Goal: Task Accomplishment & Management: Complete application form

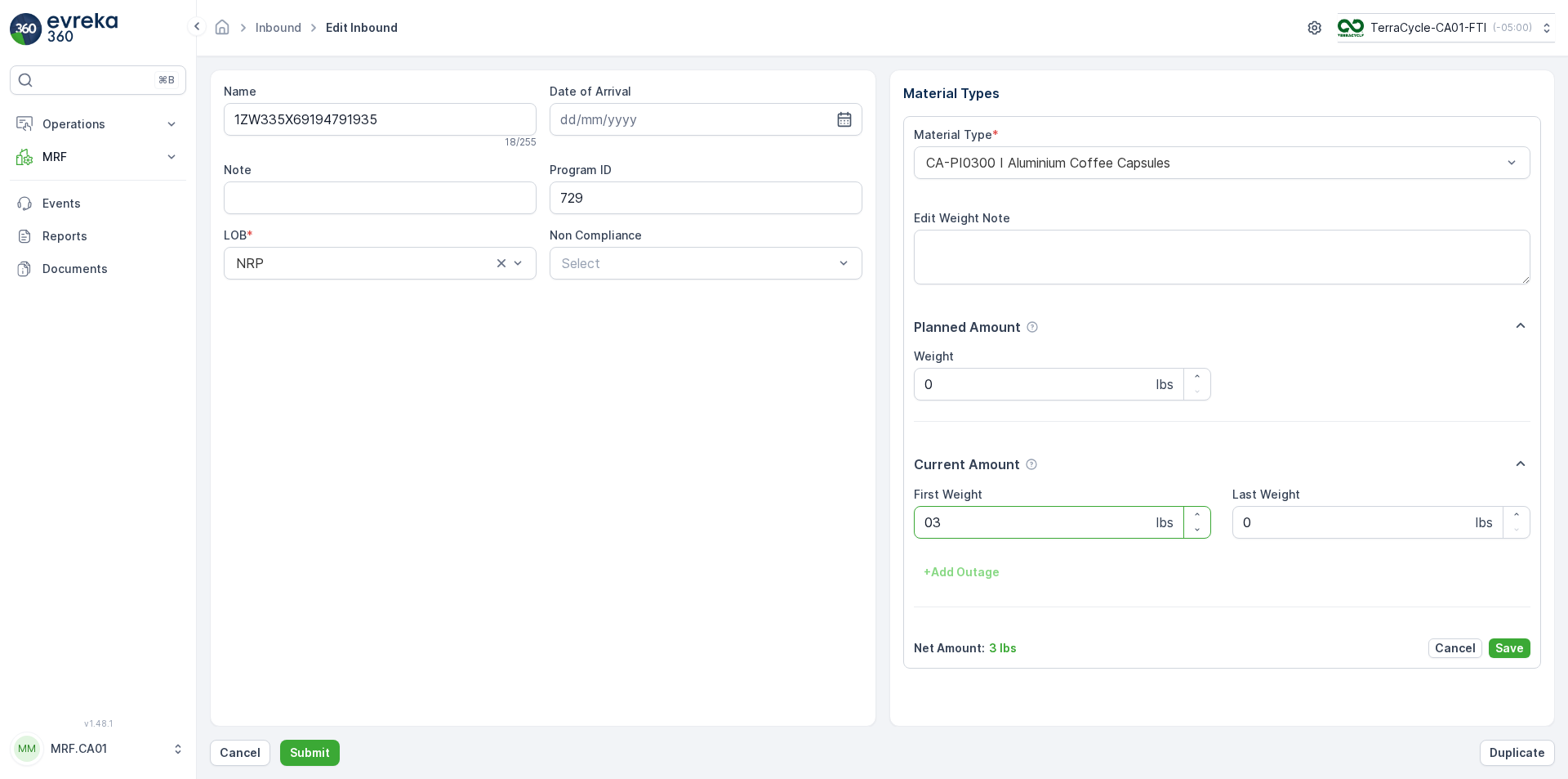
type Weight "033"
click at [280, 740] on button "Submit" at bounding box center [310, 753] width 59 height 26
type Weight "032"
click at [280, 740] on button "Submit" at bounding box center [310, 753] width 59 height 26
type Weight "031"
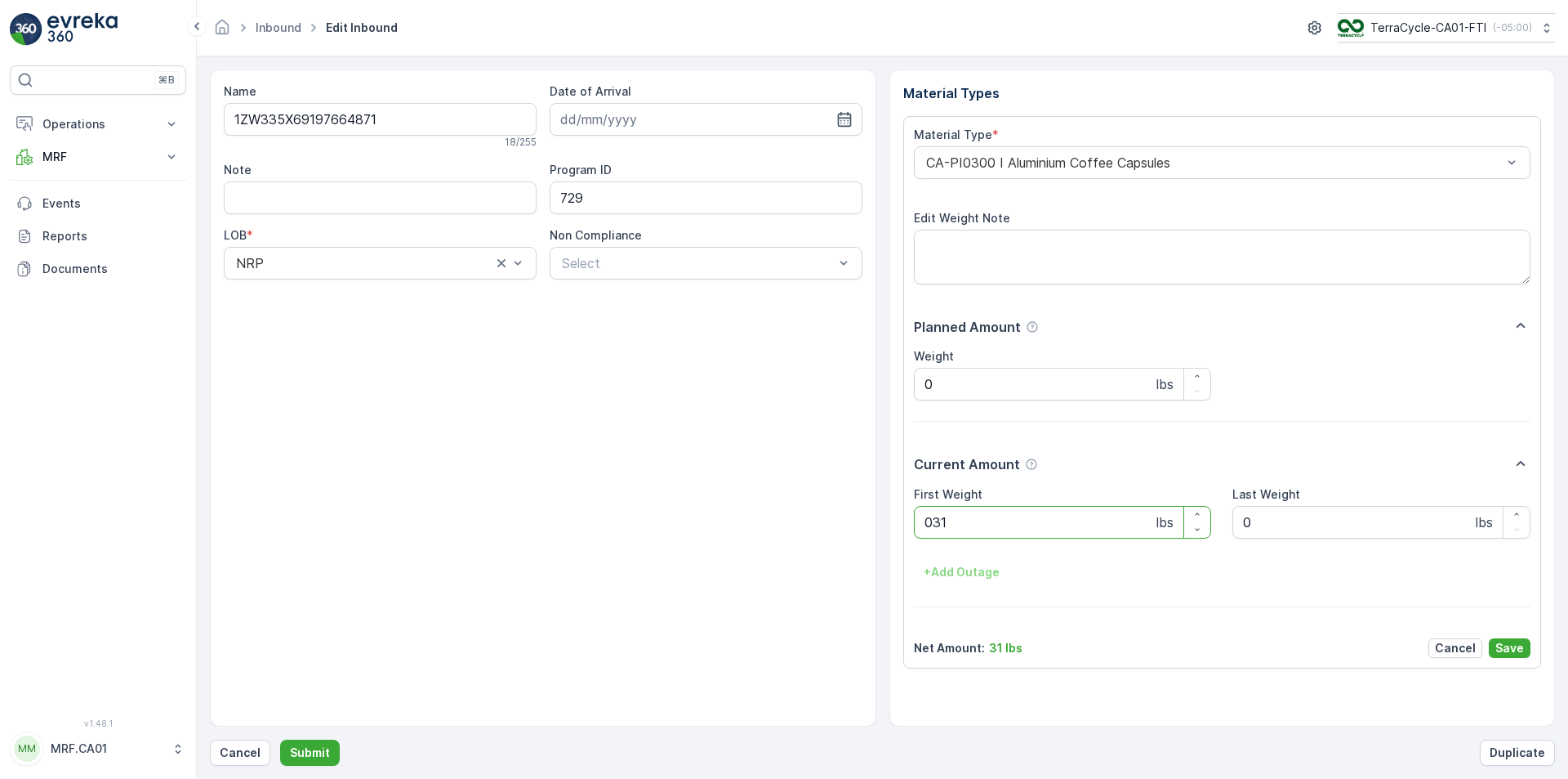
click at [280, 740] on button "Submit" at bounding box center [310, 753] width 59 height 26
type Weight "024"
click at [280, 740] on button "Submit" at bounding box center [310, 753] width 59 height 26
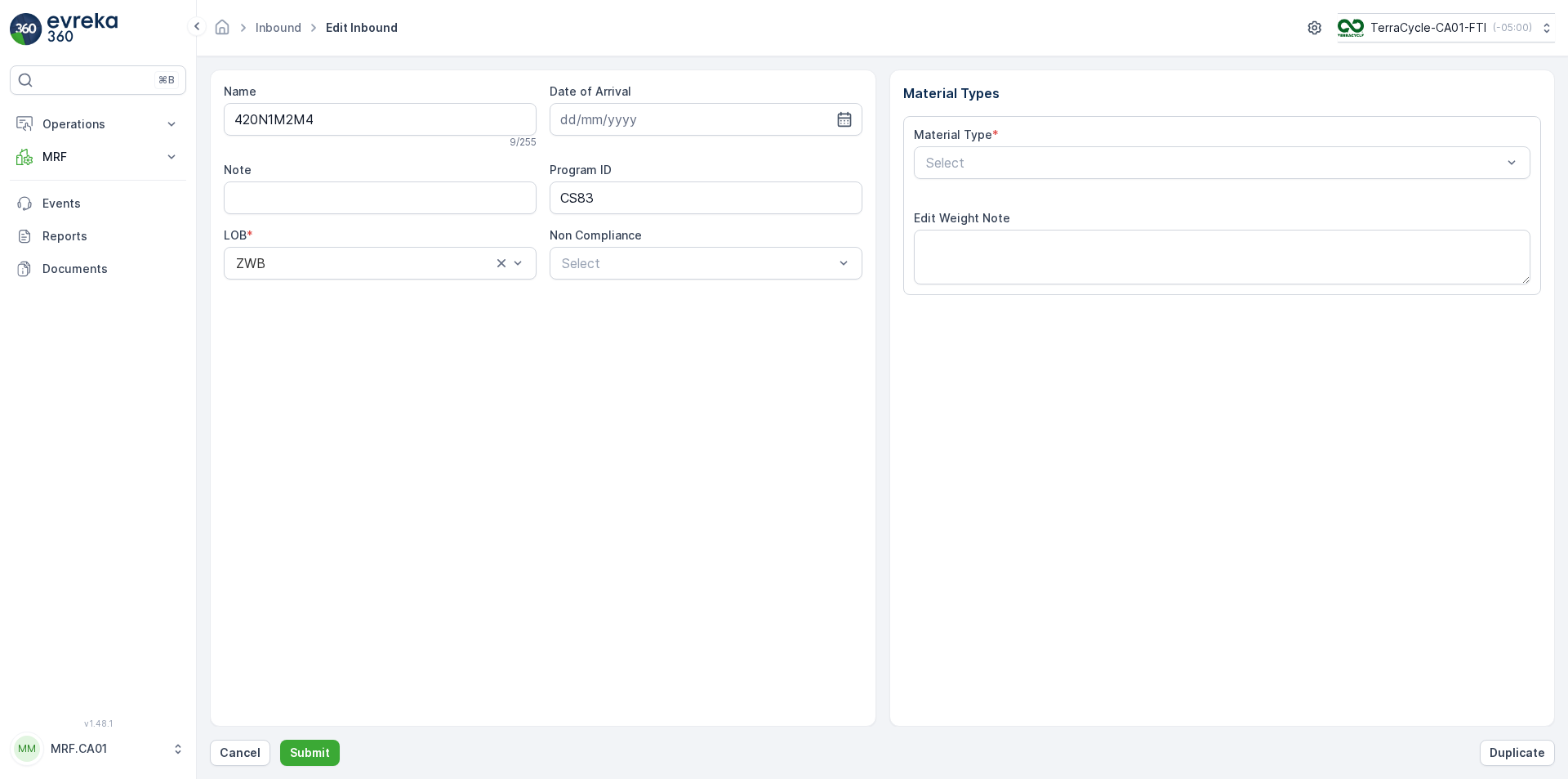
type input "[DATE]"
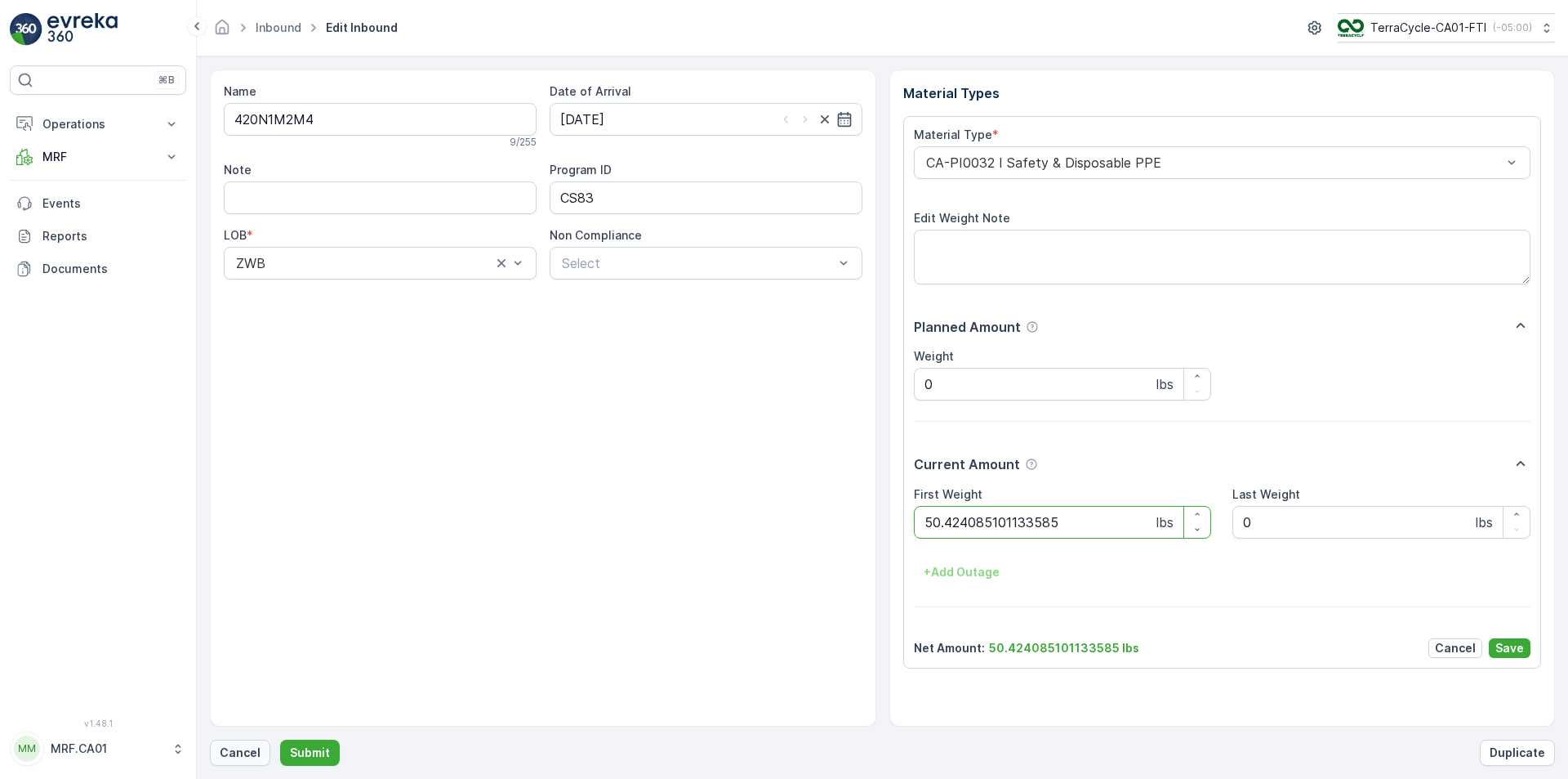
click at [247, 751] on p "Cancel" at bounding box center [239, 753] width 41 height 16
type Weight "014"
click at [280, 740] on button "Submit" at bounding box center [310, 753] width 59 height 26
type Weight "038"
click at [280, 740] on button "Submit" at bounding box center [310, 753] width 59 height 26
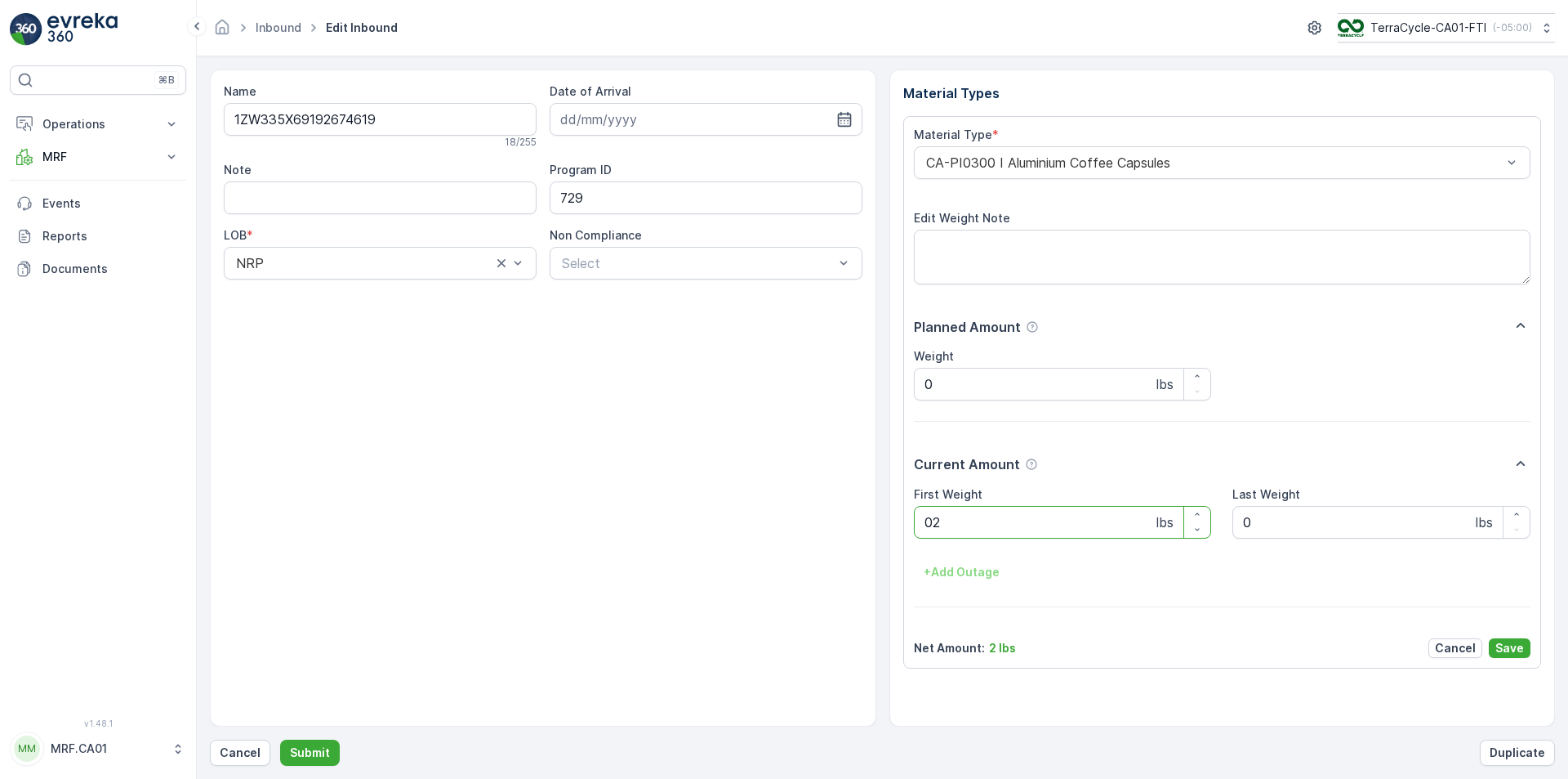
type Weight "027"
click at [280, 740] on button "Submit" at bounding box center [310, 753] width 59 height 26
type Weight "037"
click at [280, 740] on button "Submit" at bounding box center [310, 753] width 59 height 26
type Weight "035"
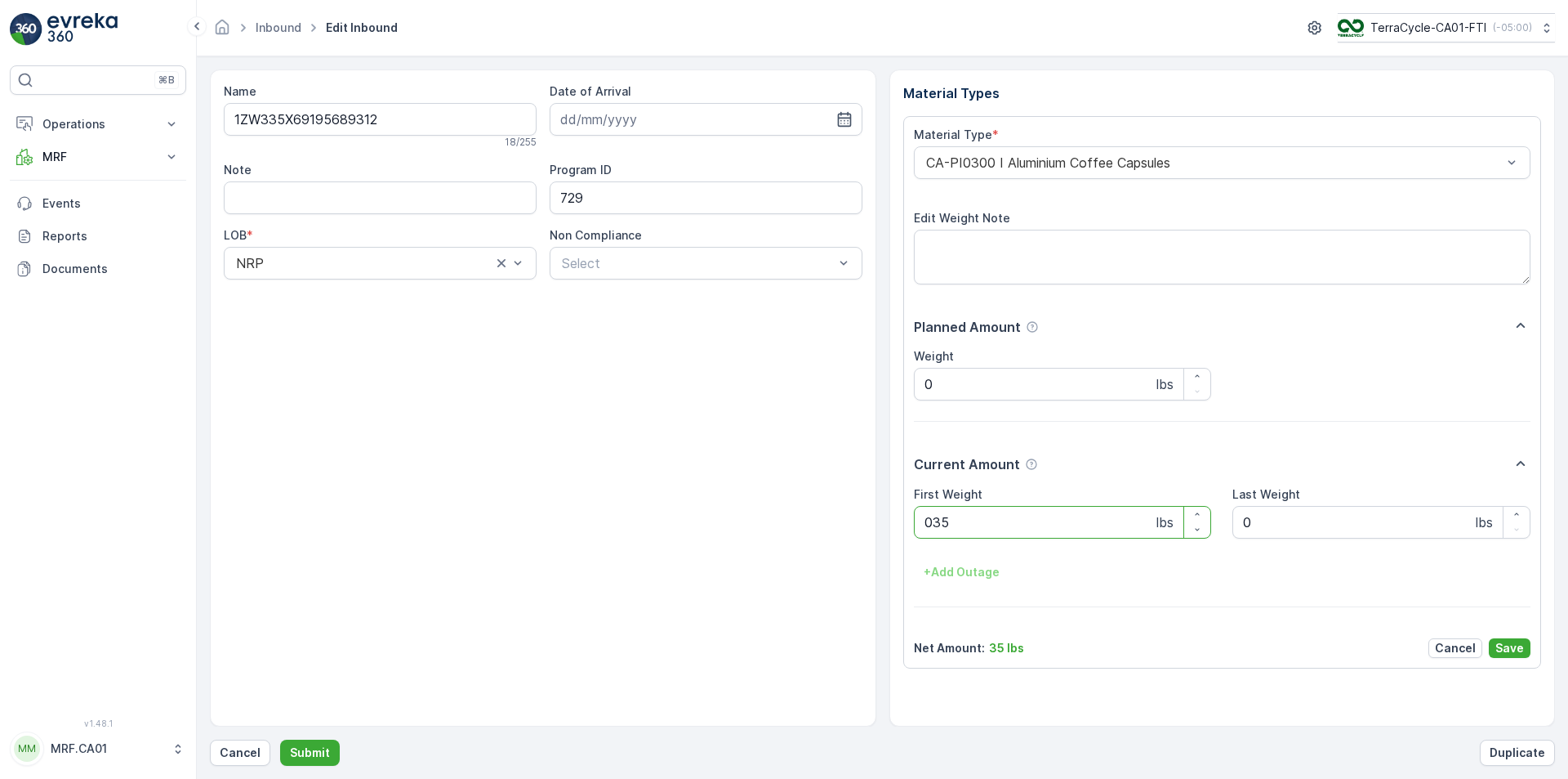
click at [280, 740] on button "Submit" at bounding box center [310, 753] width 59 height 26
type Weight "027"
click at [280, 740] on button "Submit" at bounding box center [310, 753] width 59 height 26
type Weight "019"
click at [280, 740] on button "Submit" at bounding box center [310, 753] width 59 height 26
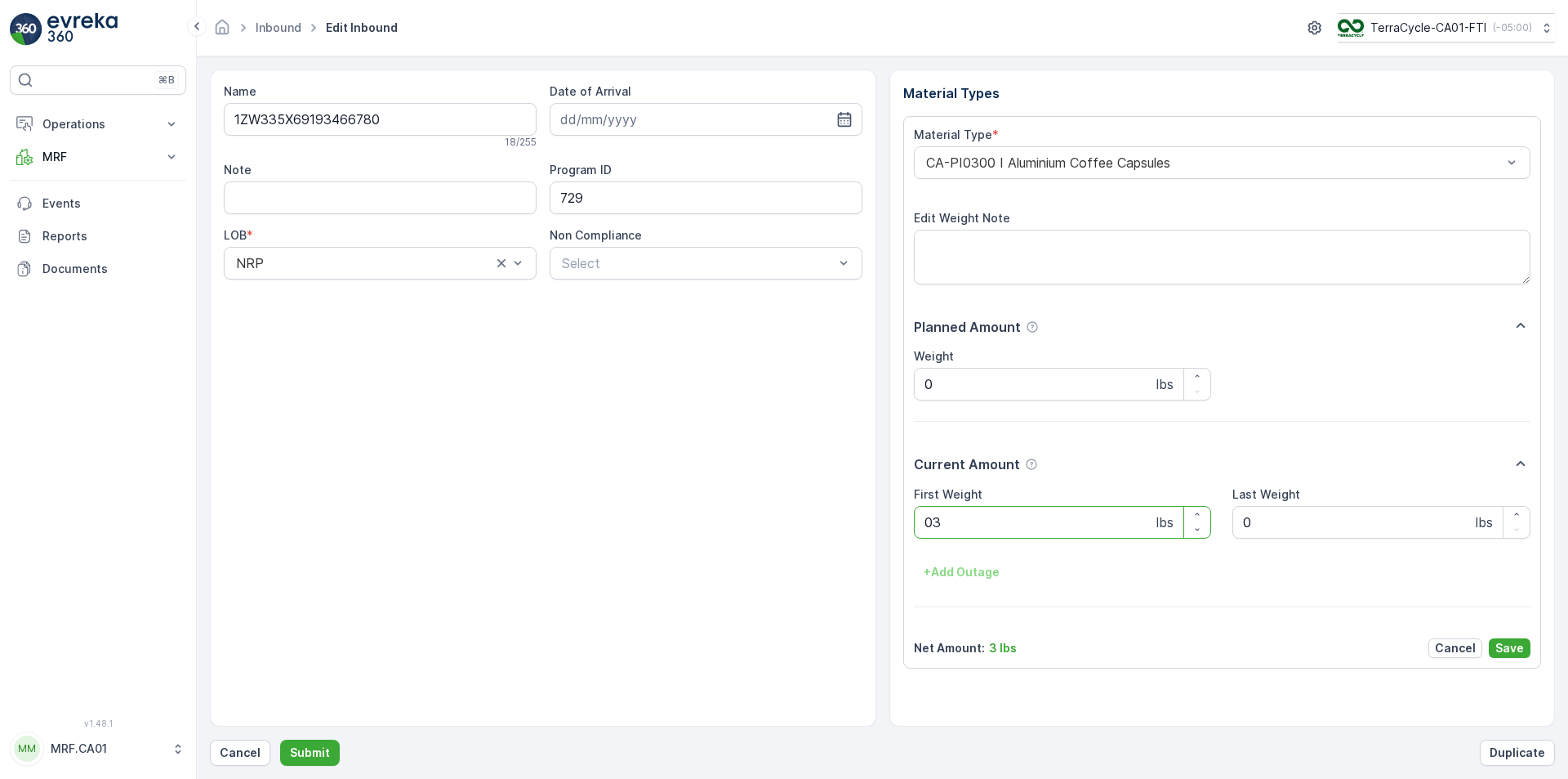
type Weight "033"
click at [280, 740] on button "Submit" at bounding box center [310, 753] width 59 height 26
type Weight "031"
click at [280, 740] on button "Submit" at bounding box center [310, 753] width 59 height 26
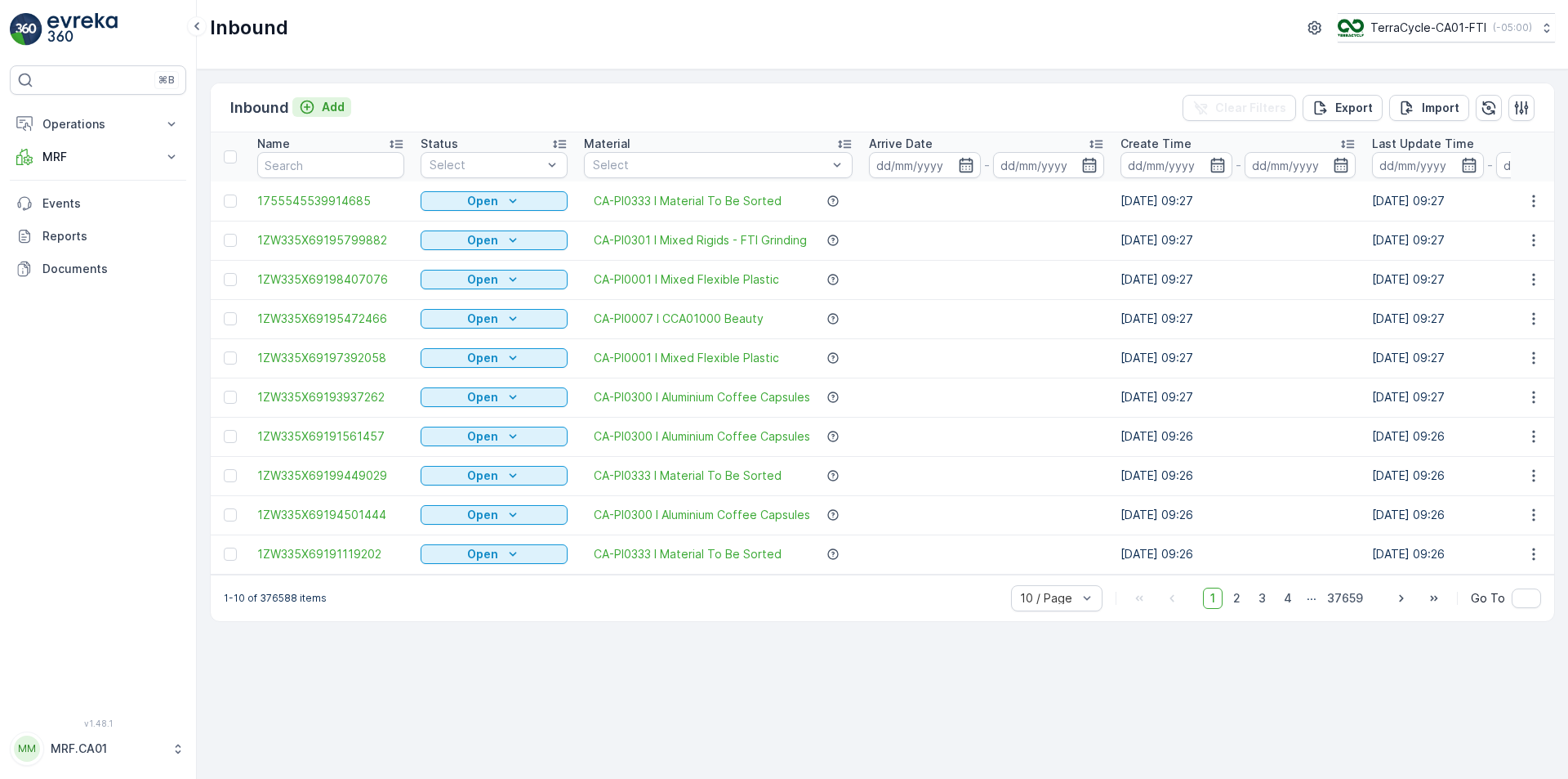
click at [340, 105] on p "Add" at bounding box center [332, 108] width 23 height 16
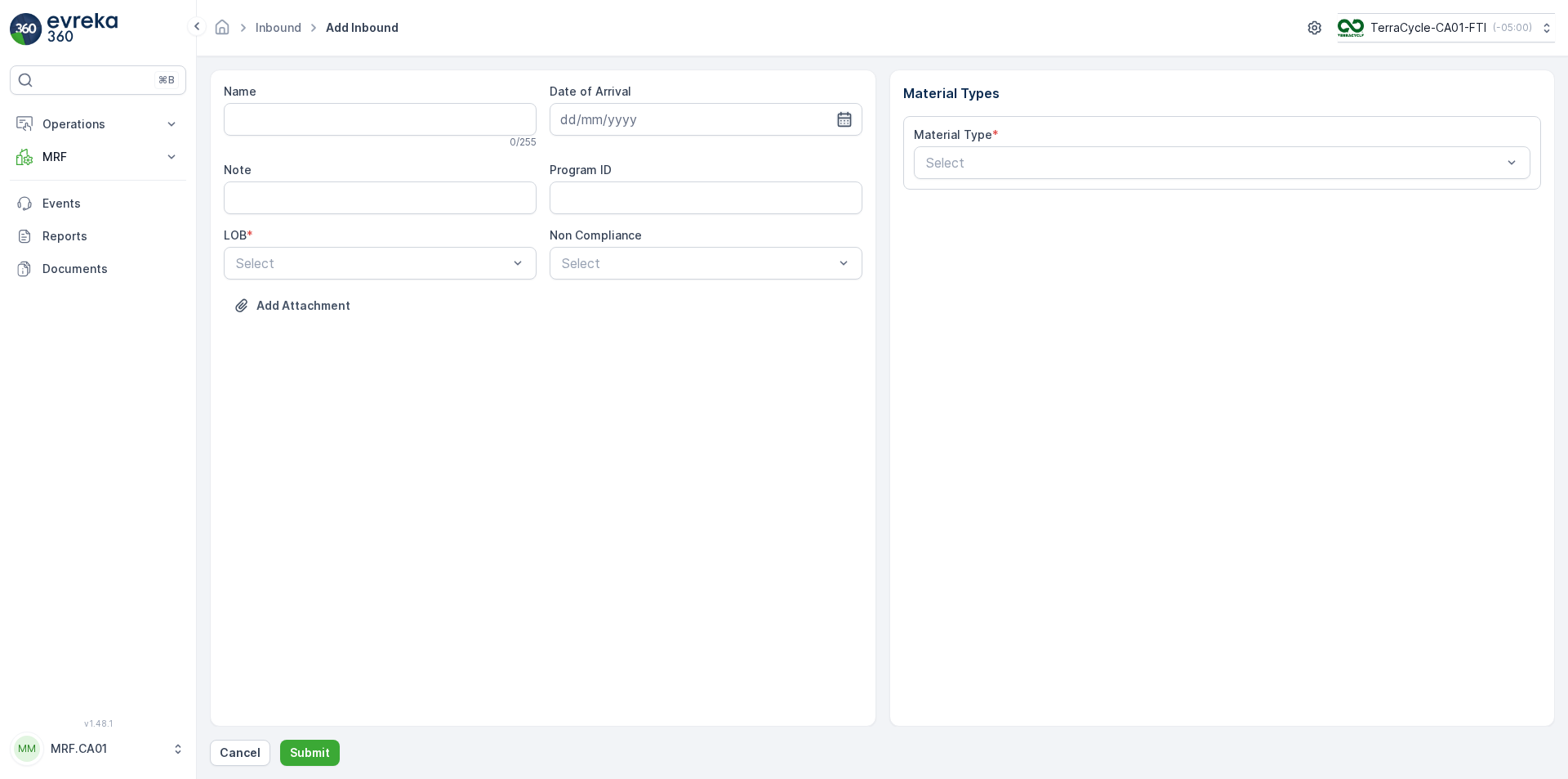
click at [843, 117] on icon "button" at bounding box center [845, 119] width 16 height 16
click at [635, 314] on div "19" at bounding box center [636, 321] width 26 height 26
type input "[DATE]"
click at [491, 269] on div at bounding box center [372, 263] width 275 height 15
click at [470, 295] on div "NRP" at bounding box center [381, 303] width 313 height 28
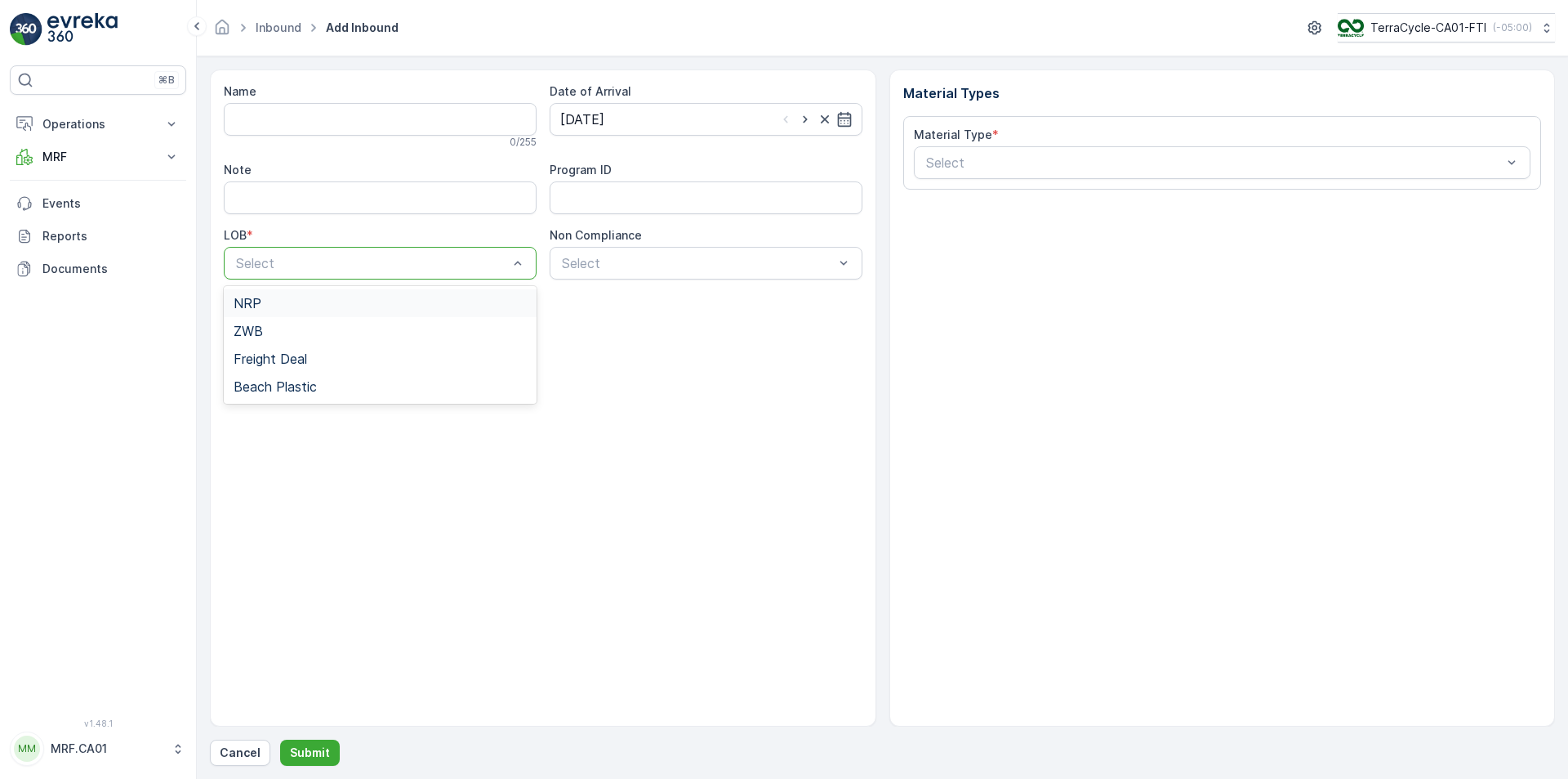
click at [470, 295] on div "Add Attachment" at bounding box center [544, 315] width 639 height 46
click at [641, 261] on div at bounding box center [697, 263] width 275 height 15
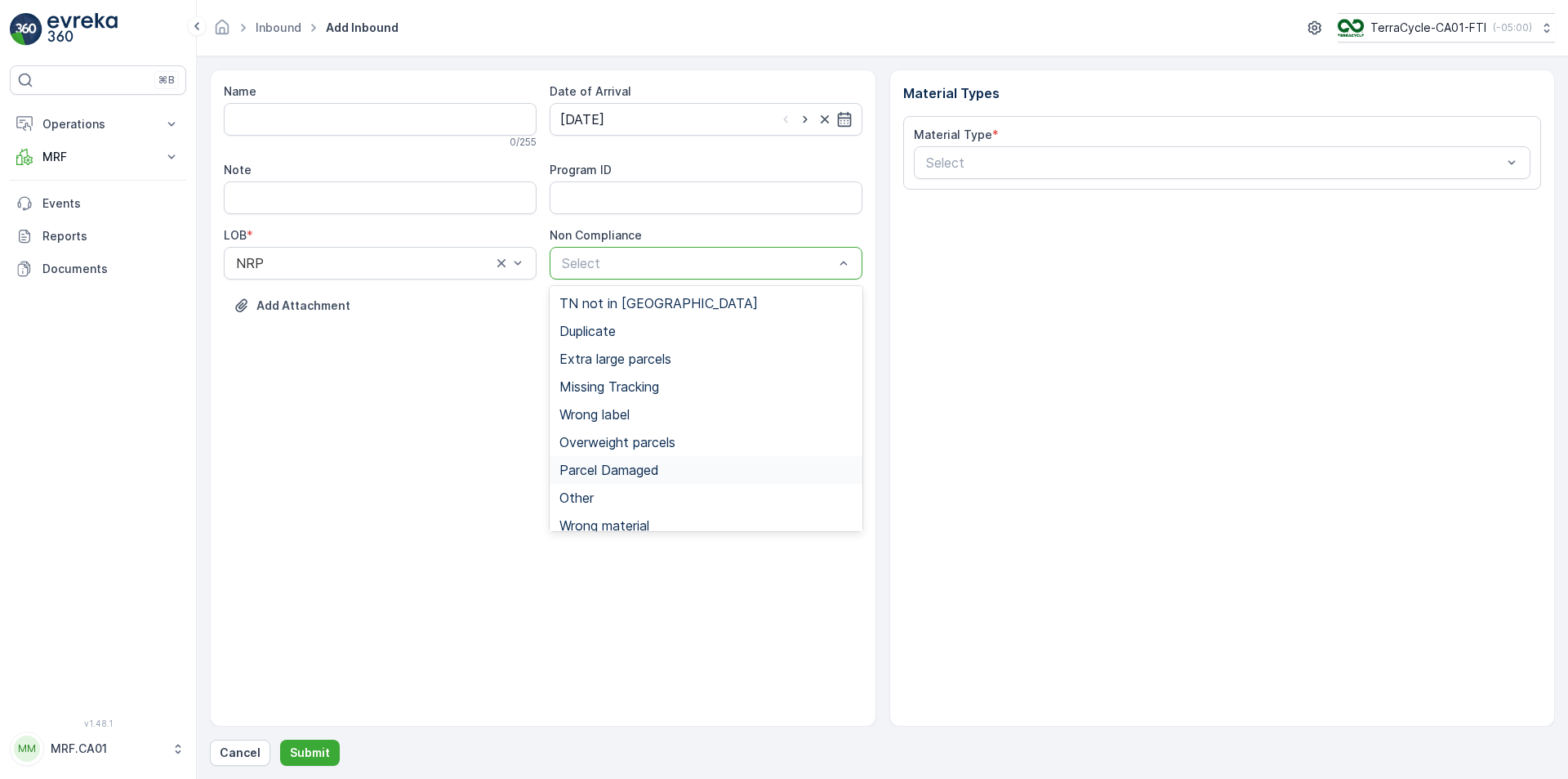
click at [626, 466] on span "Parcel Damaged" at bounding box center [609, 470] width 99 height 15
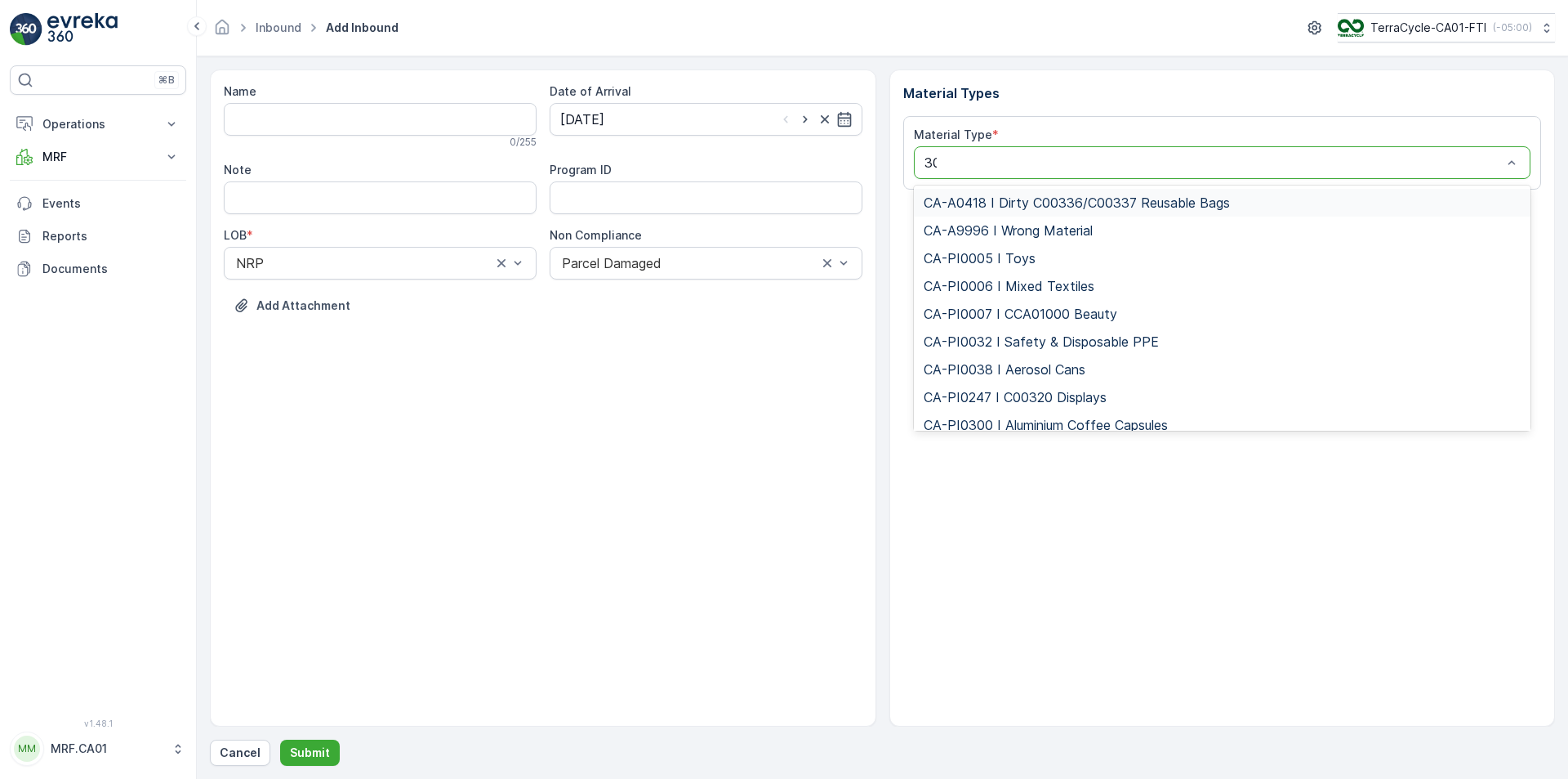
type input "300"
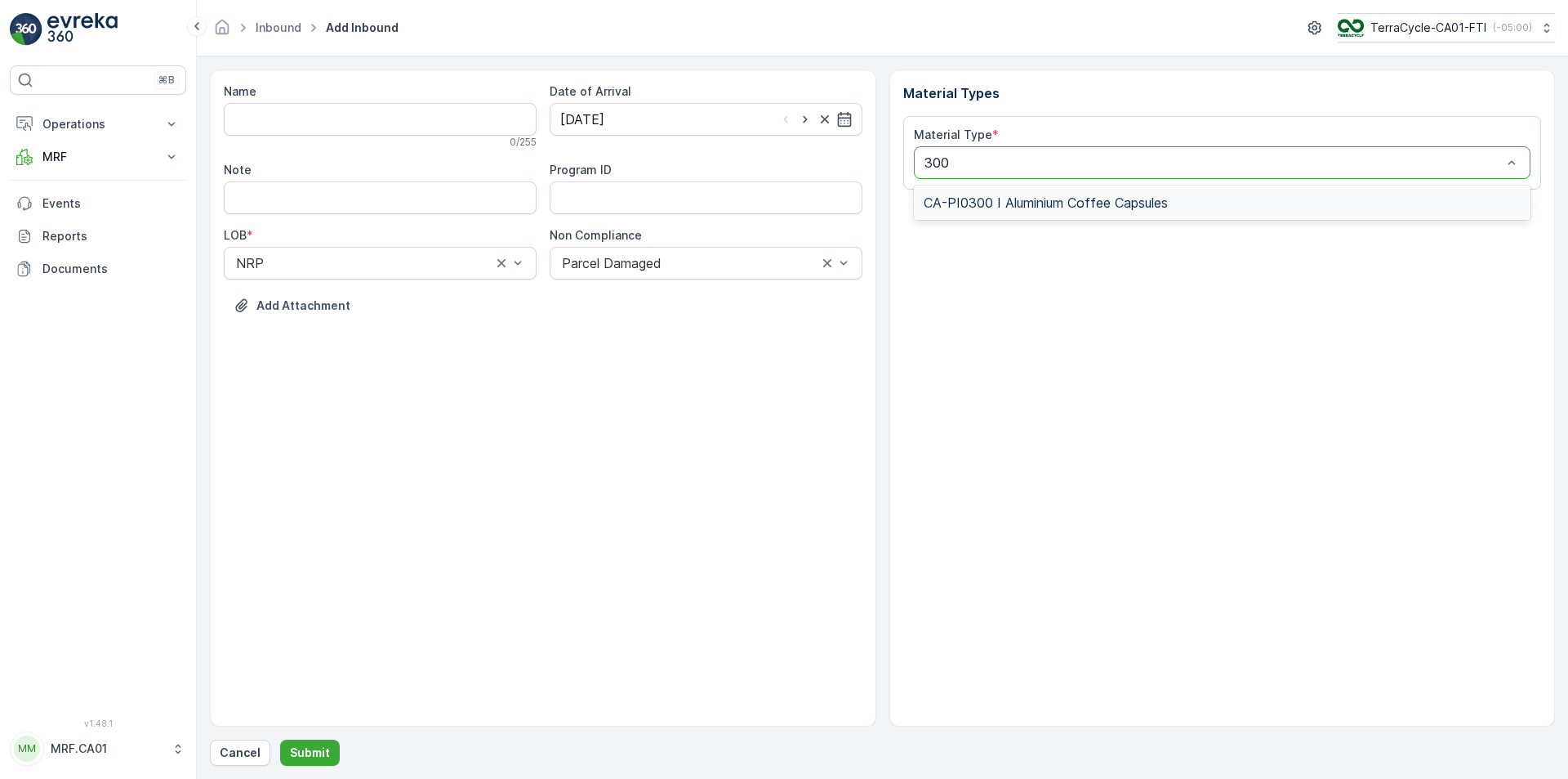
click at [993, 201] on span "CA-PI0300 I Aluminium Coffee Capsules" at bounding box center [1046, 202] width 244 height 15
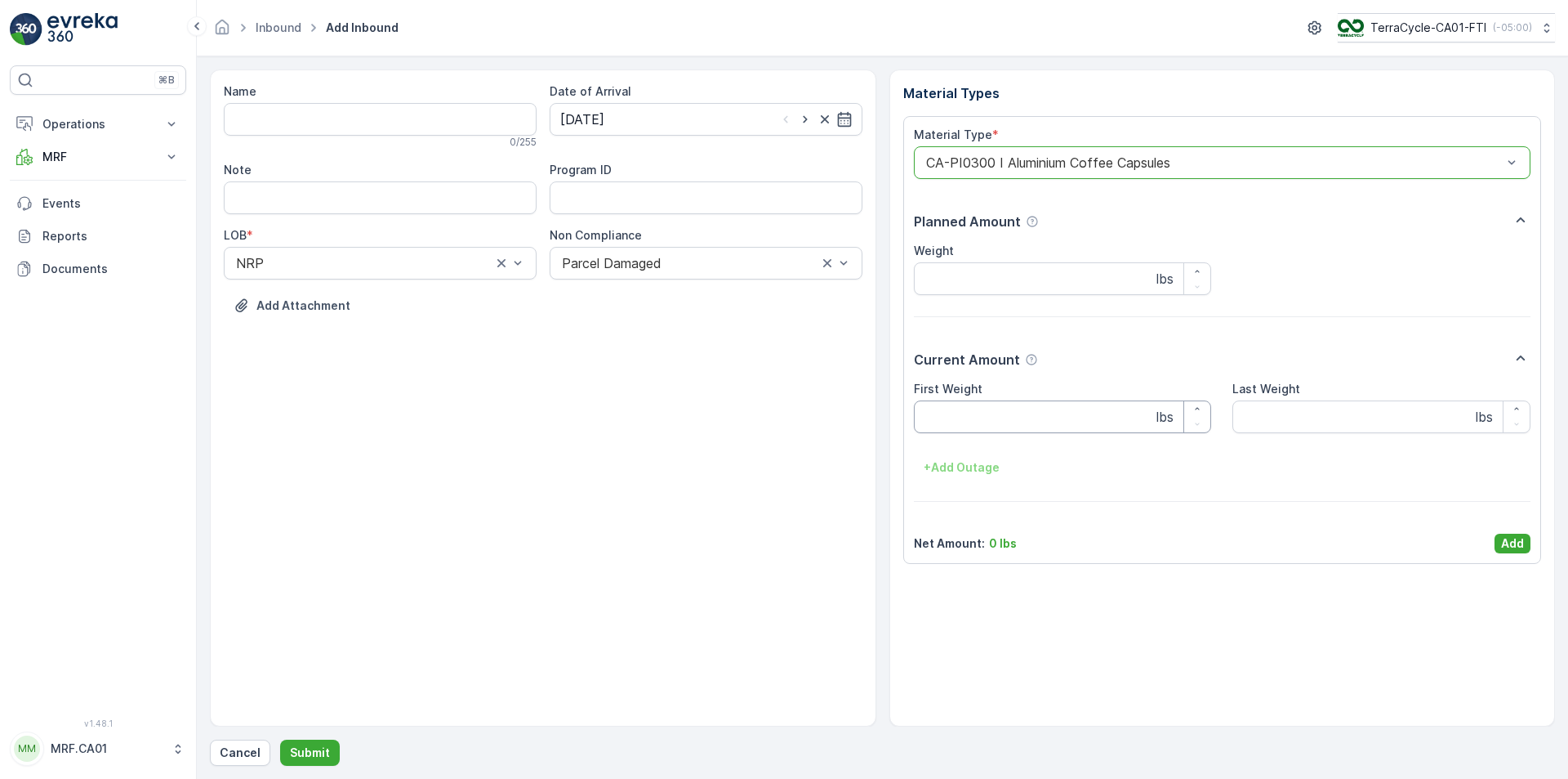
click at [989, 415] on Weight "First Weight" at bounding box center [1063, 417] width 298 height 33
type Weight "31"
click at [1505, 537] on p "Add" at bounding box center [1512, 544] width 23 height 16
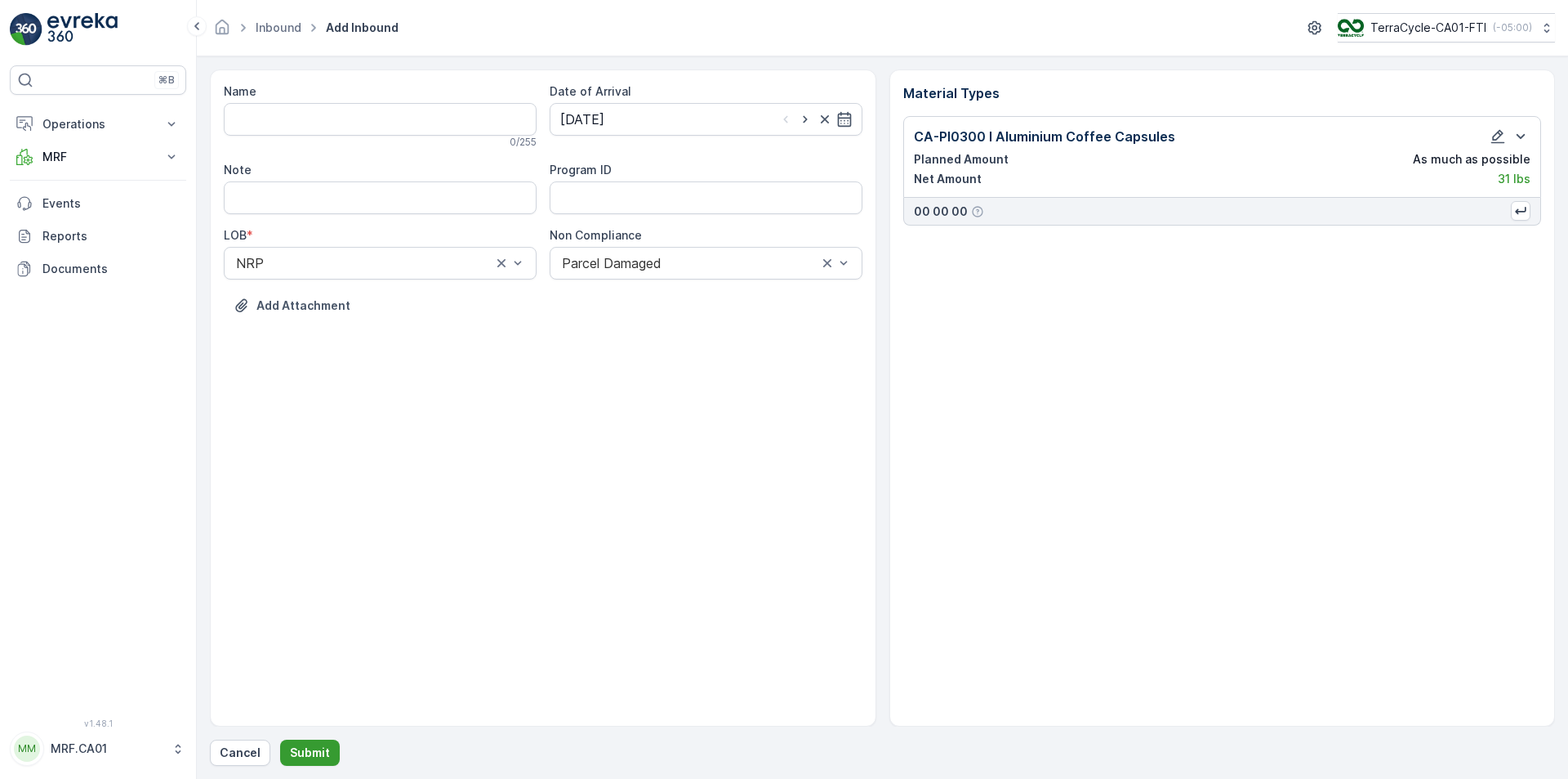
click at [313, 759] on p "Submit" at bounding box center [310, 753] width 40 height 16
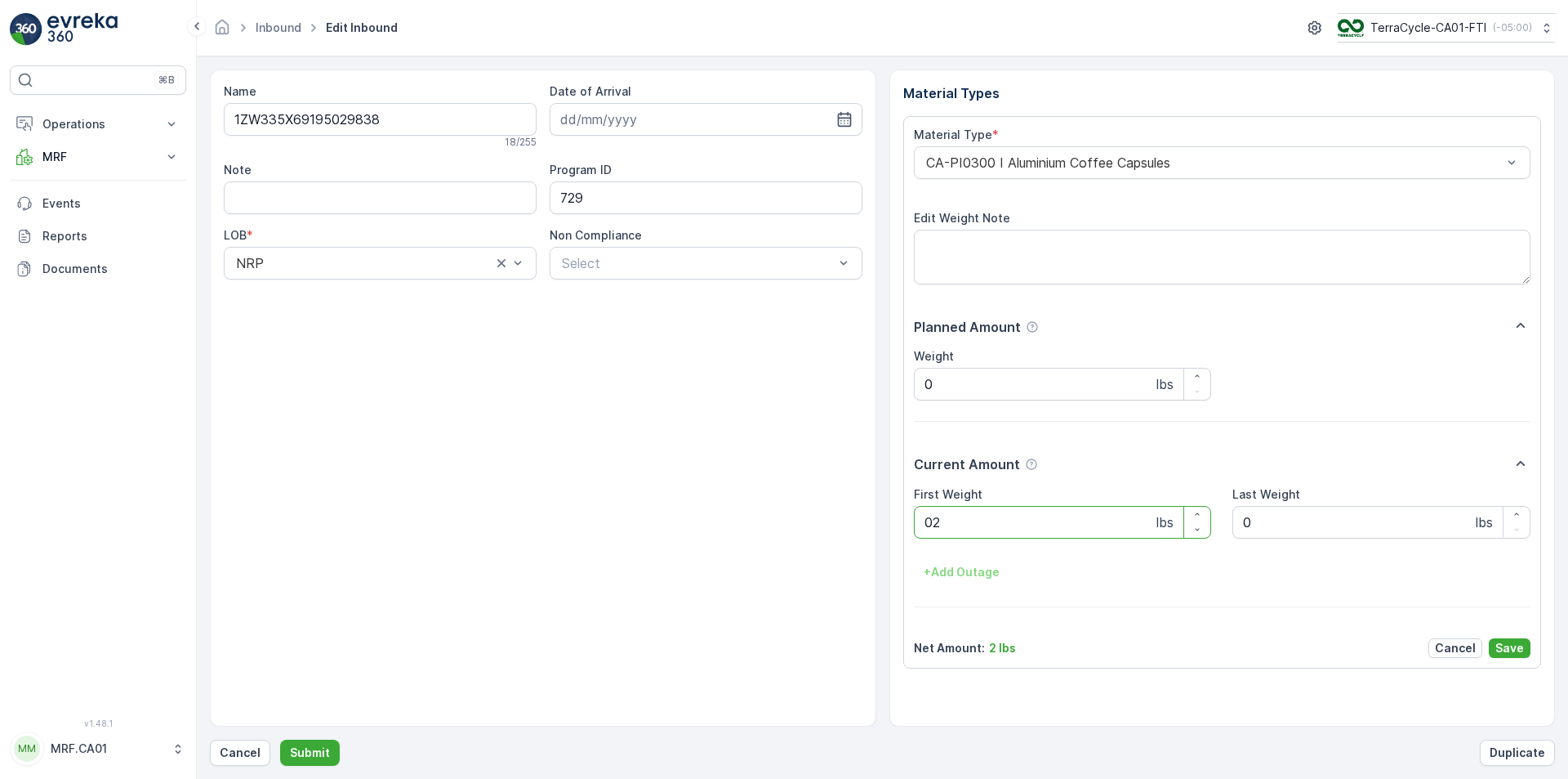
type Weight "026"
click at [280, 740] on button "Submit" at bounding box center [310, 753] width 59 height 26
type Weight "035"
click at [280, 740] on button "Submit" at bounding box center [310, 753] width 59 height 26
type Weight "033"
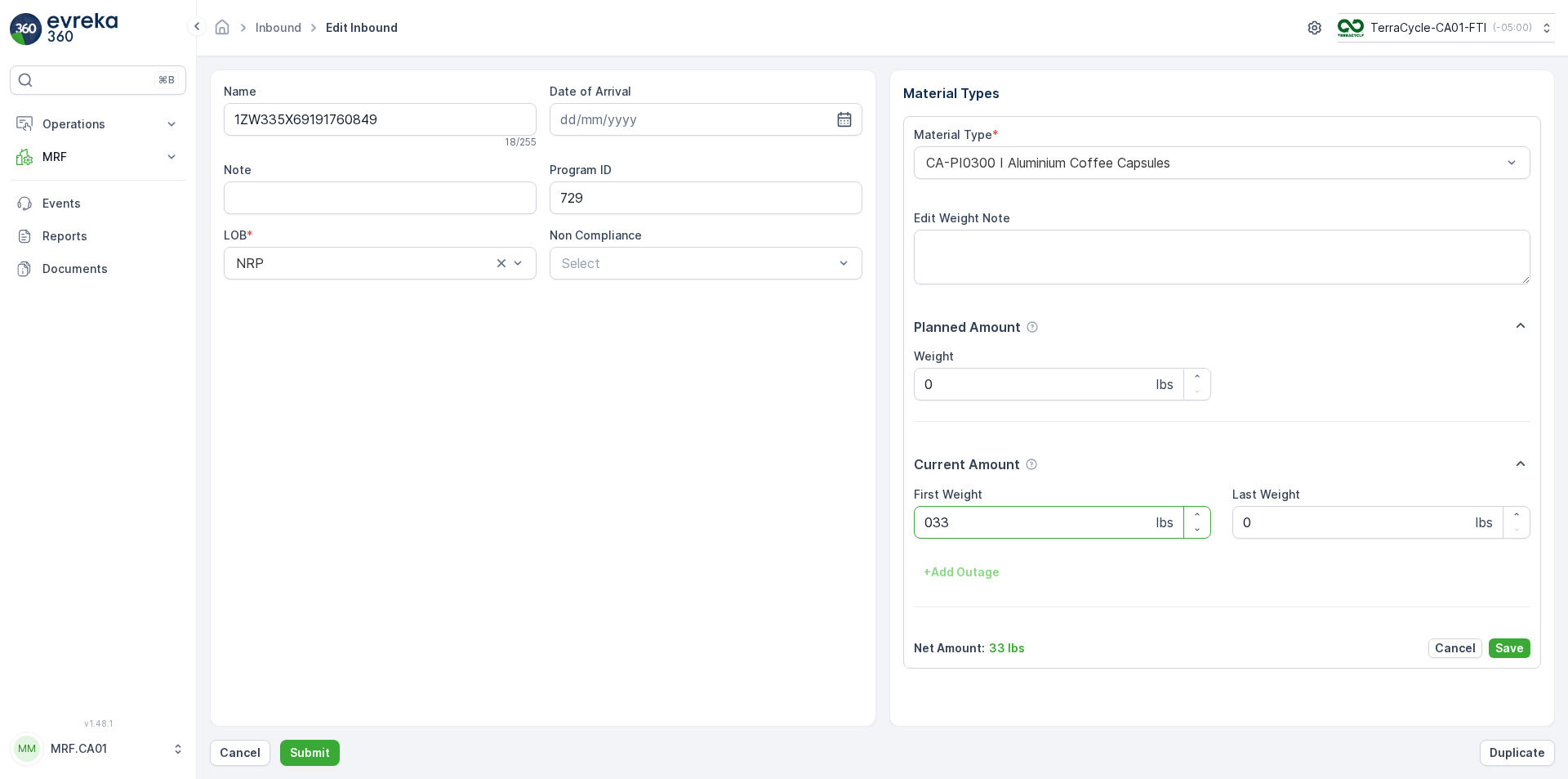
click at [280, 740] on button "Submit" at bounding box center [310, 753] width 59 height 26
type Weight "035"
click at [280, 740] on button "Submit" at bounding box center [310, 753] width 59 height 26
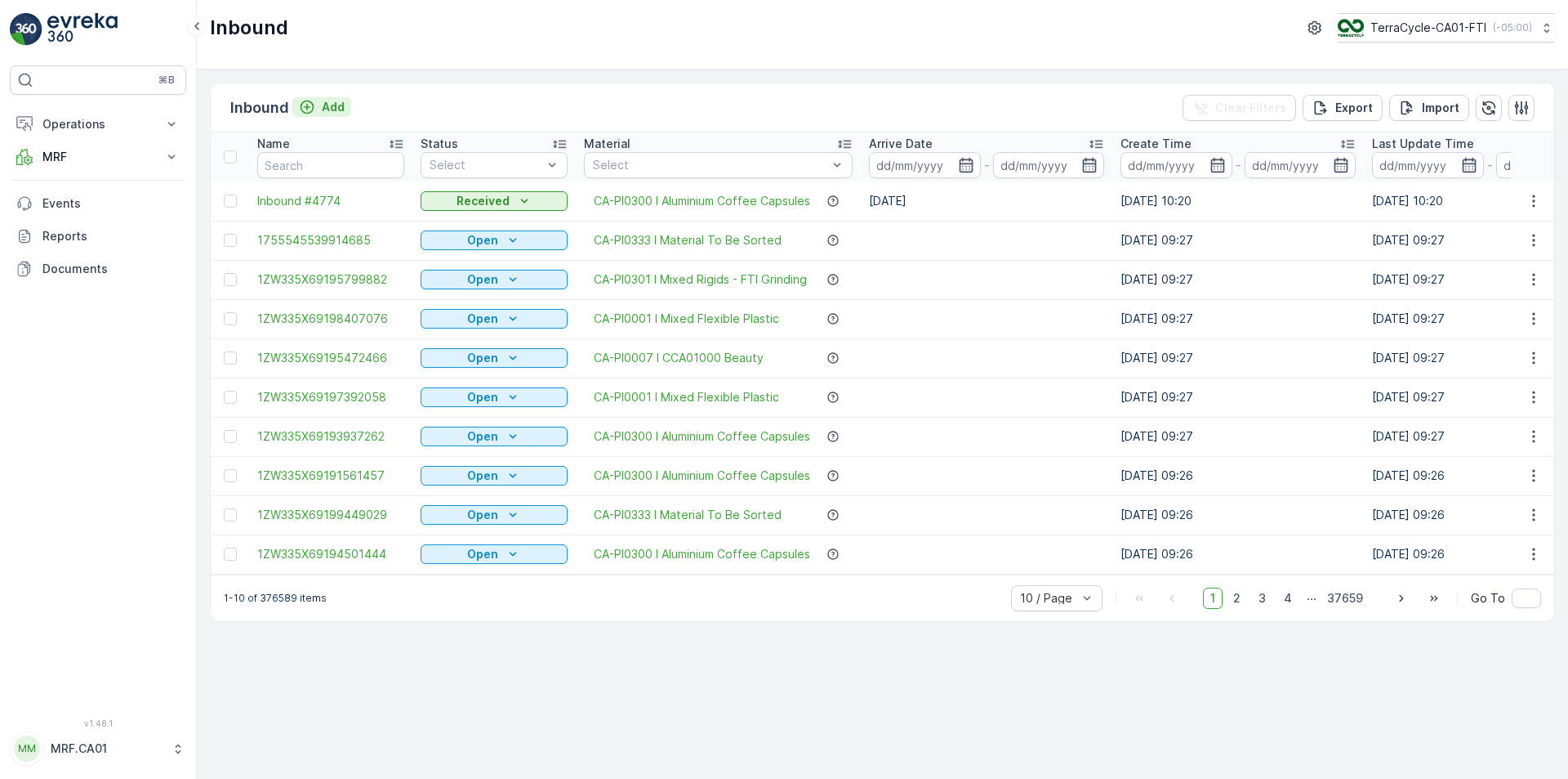
click at [329, 113] on p "Add" at bounding box center [332, 108] width 23 height 16
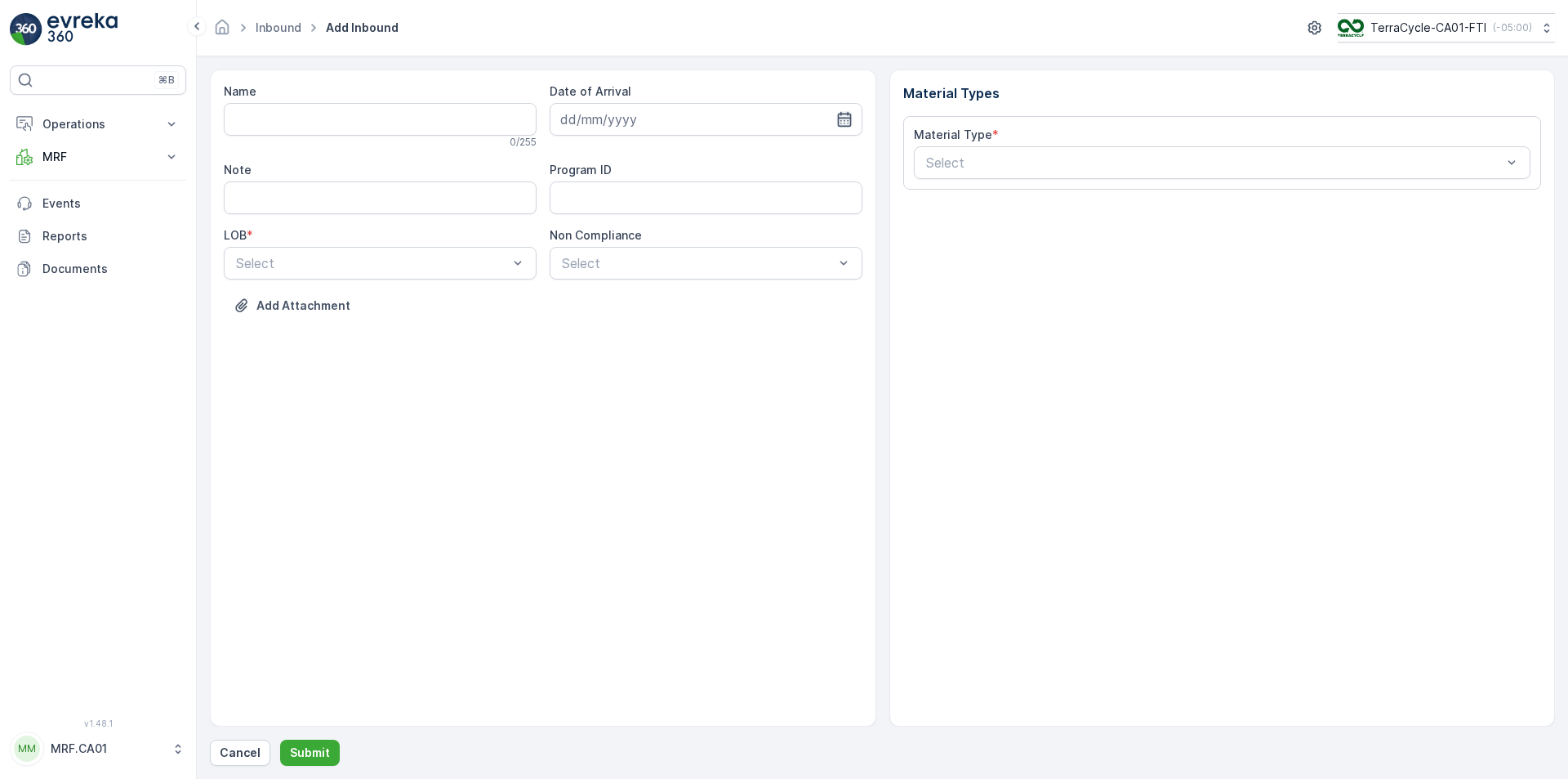
click at [847, 122] on icon "button" at bounding box center [845, 119] width 16 height 16
drag, startPoint x: 636, startPoint y: 328, endPoint x: 599, endPoint y: 310, distance: 41.1
click at [636, 328] on div "19" at bounding box center [636, 321] width 26 height 26
type input "[DATE]"
click at [467, 261] on div at bounding box center [372, 263] width 275 height 15
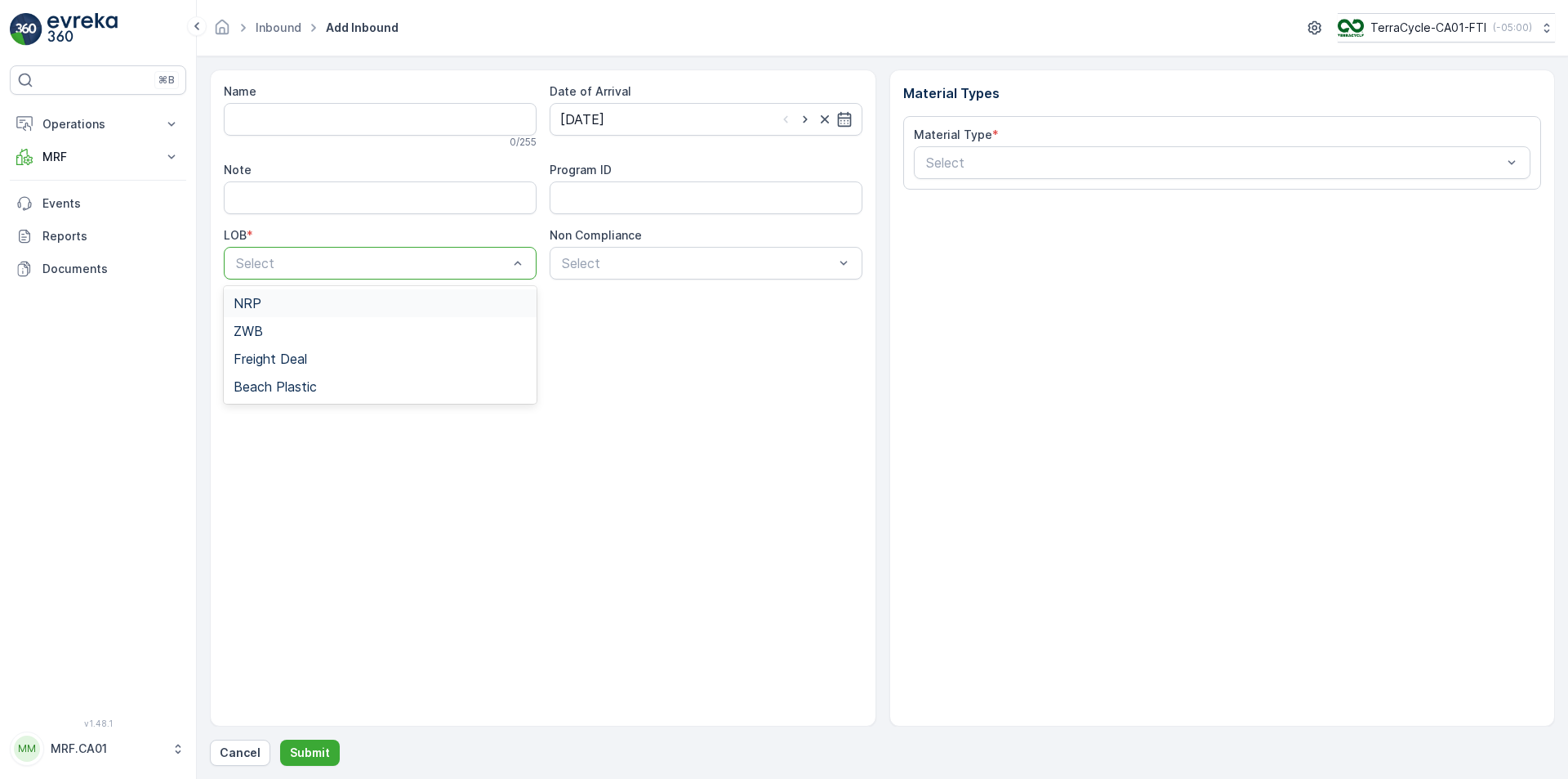
click at [453, 299] on div "NRP" at bounding box center [381, 303] width 293 height 15
click at [594, 257] on div at bounding box center [697, 263] width 275 height 15
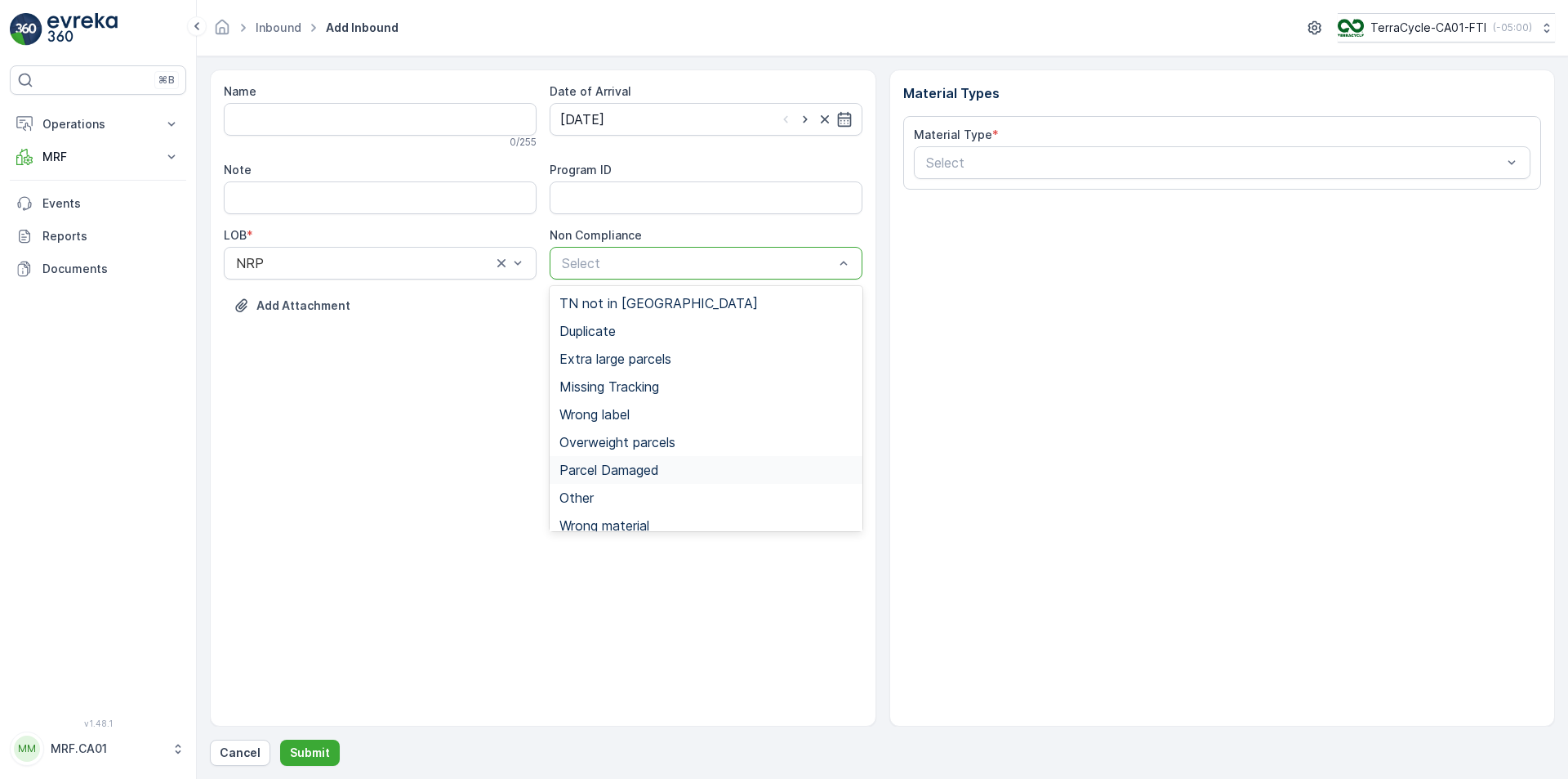
click at [632, 468] on span "Parcel Damaged" at bounding box center [609, 470] width 99 height 15
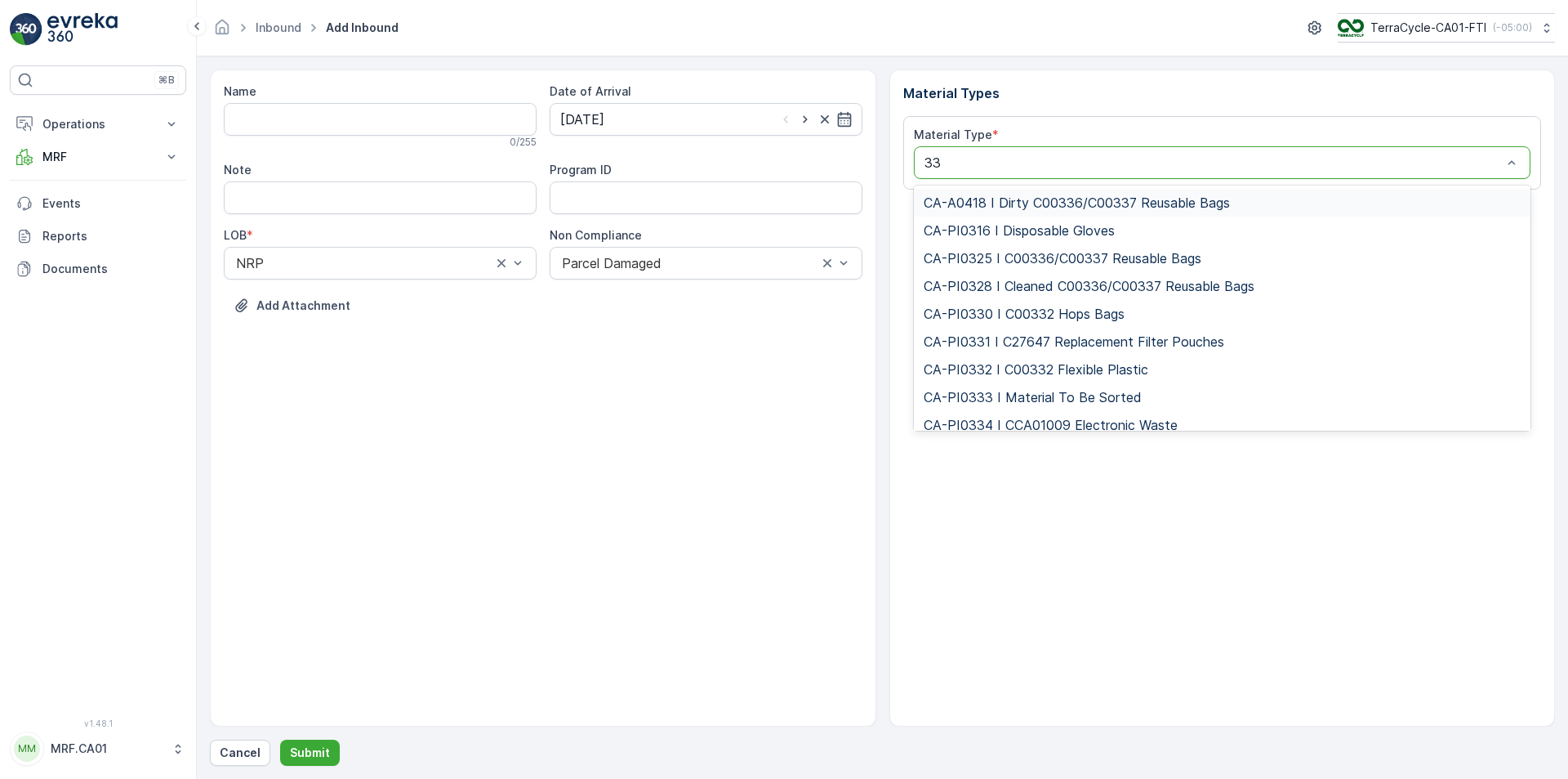
type input "333"
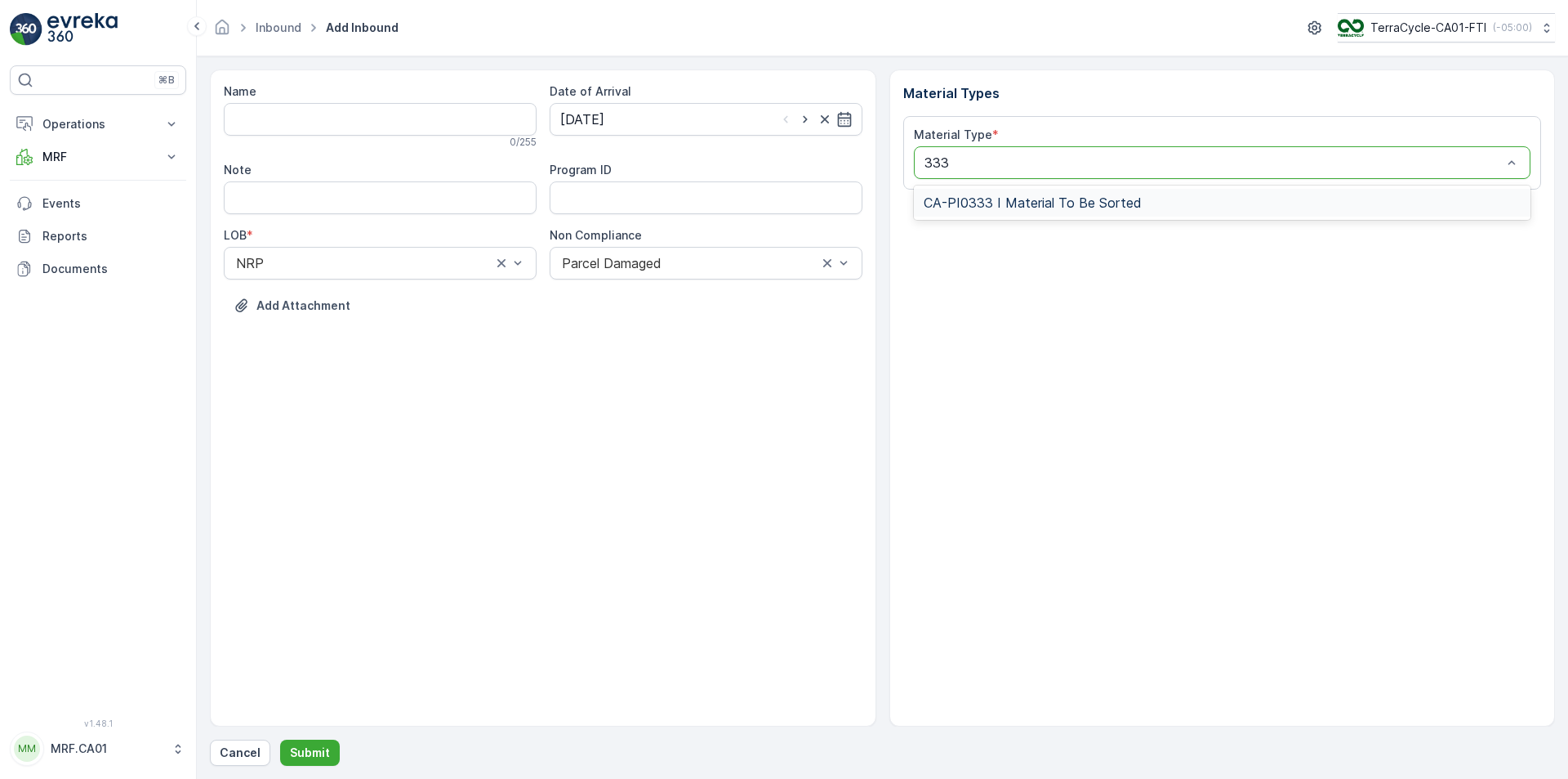
click at [1060, 201] on span "CA-PI0333 I Material To Be Sorted" at bounding box center [1033, 202] width 219 height 15
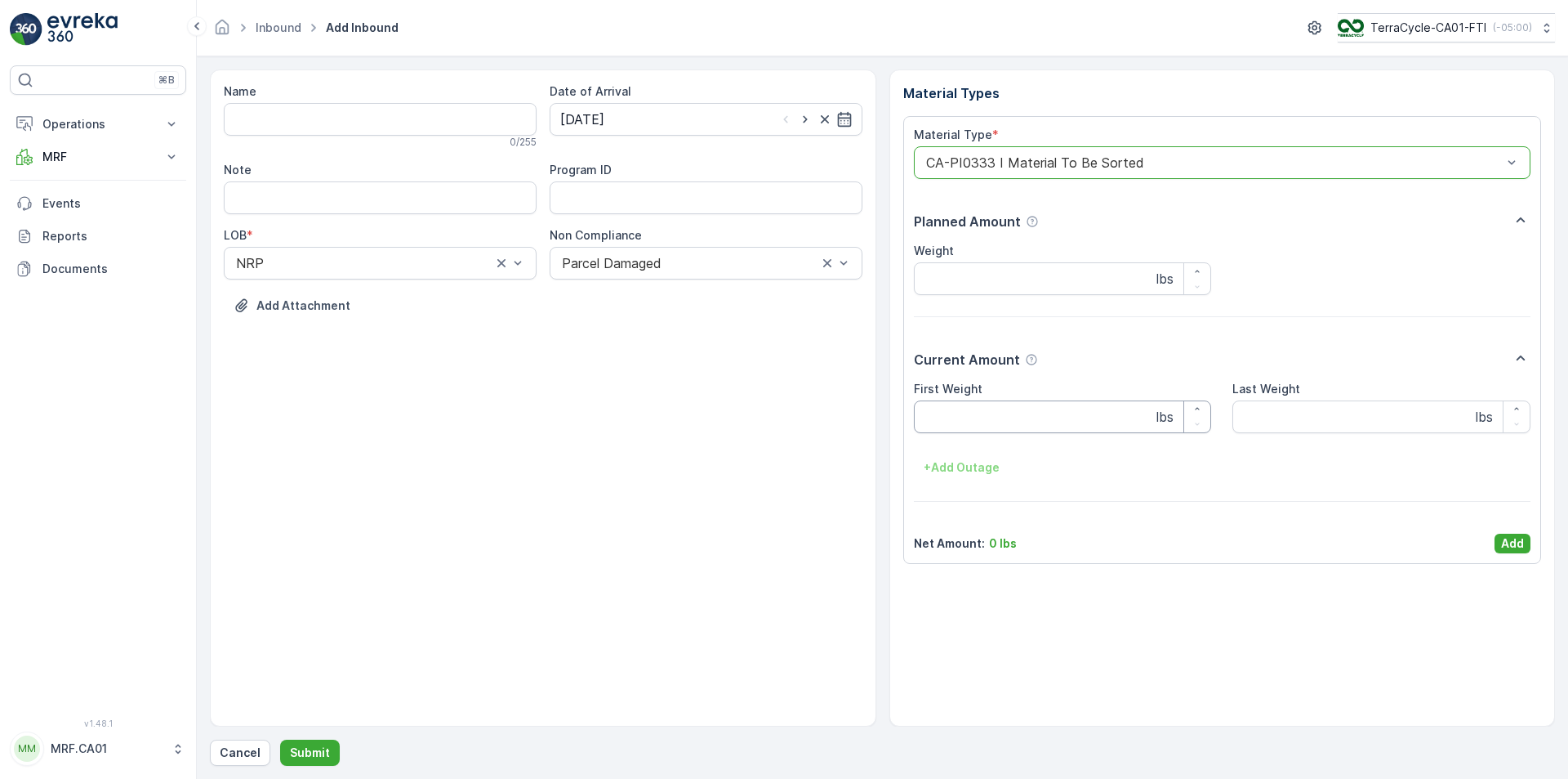
click at [1049, 421] on Weight "First Weight" at bounding box center [1063, 417] width 298 height 33
type Weight "31"
click at [1502, 546] on p "Add" at bounding box center [1512, 544] width 23 height 16
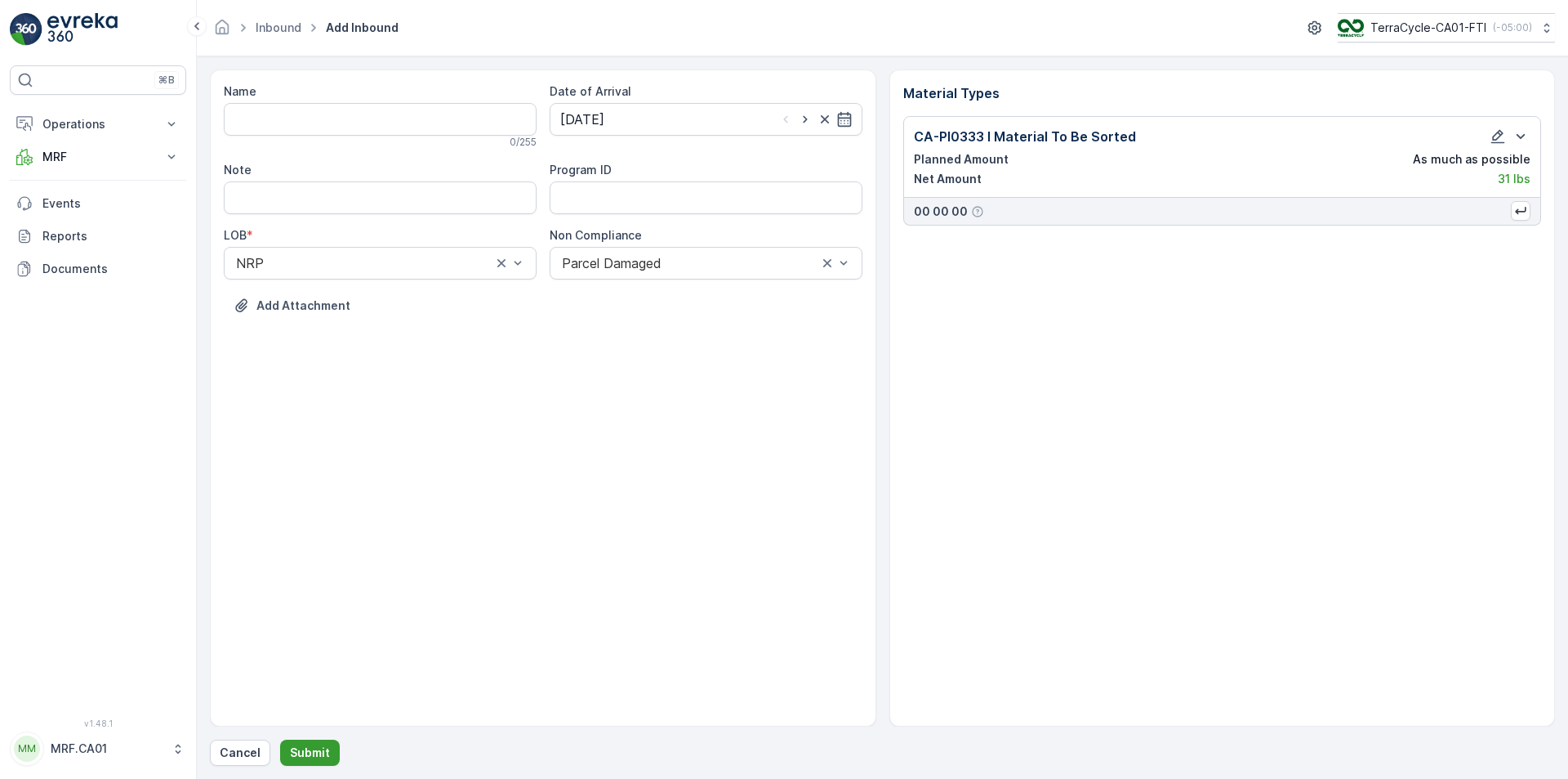
click at [297, 751] on p "Submit" at bounding box center [310, 753] width 40 height 16
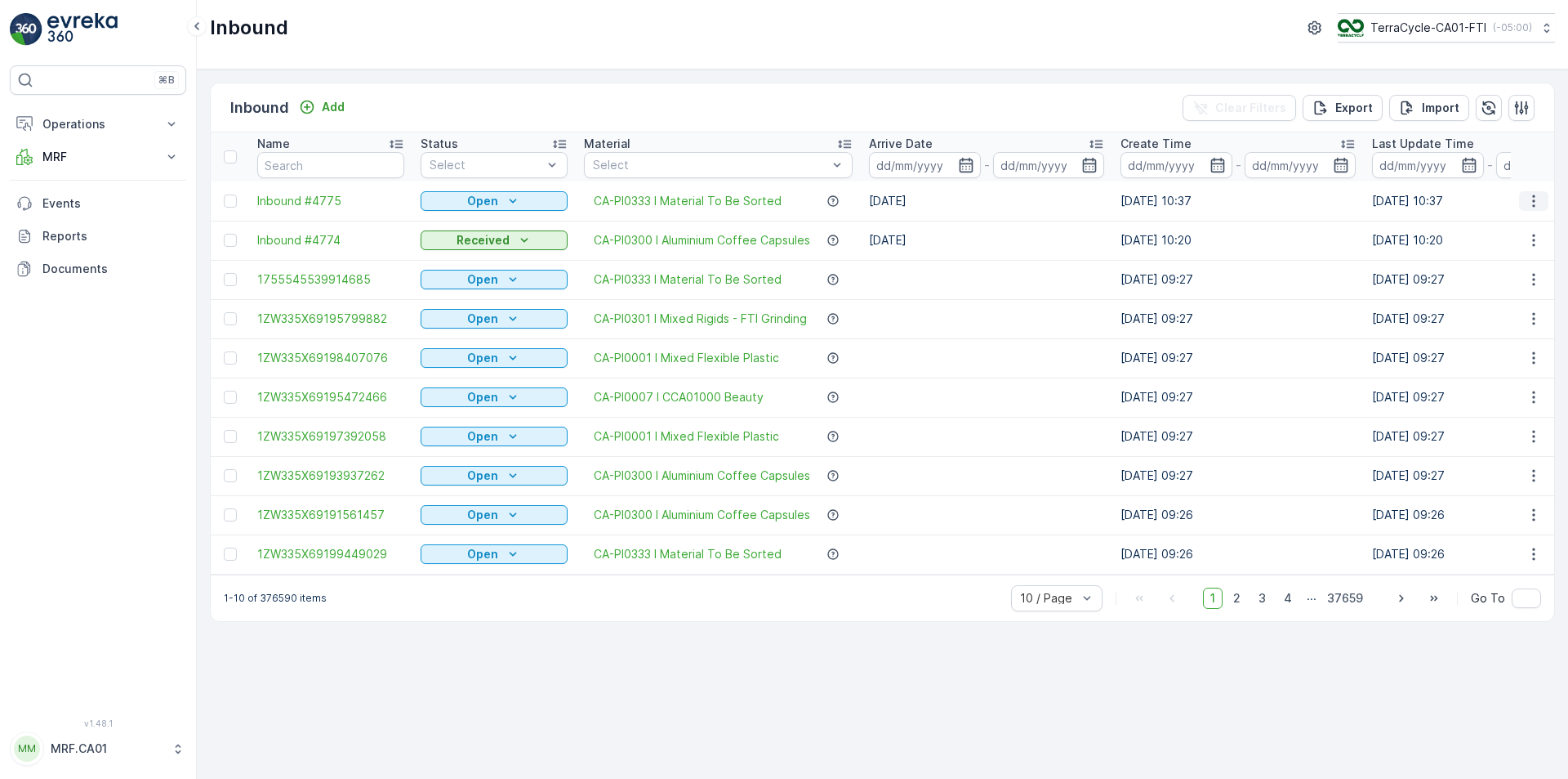
click at [1530, 201] on icon "button" at bounding box center [1534, 201] width 16 height 16
click at [1488, 247] on span "Edit Inbound" at bounding box center [1480, 249] width 68 height 16
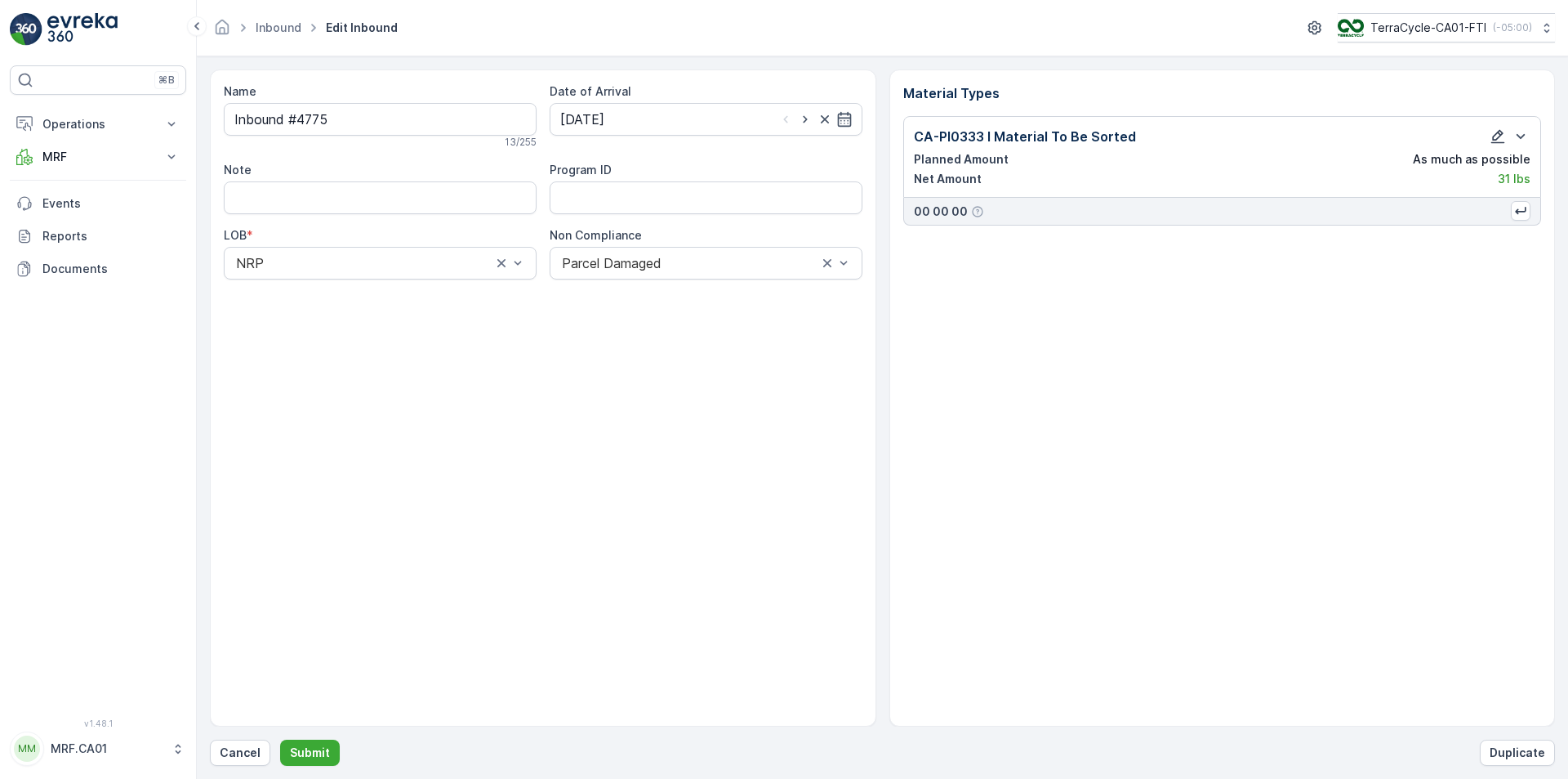
click at [1497, 134] on icon "button" at bounding box center [1498, 137] width 14 height 14
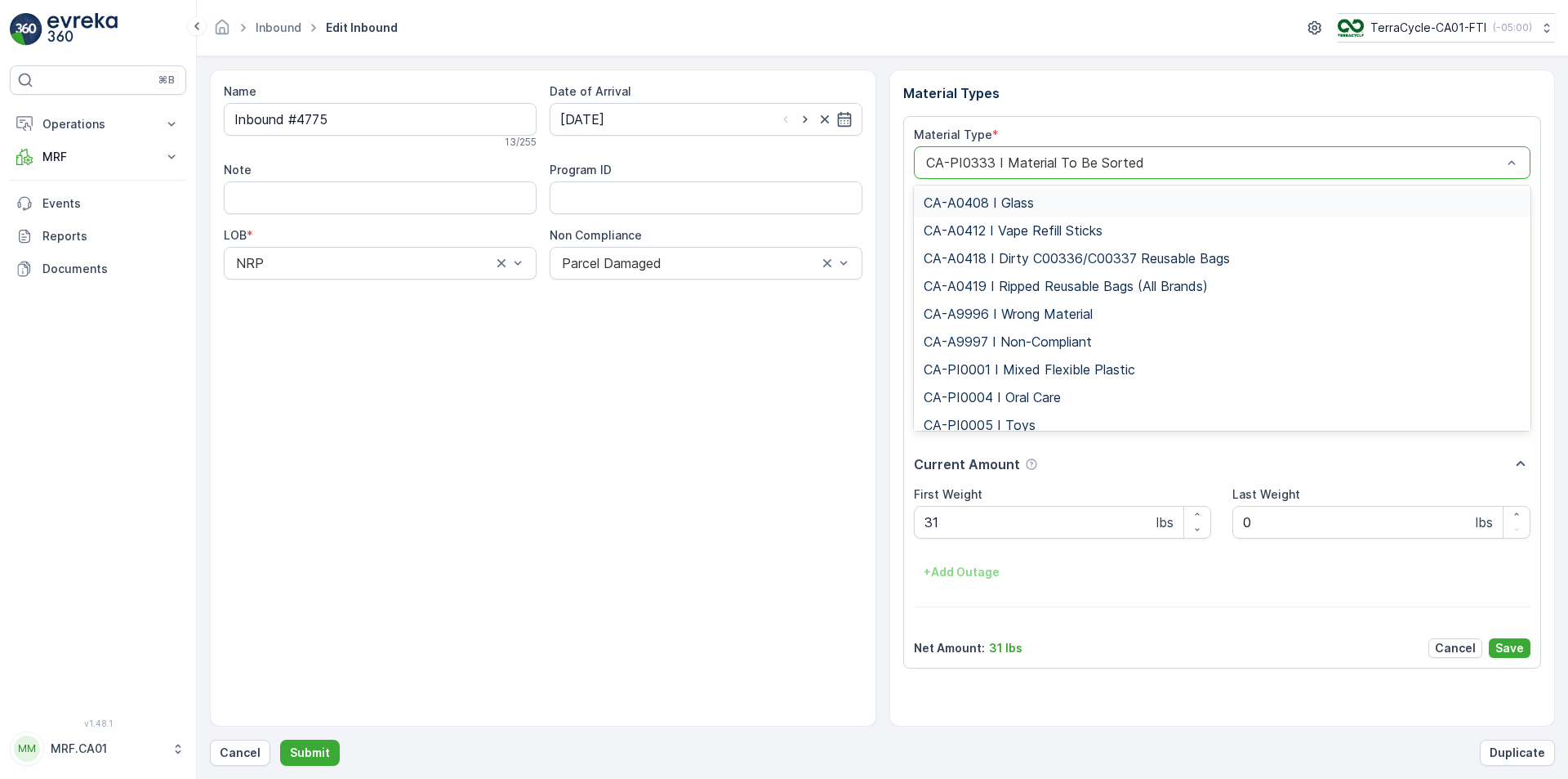
click at [1343, 163] on div at bounding box center [1215, 162] width 580 height 15
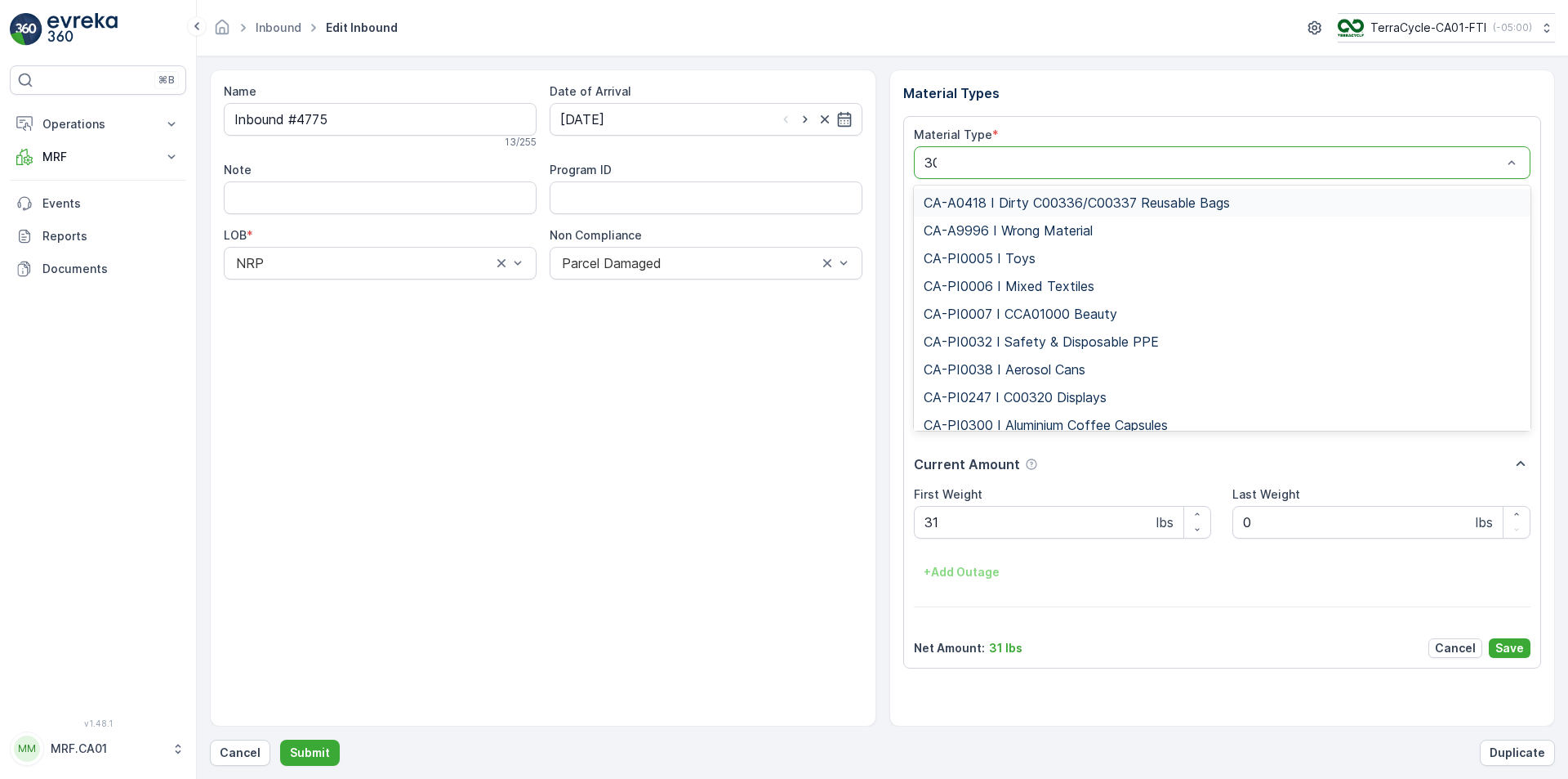
type input "300"
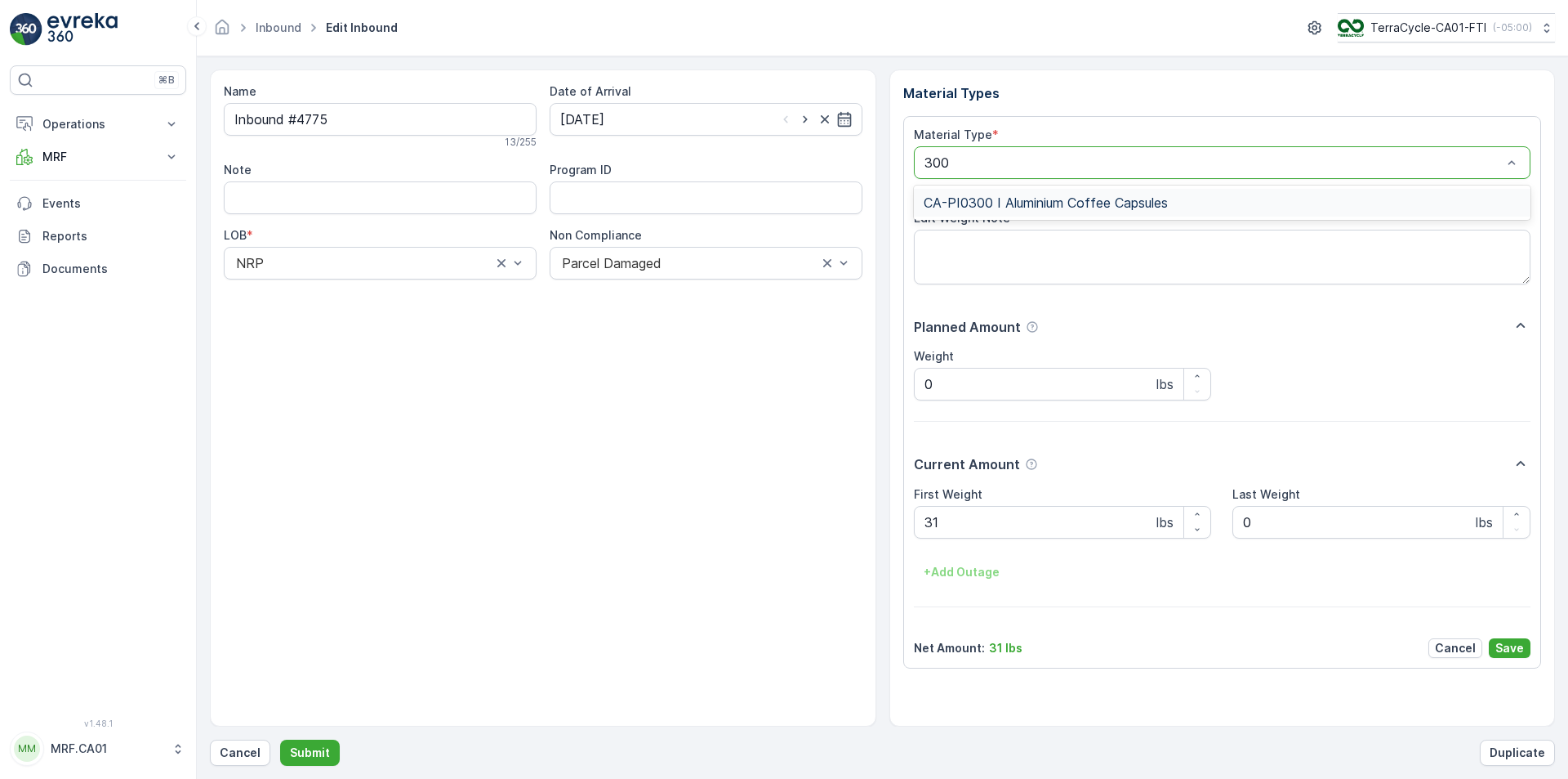
click at [1322, 192] on div "CA-PI0300 I Aluminium Coffee Capsules" at bounding box center [1223, 202] width 617 height 28
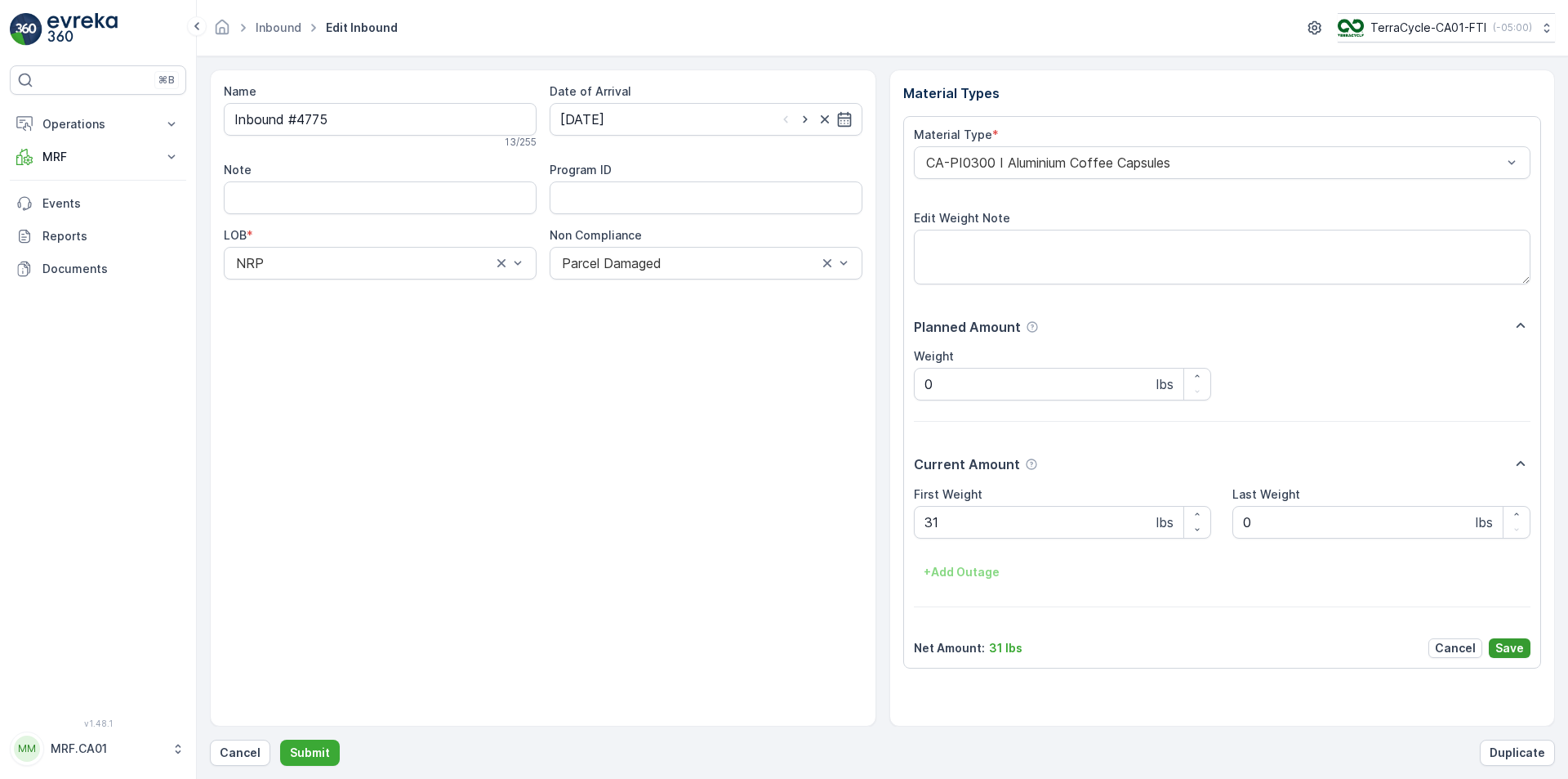
click at [1517, 639] on button "Save" at bounding box center [1510, 649] width 42 height 20
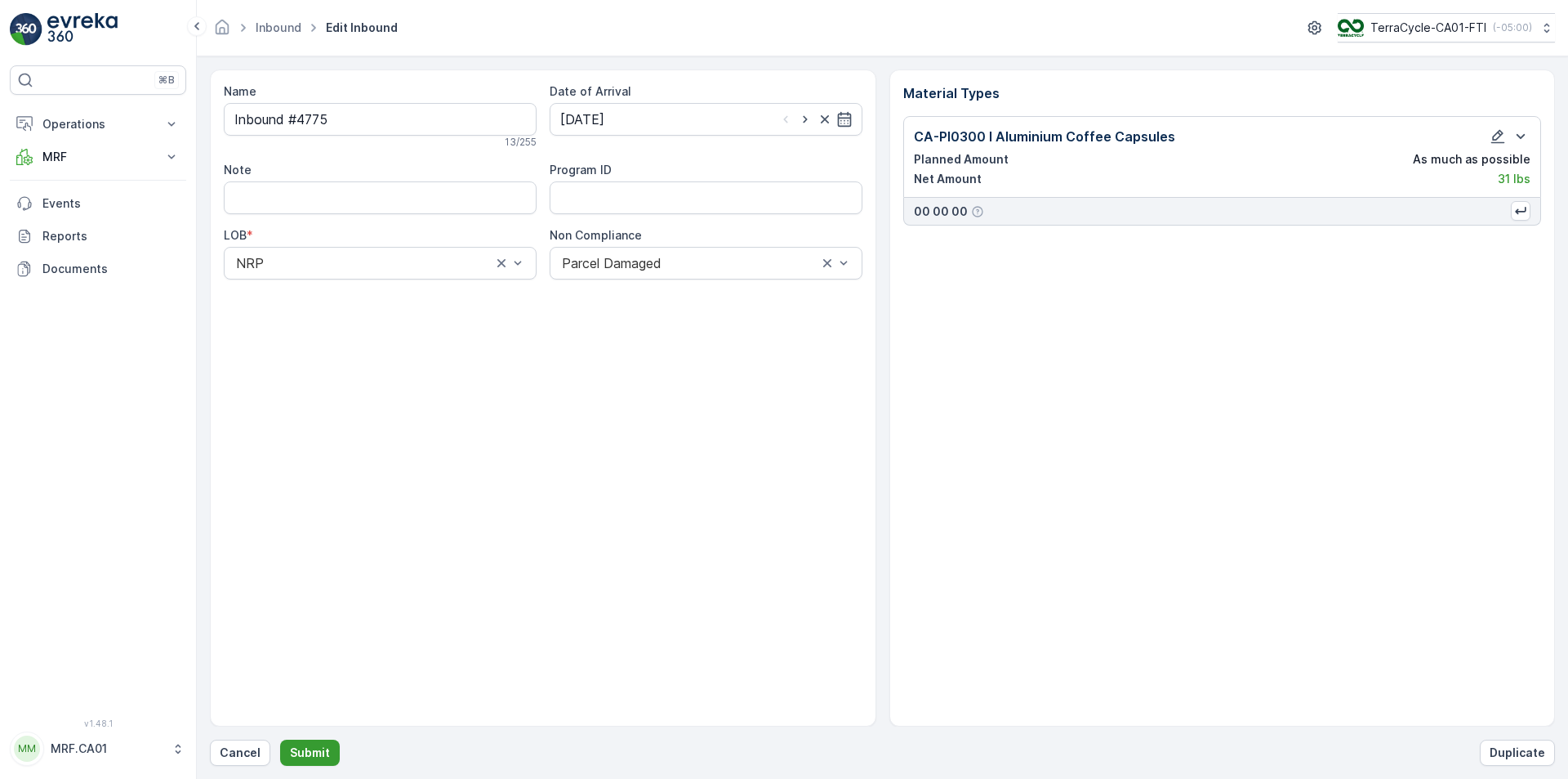
click at [301, 750] on p "Submit" at bounding box center [310, 753] width 40 height 16
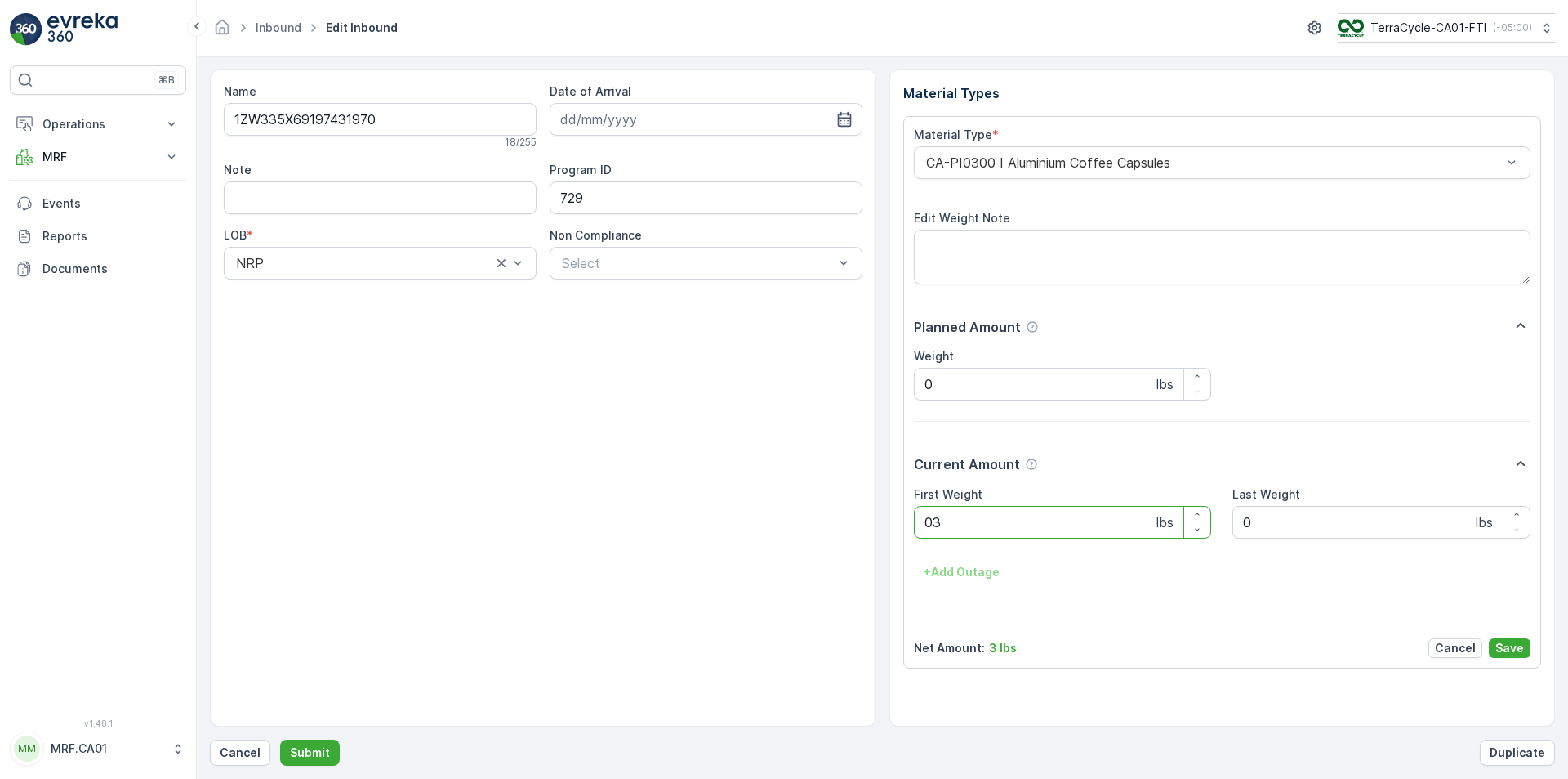
type Weight "037"
click at [280, 740] on button "Submit" at bounding box center [310, 753] width 59 height 26
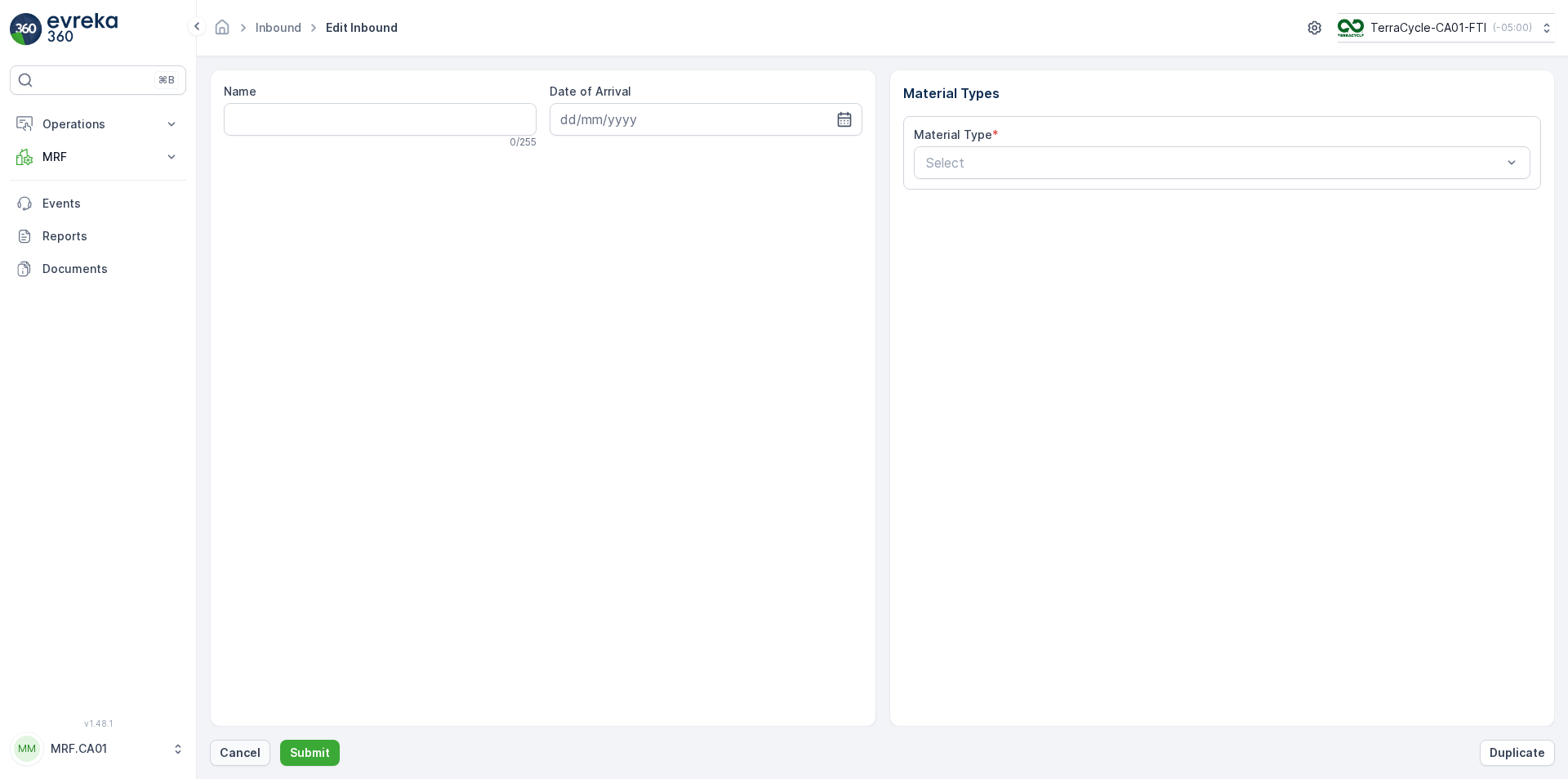
click at [236, 754] on p "Cancel" at bounding box center [239, 753] width 41 height 16
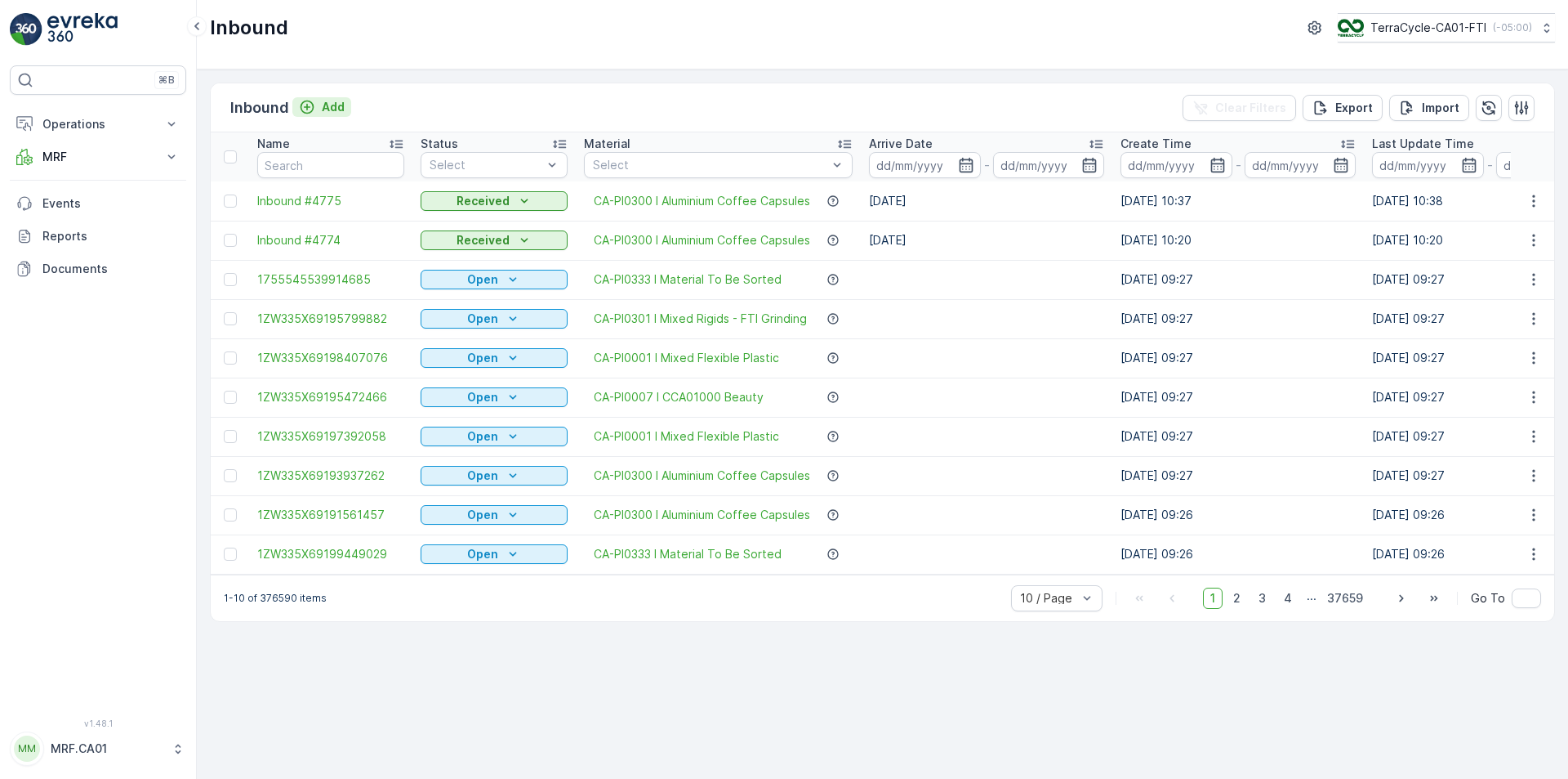
click at [335, 99] on p "Add" at bounding box center [332, 108] width 23 height 16
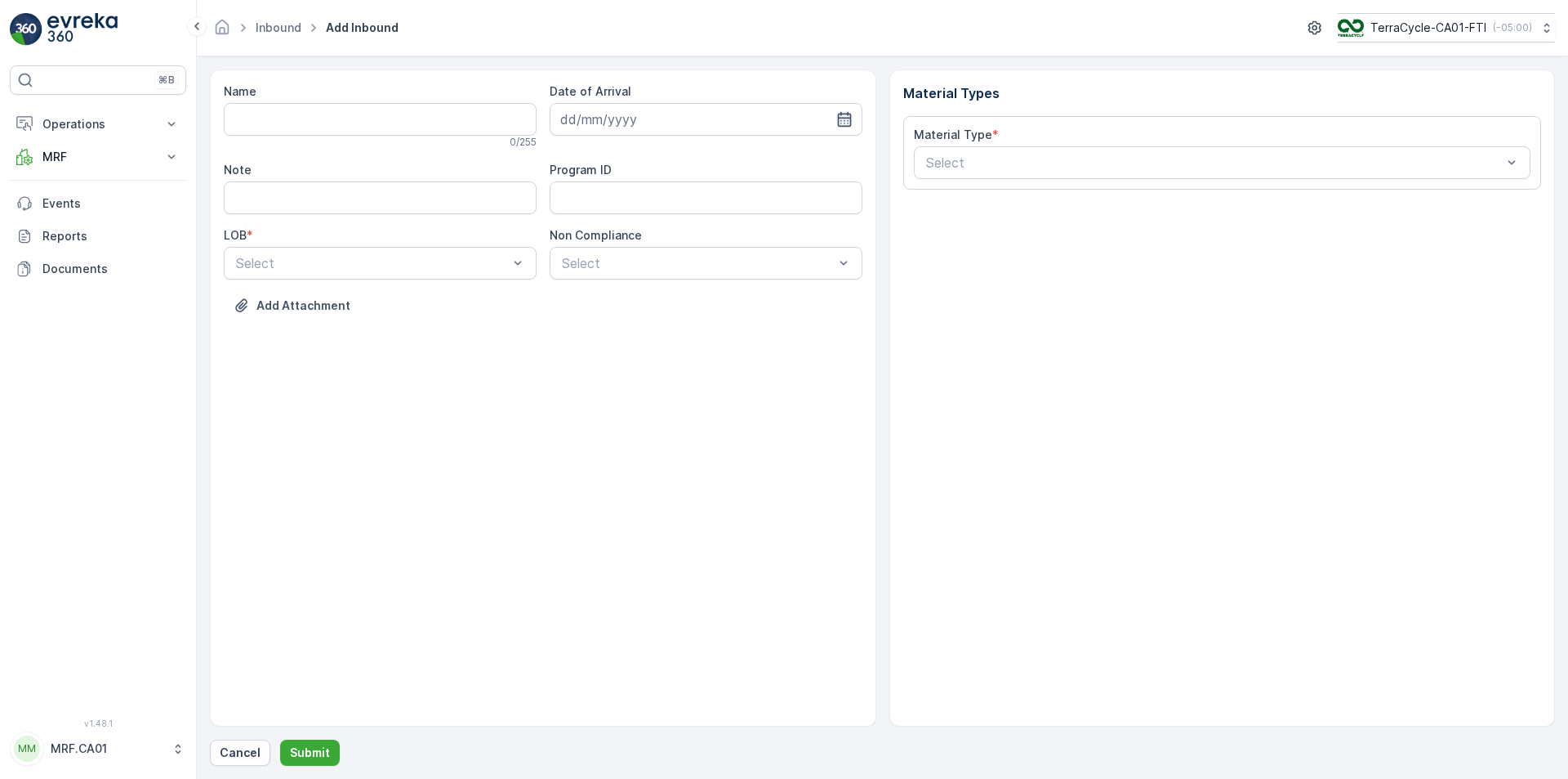
click at [847, 122] on icon "button" at bounding box center [845, 119] width 16 height 16
click at [640, 322] on div "19" at bounding box center [636, 321] width 26 height 26
type input "[DATE]"
click at [468, 259] on div at bounding box center [372, 263] width 275 height 15
click at [431, 306] on div "NRP" at bounding box center [381, 303] width 293 height 15
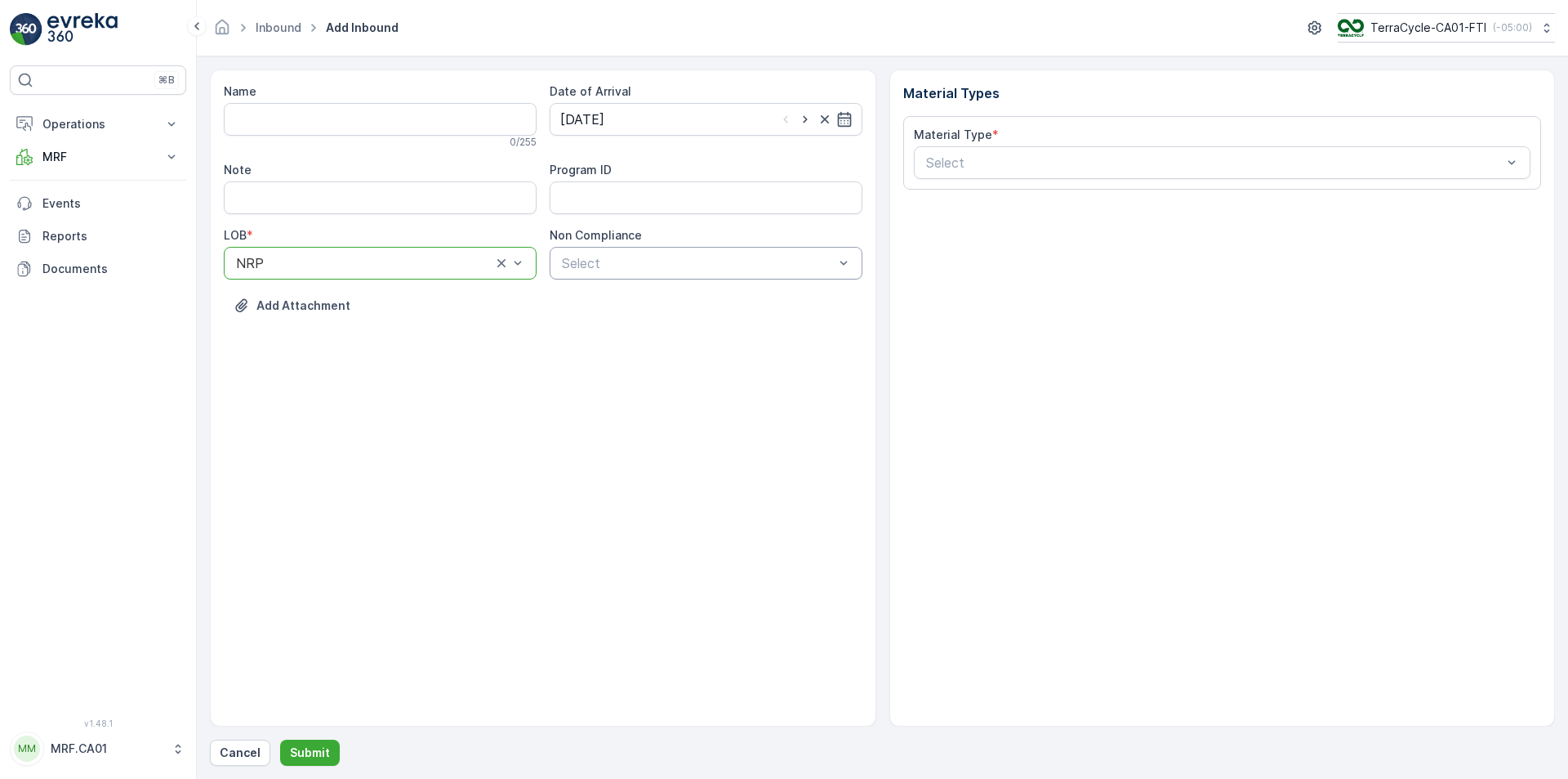
click at [616, 273] on div "Select" at bounding box center [707, 263] width 313 height 33
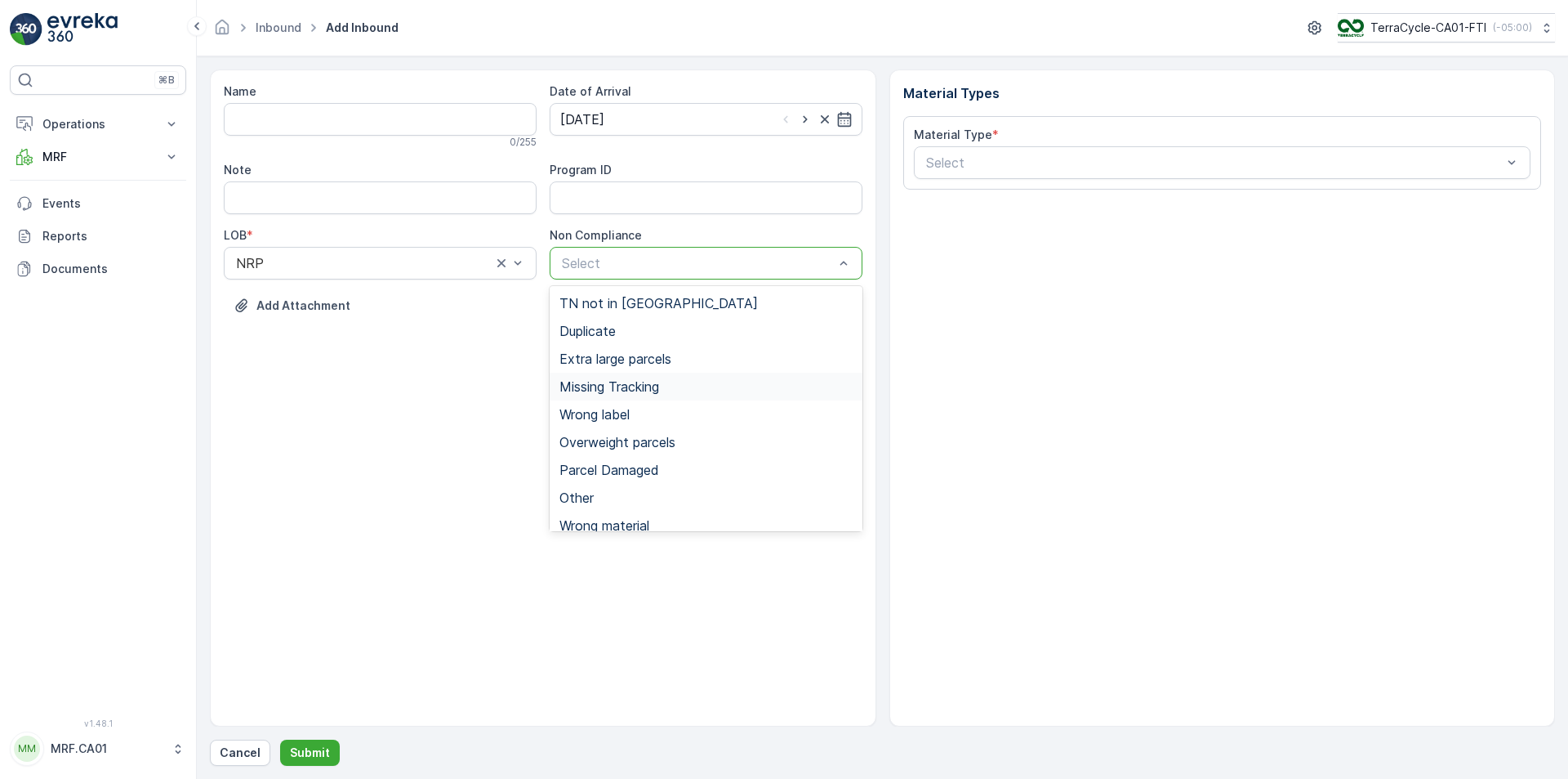
click at [671, 377] on div "Missing Tracking" at bounding box center [707, 386] width 313 height 28
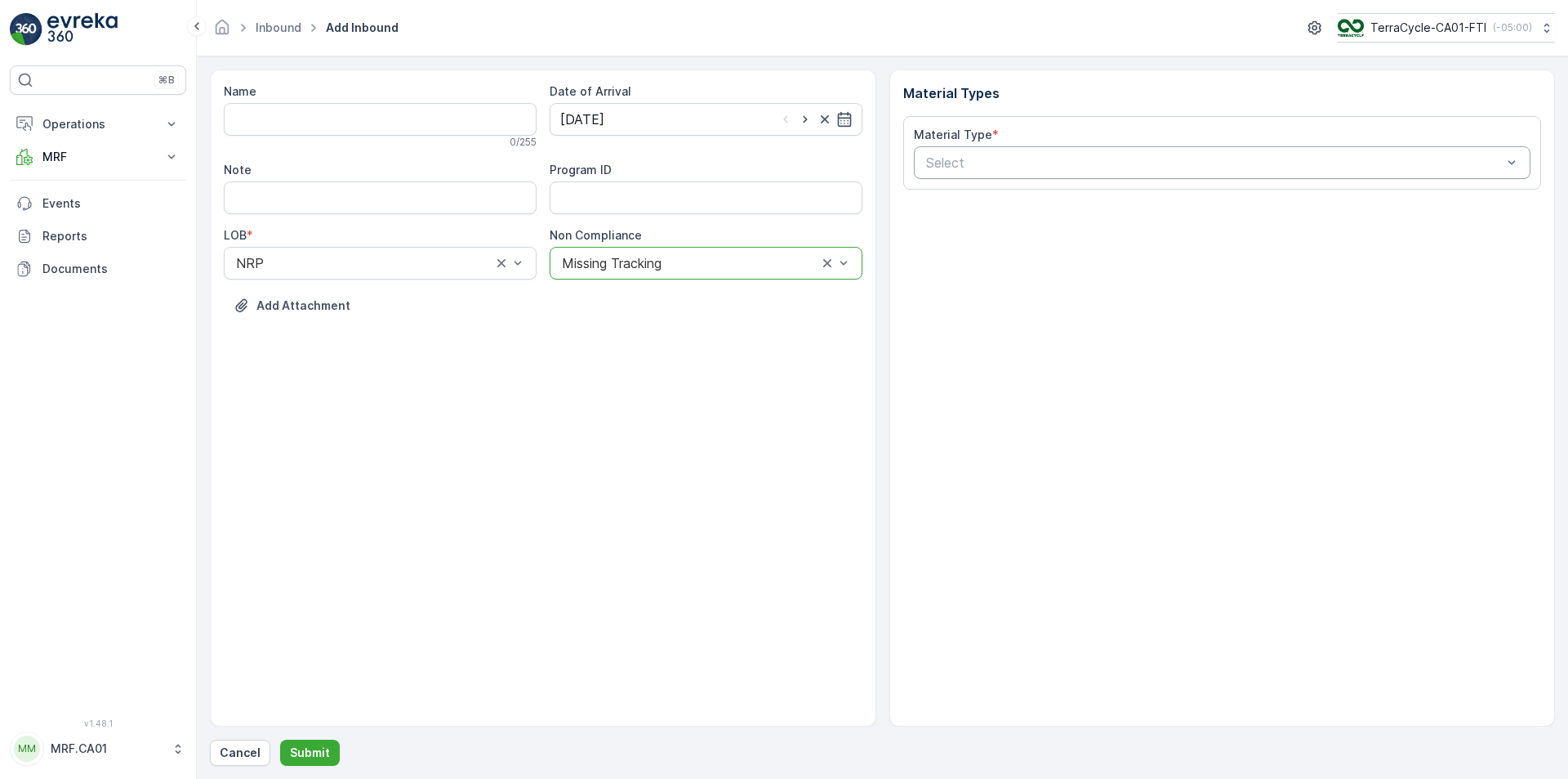
click at [1013, 163] on div at bounding box center [1215, 162] width 580 height 15
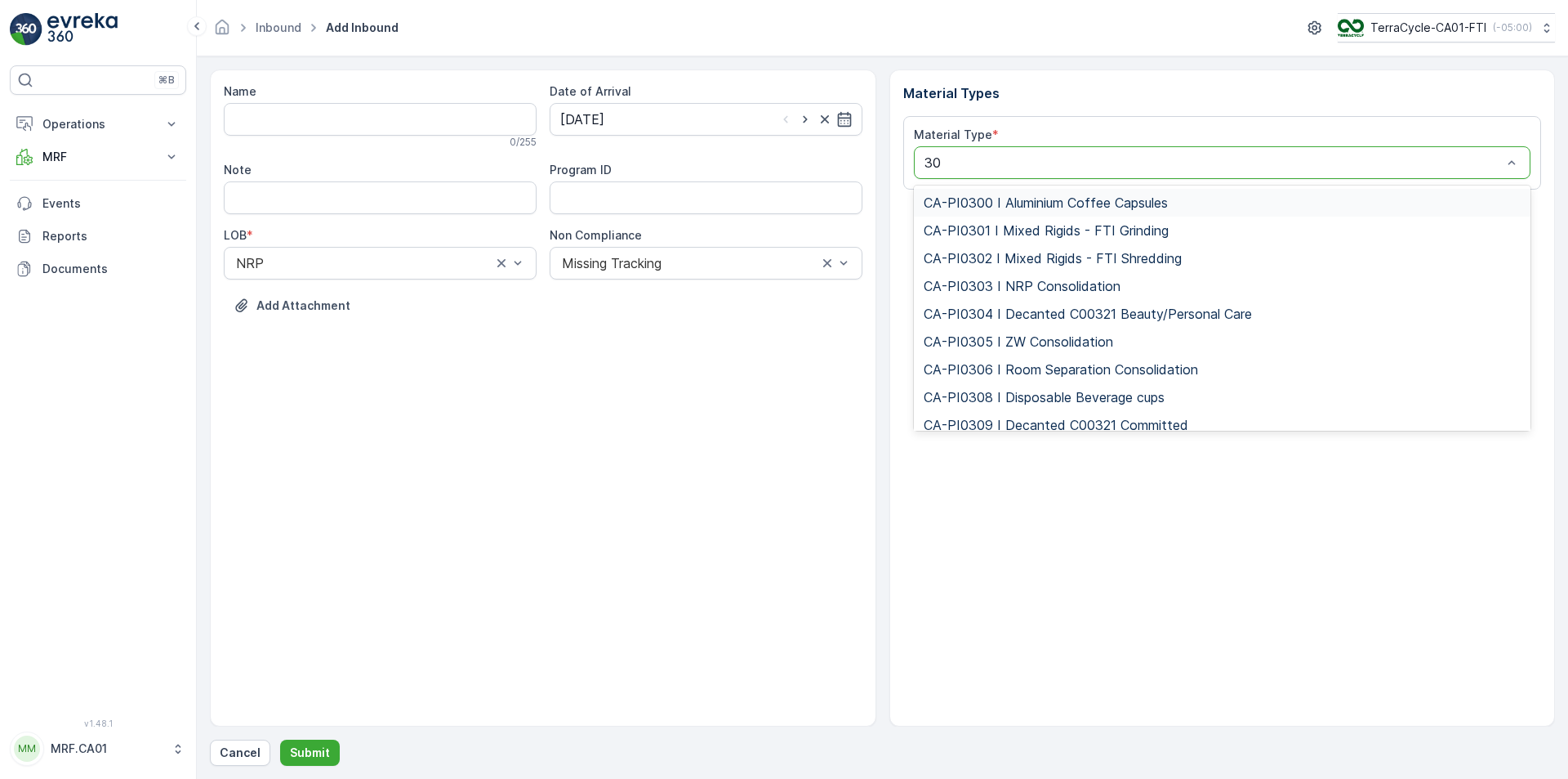
type input "300"
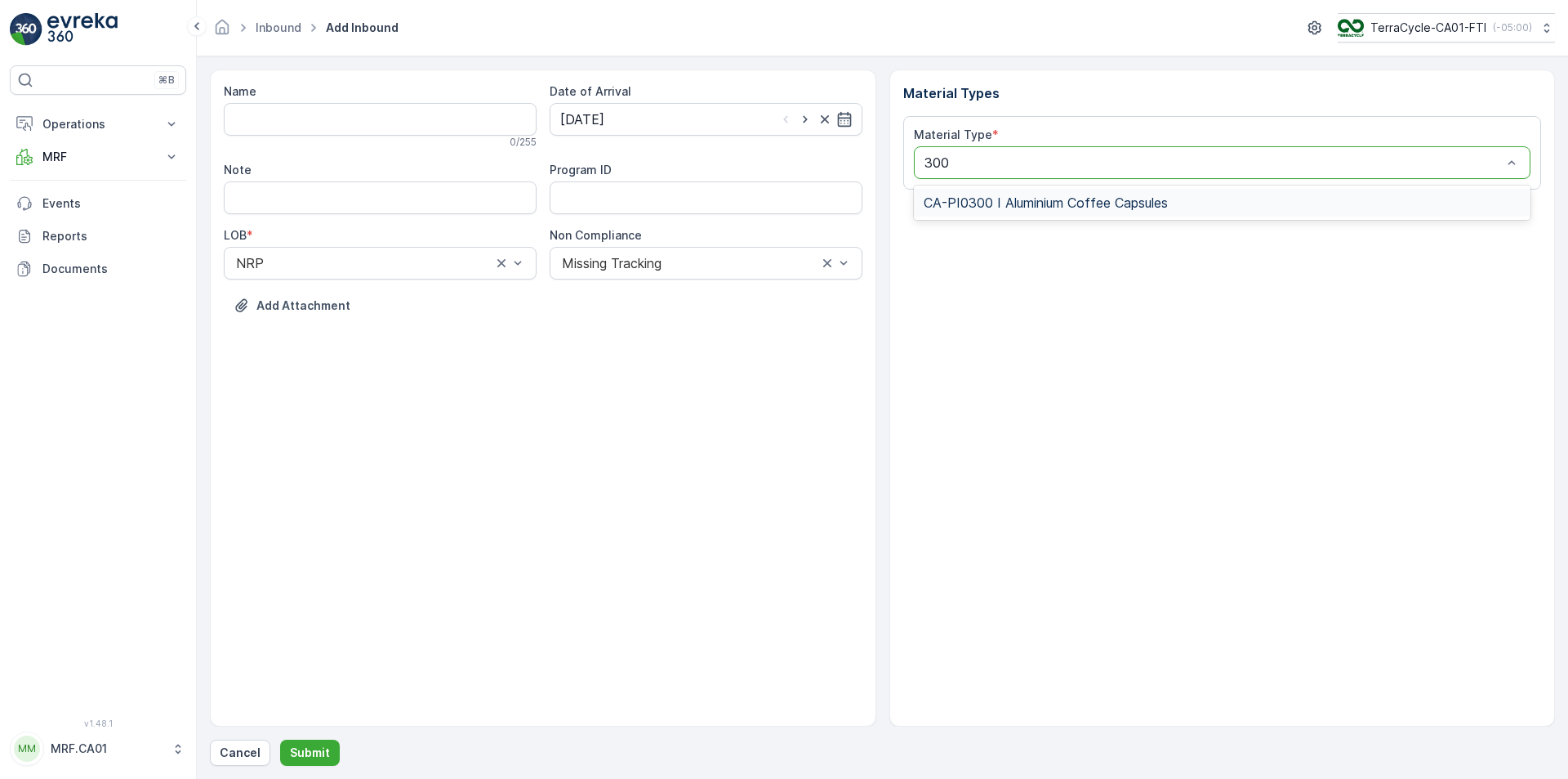
click at [1052, 191] on div "CA-PI0300 I Aluminium Coffee Capsules" at bounding box center [1223, 202] width 617 height 28
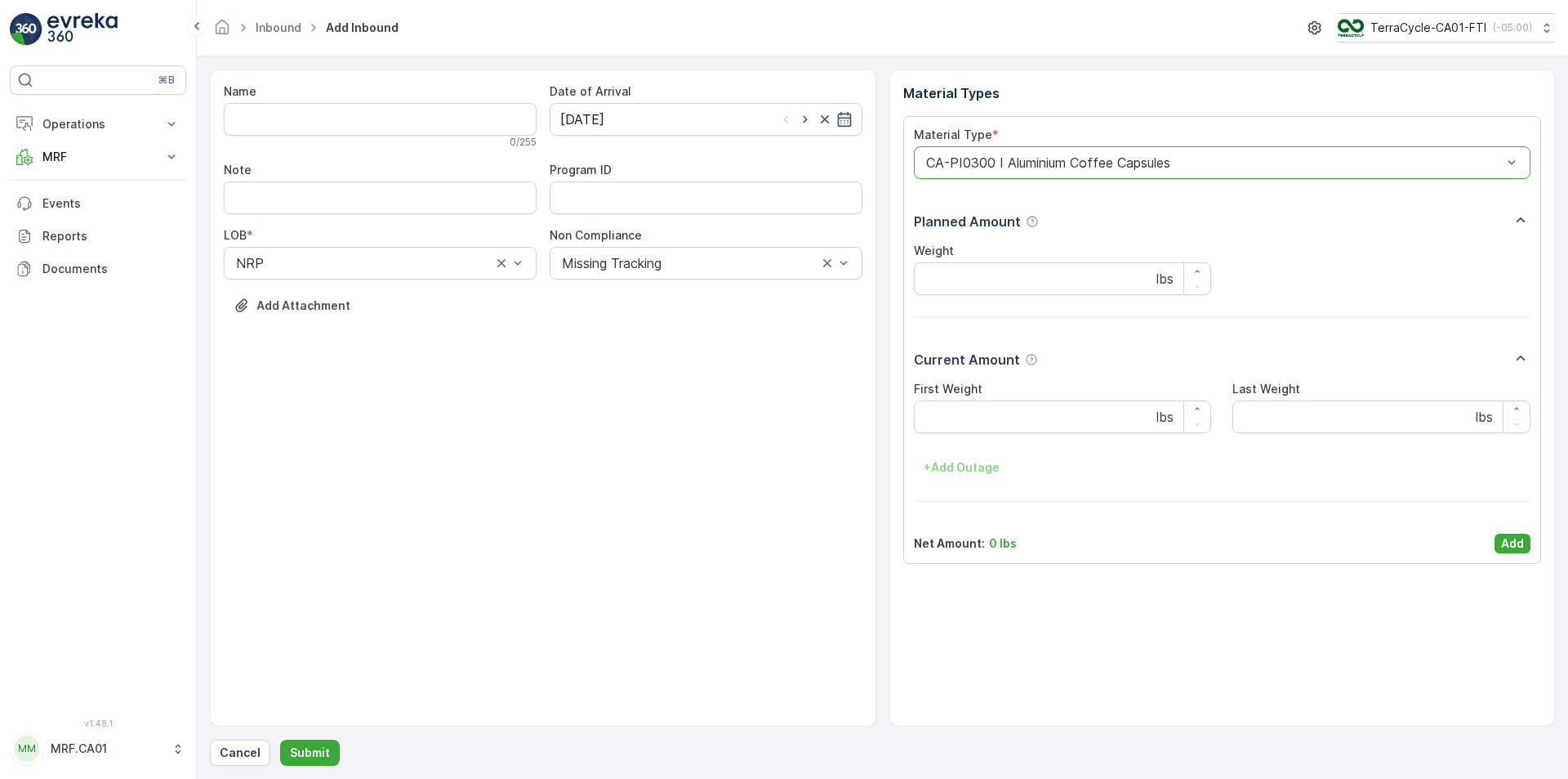
click at [983, 436] on div "First Weight lbs Last Weight lbs + Add Outage" at bounding box center [1223, 430] width 617 height 99
click at [981, 410] on Weight "First Weight" at bounding box center [1063, 417] width 298 height 33
type Weight "29"
click at [1509, 536] on p "Add" at bounding box center [1512, 544] width 23 height 16
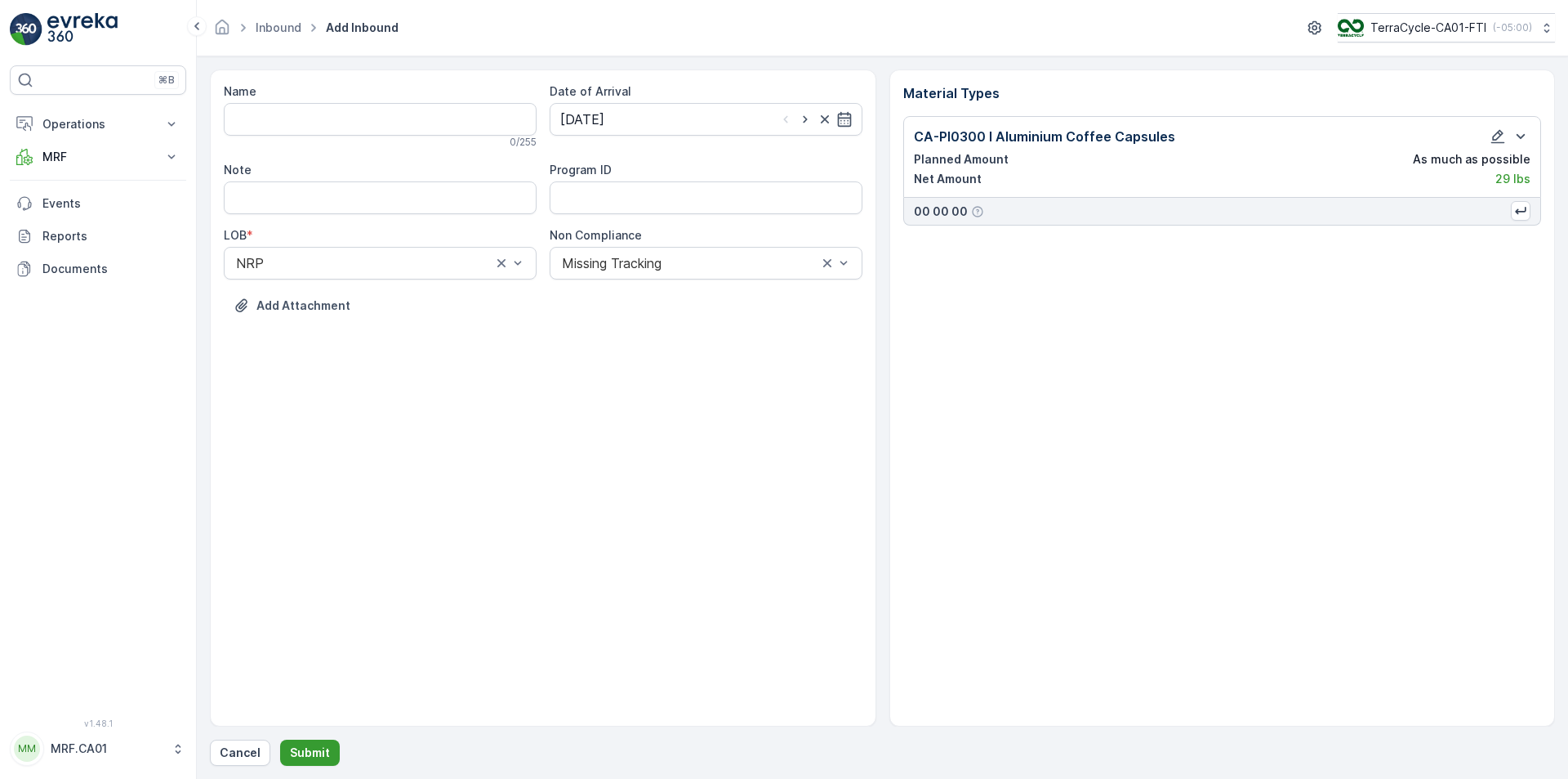
click at [317, 758] on p "Submit" at bounding box center [310, 753] width 40 height 16
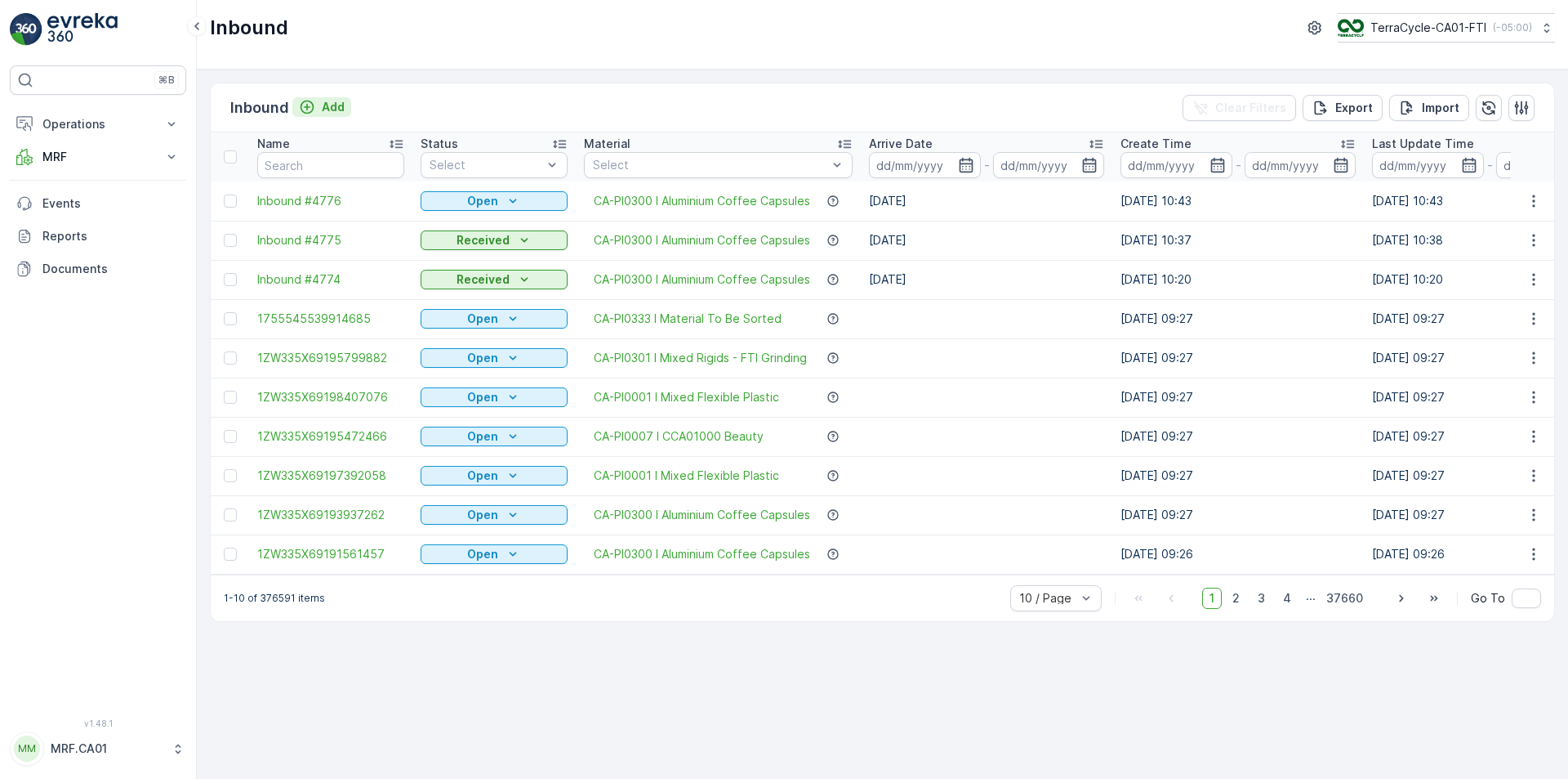
click at [344, 99] on p "Add" at bounding box center [332, 108] width 23 height 16
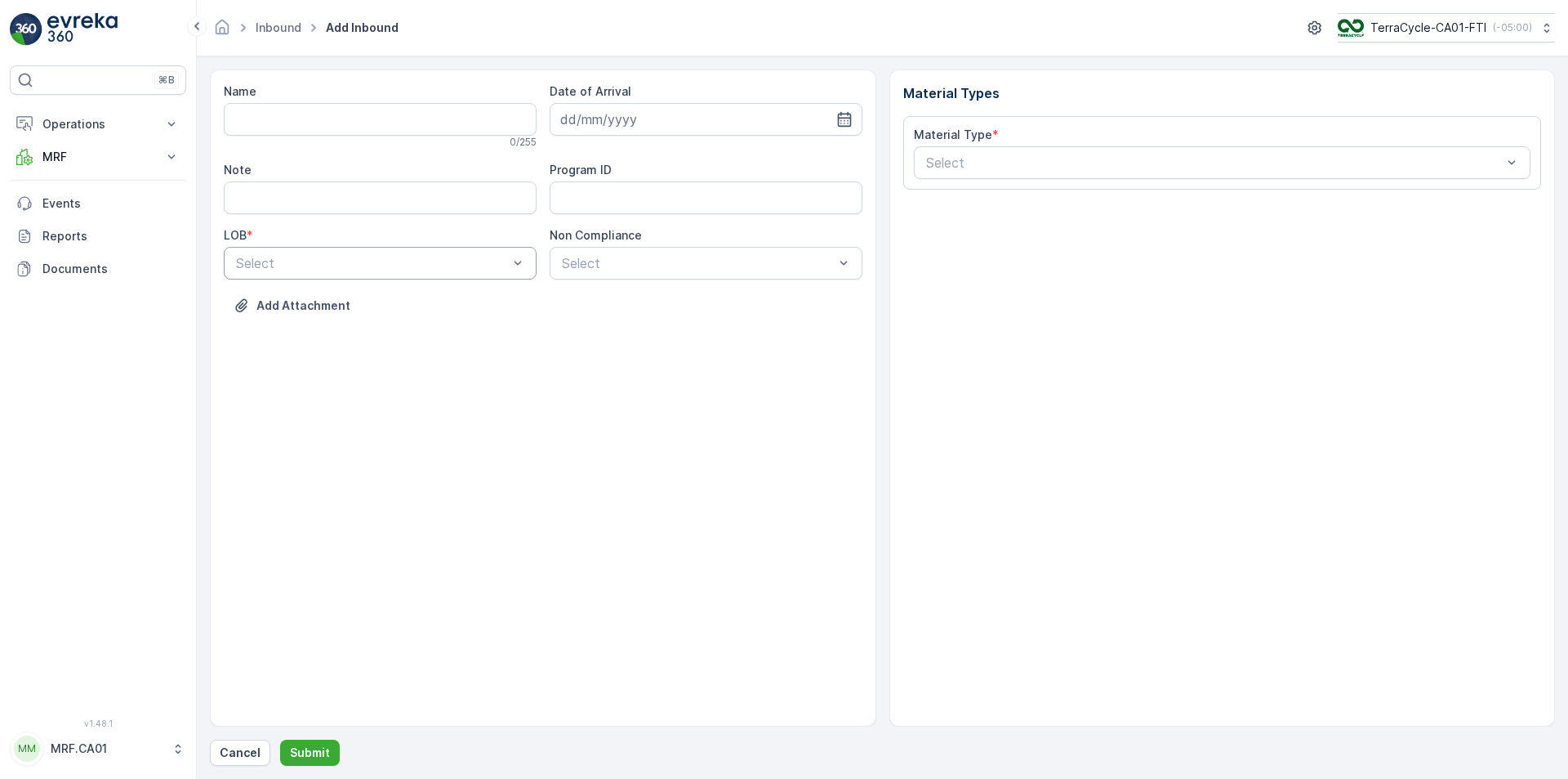
click at [488, 261] on div at bounding box center [372, 263] width 275 height 15
click at [439, 298] on div "NRP" at bounding box center [381, 303] width 293 height 15
click at [578, 260] on div at bounding box center [697, 263] width 275 height 15
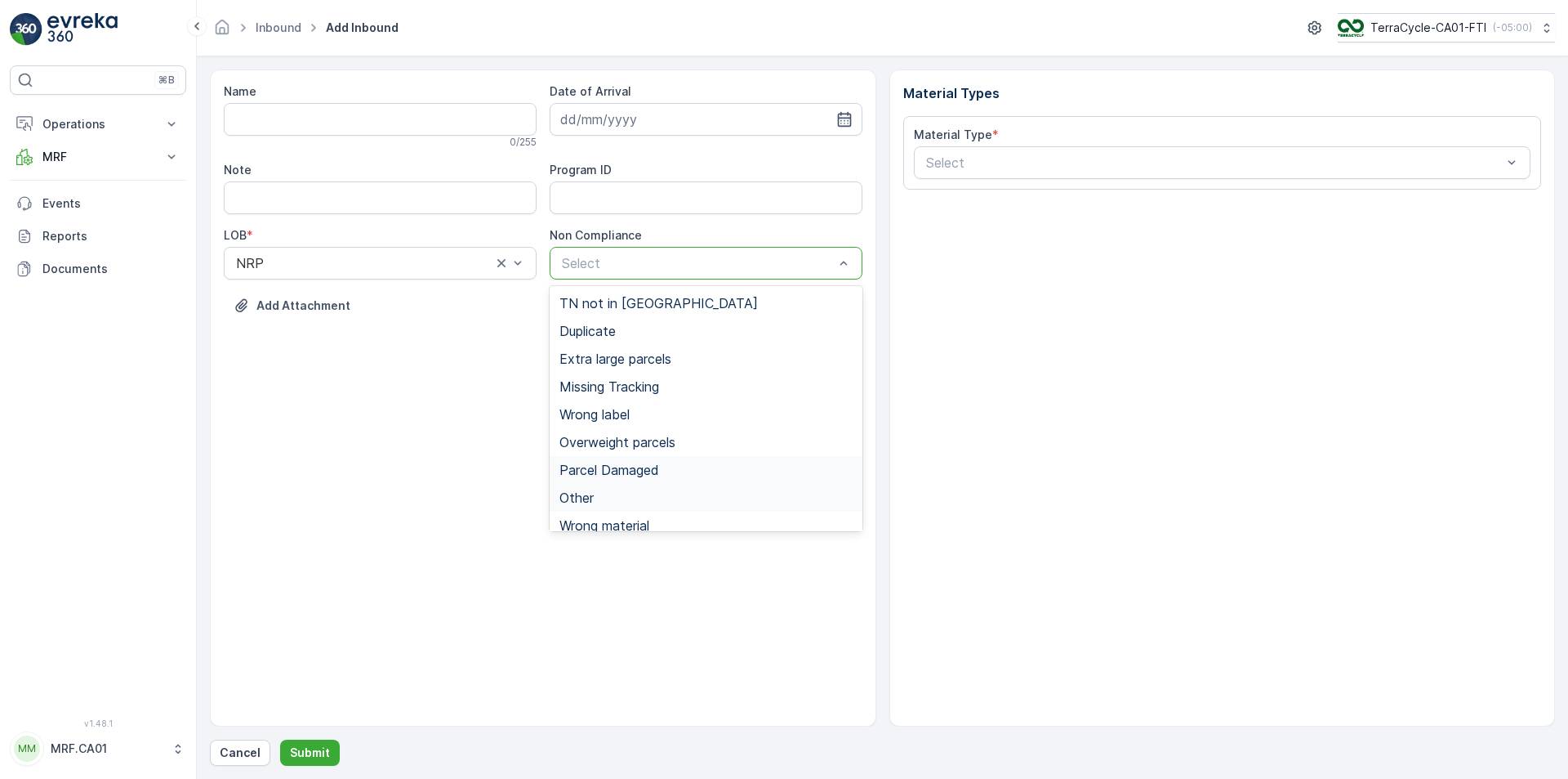
scroll to position [12, 0]
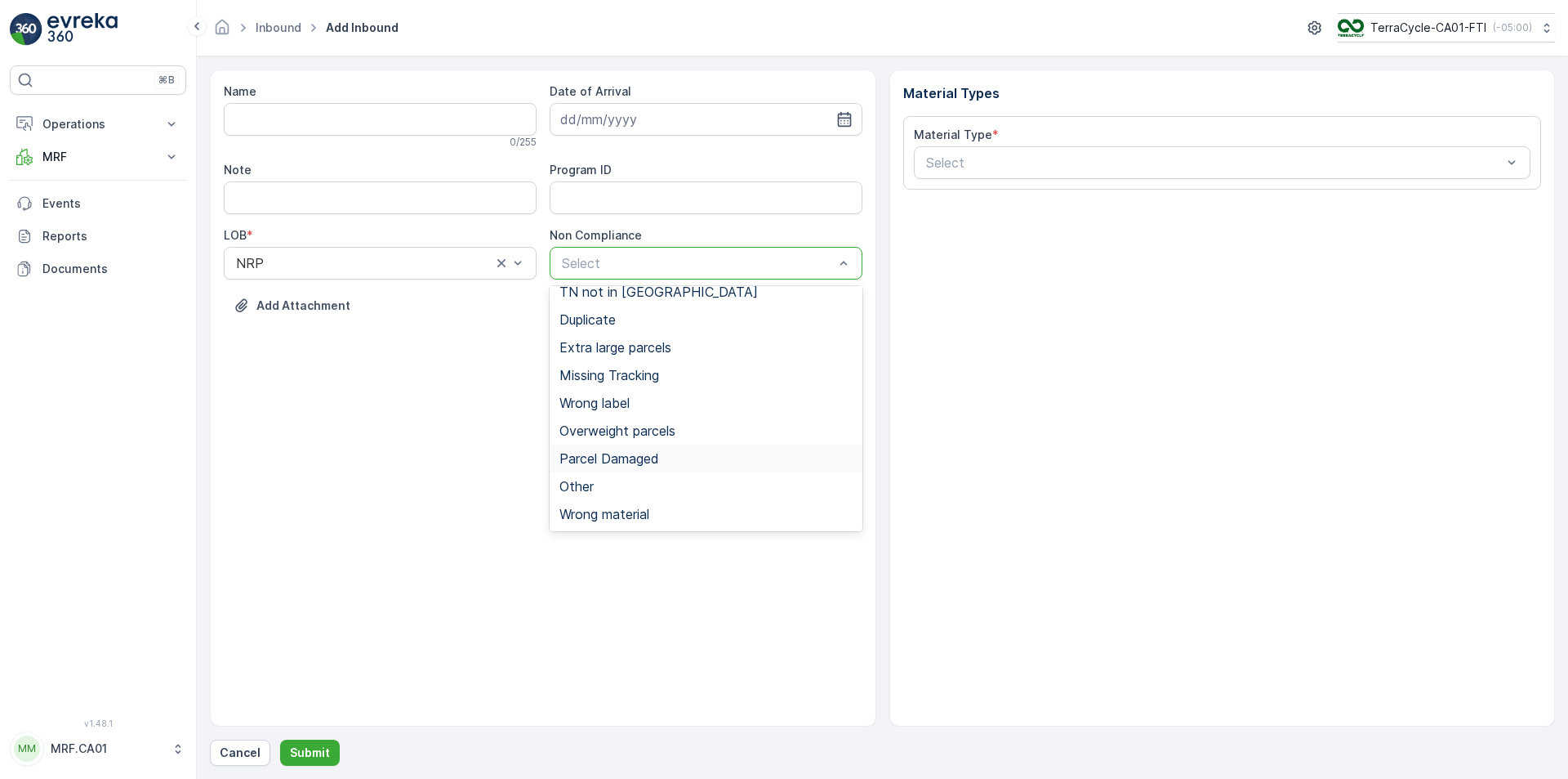
click at [629, 456] on span "Parcel Damaged" at bounding box center [609, 458] width 99 height 15
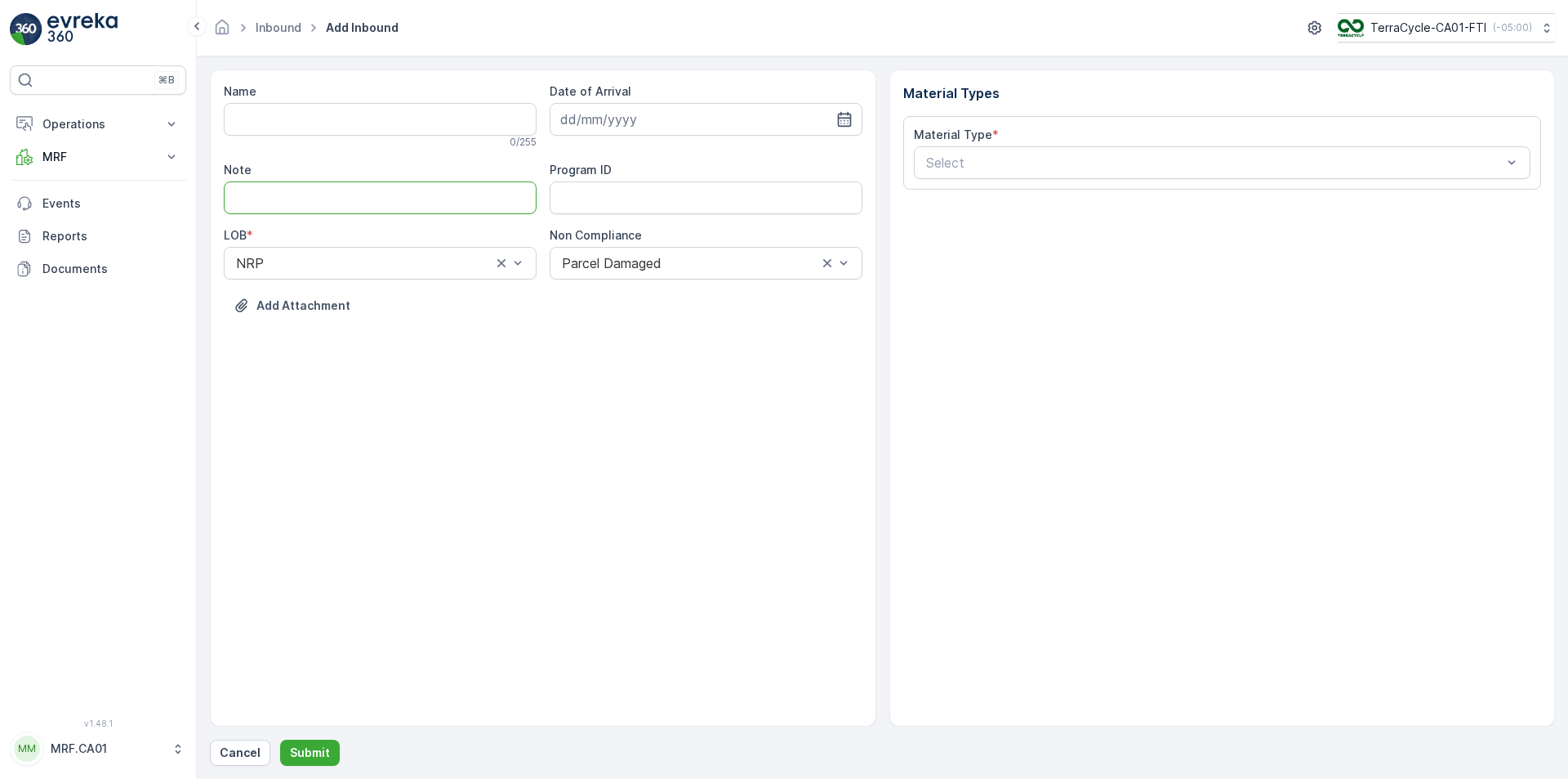
click at [338, 201] on input "Note" at bounding box center [381, 198] width 313 height 33
type input "DAMAGED LABEL"
click at [1019, 156] on div at bounding box center [1215, 162] width 580 height 15
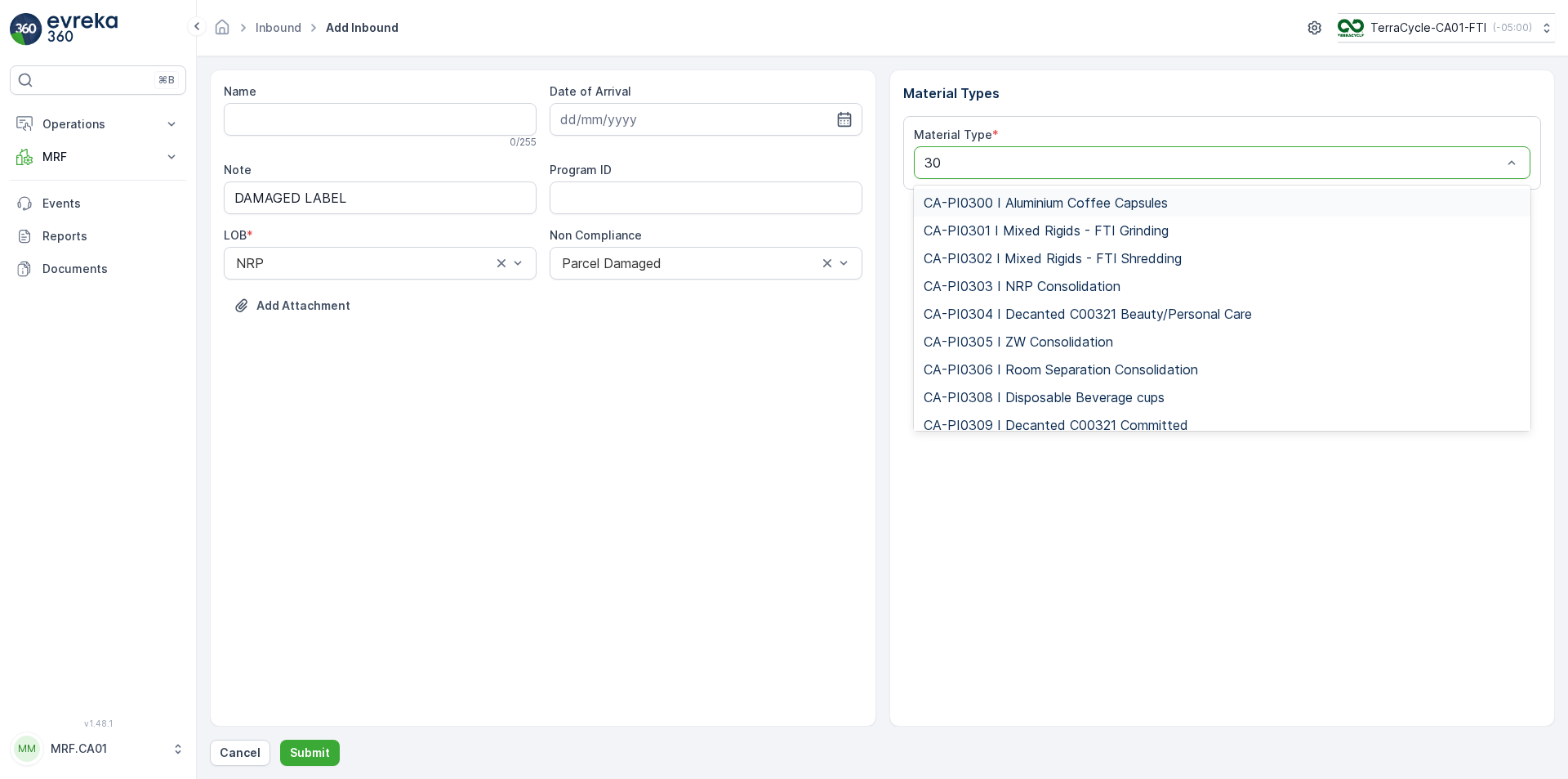
type input "300"
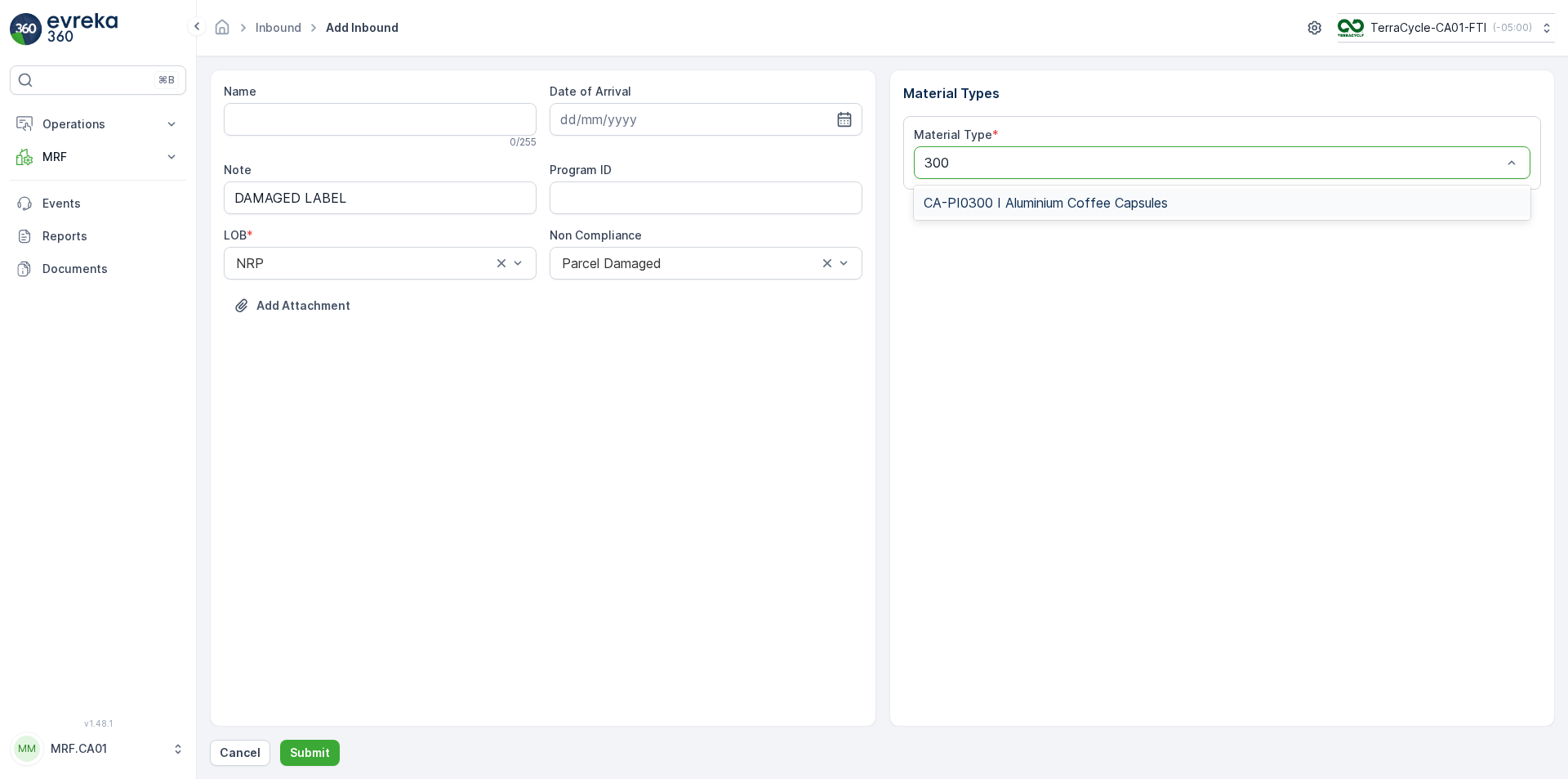
click at [1048, 194] on div "CA-PI0300 I Aluminium Coffee Capsules" at bounding box center [1223, 202] width 617 height 28
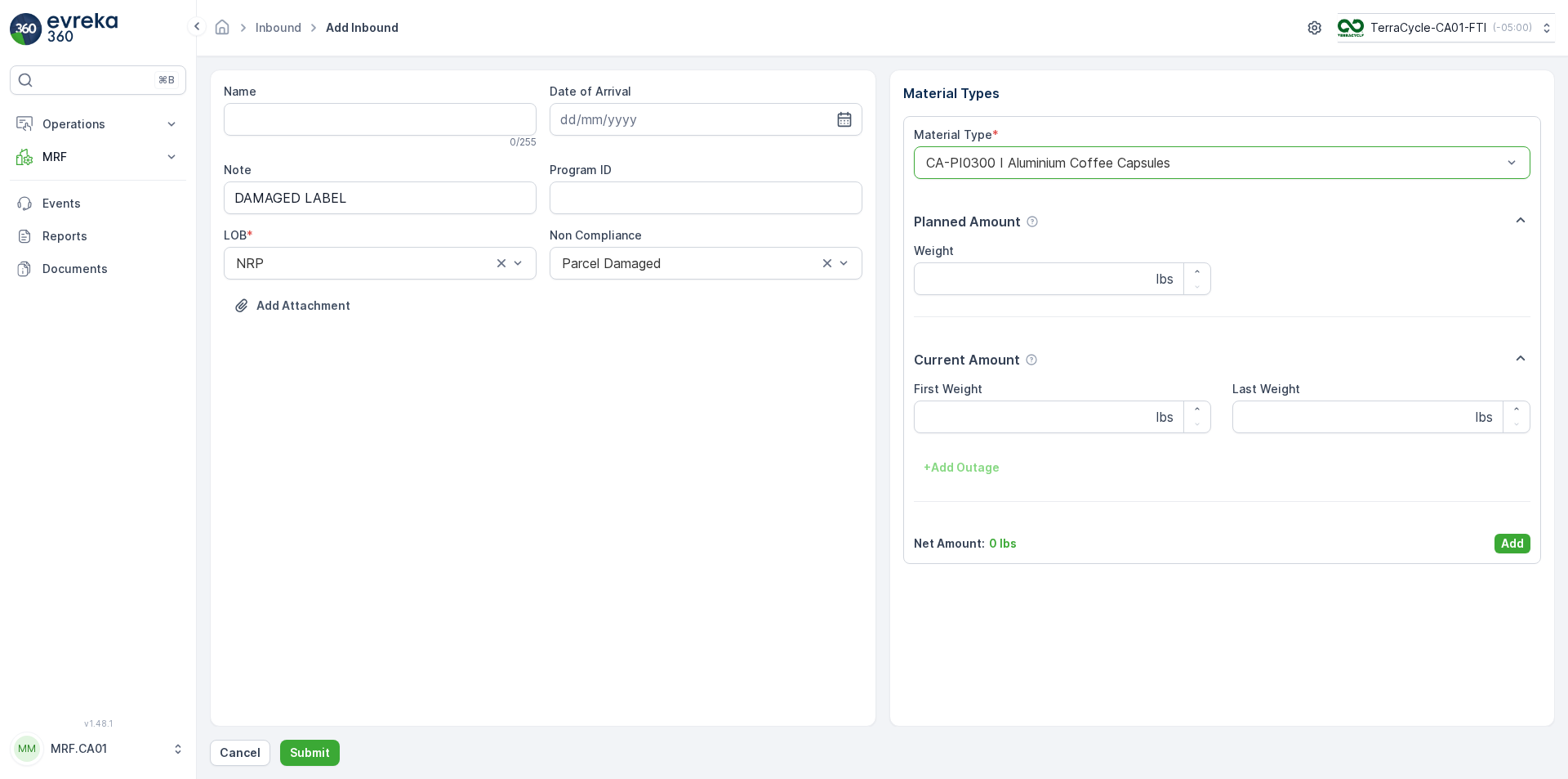
click at [1049, 396] on div "First Weight" at bounding box center [1063, 389] width 298 height 16
click at [1044, 401] on Weight "First Weight" at bounding box center [1063, 417] width 298 height 33
type Weight "33"
click at [1514, 543] on p "Add" at bounding box center [1512, 544] width 23 height 16
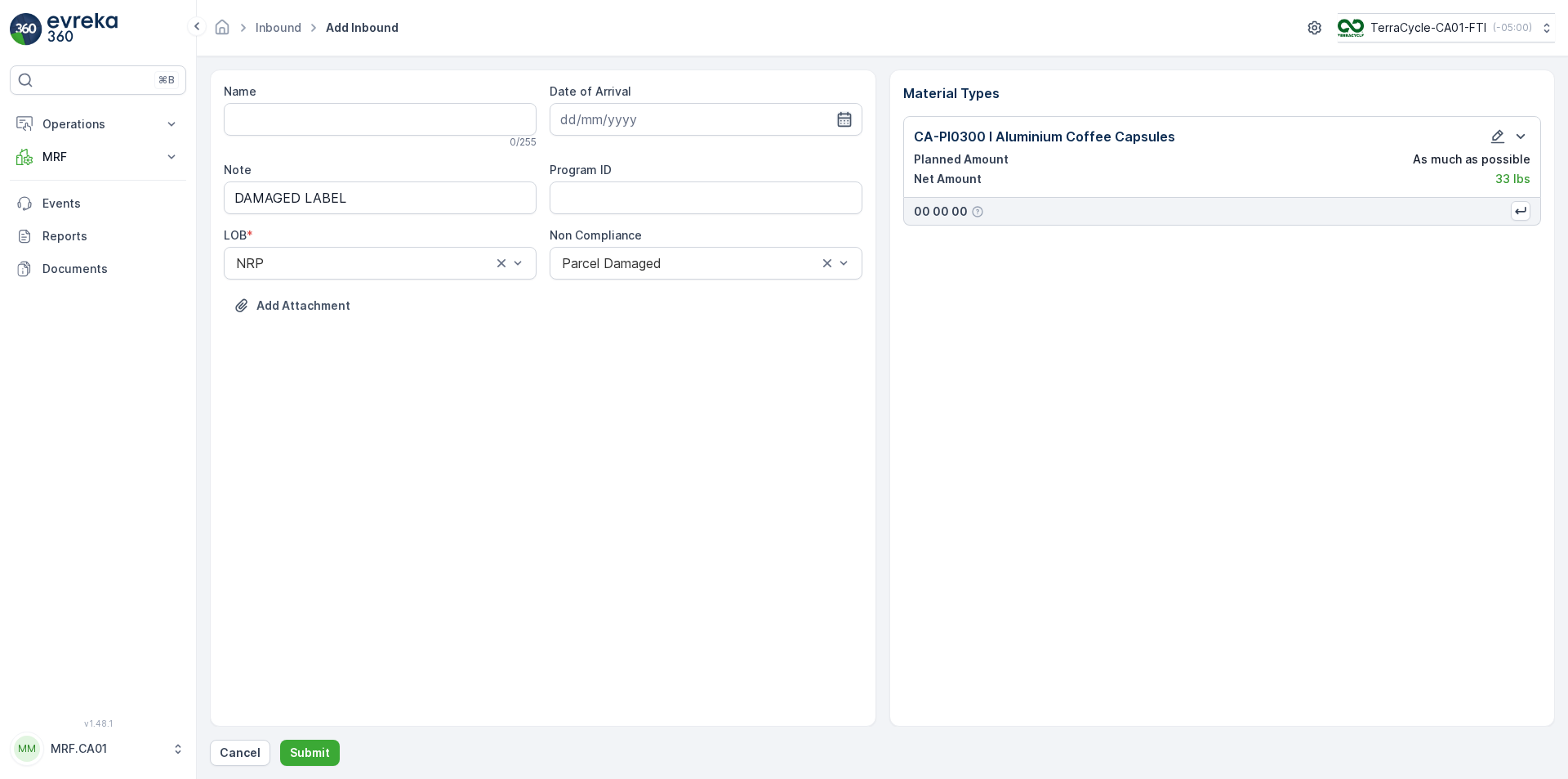
click at [839, 123] on icon "button" at bounding box center [845, 119] width 16 height 16
click at [639, 317] on div "19" at bounding box center [636, 321] width 26 height 26
type input "[DATE]"
click at [315, 752] on p "Submit" at bounding box center [310, 753] width 40 height 16
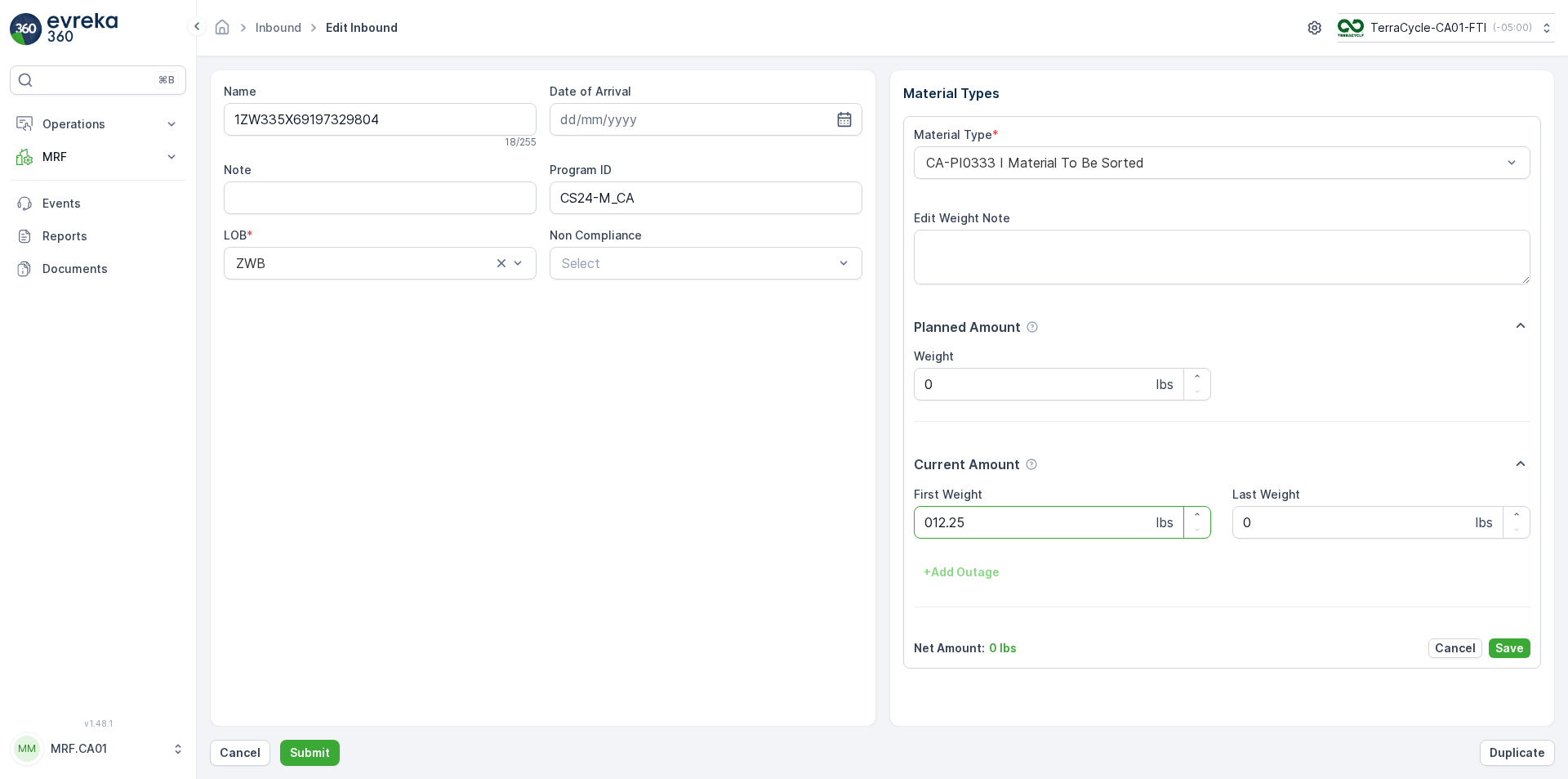
click at [280, 740] on button "Submit" at bounding box center [310, 753] width 59 height 26
type Weight "026"
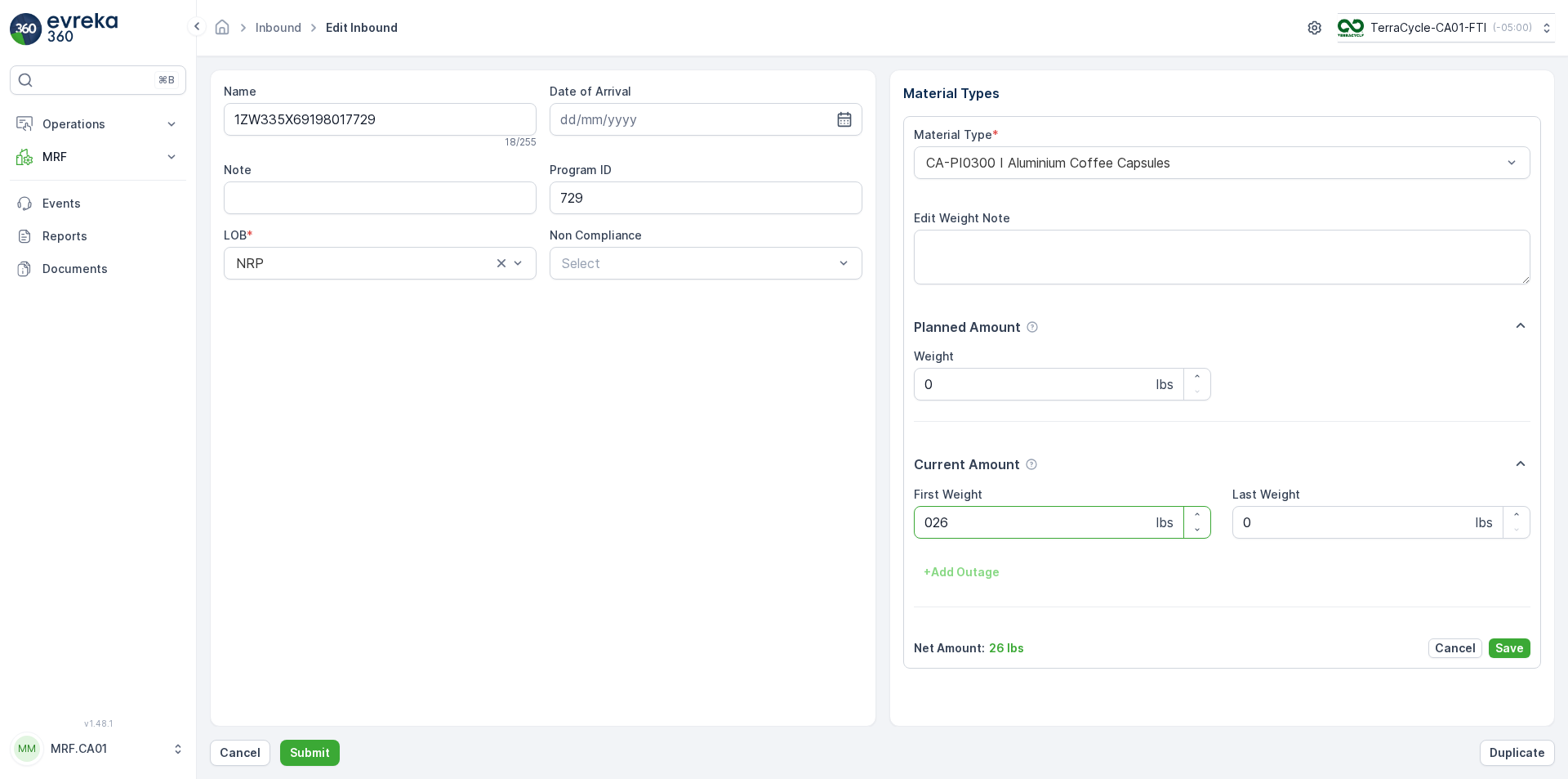
click at [280, 740] on button "Submit" at bounding box center [310, 753] width 59 height 26
type Weight "039"
click at [280, 740] on button "Submit" at bounding box center [310, 753] width 59 height 26
type Weight "032"
click at [280, 740] on button "Submit" at bounding box center [310, 753] width 59 height 26
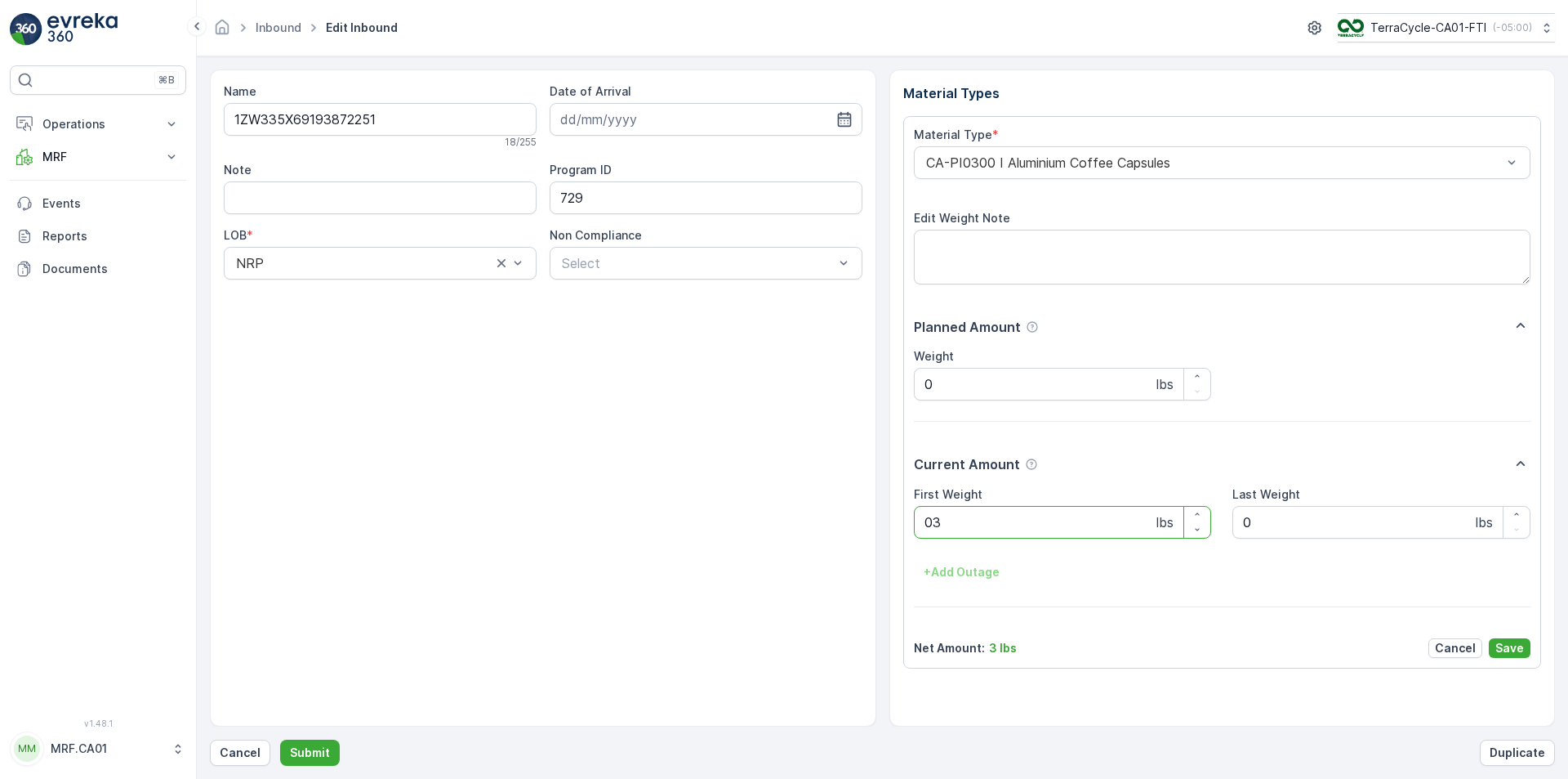
type Weight "035"
click at [280, 740] on button "Submit" at bounding box center [310, 753] width 59 height 26
type Weight "042"
click at [280, 740] on button "Submit" at bounding box center [310, 753] width 59 height 26
type Weight "028"
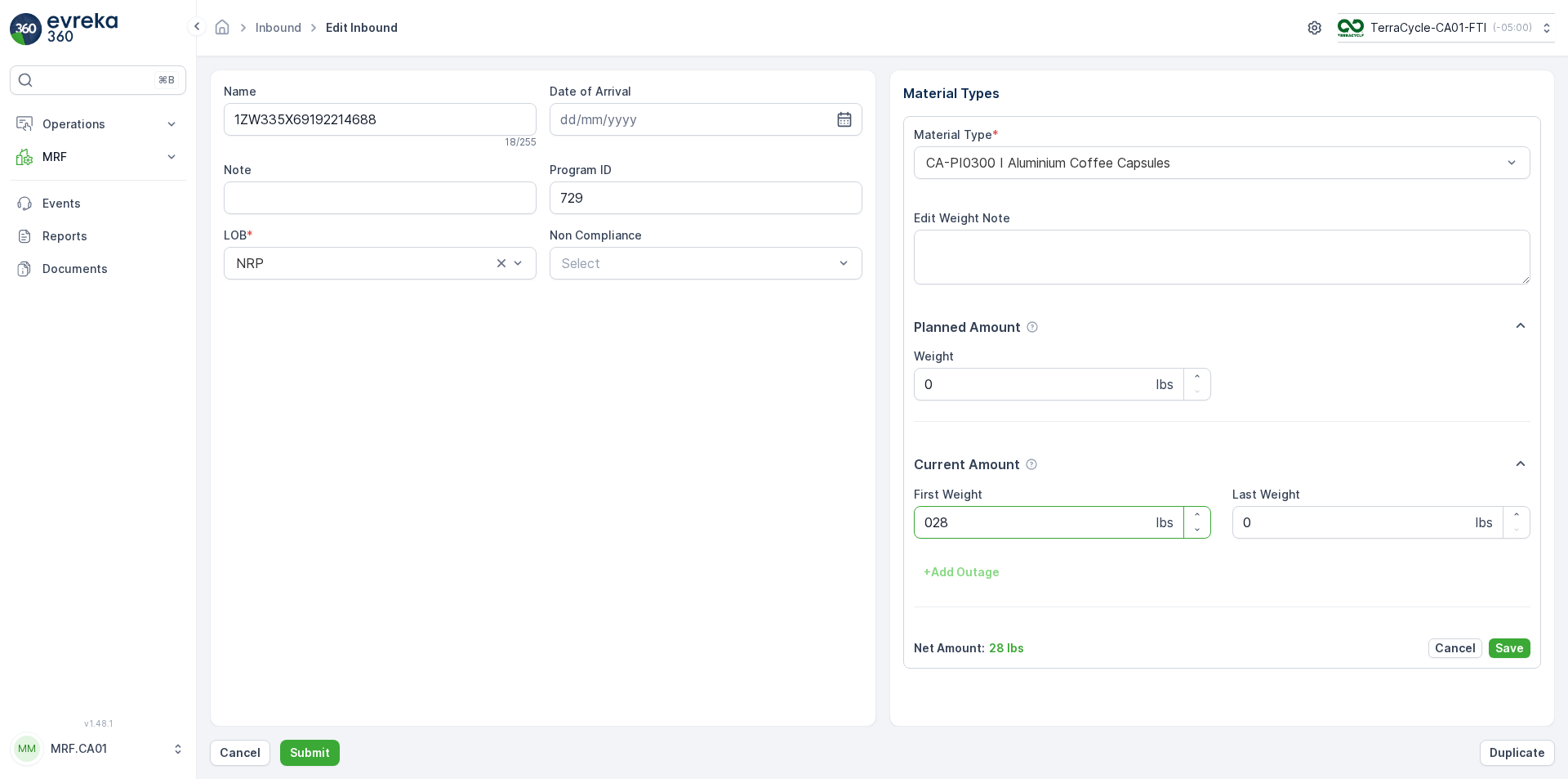
click at [280, 740] on button "Submit" at bounding box center [310, 753] width 59 height 26
type Weight "027"
click at [280, 740] on button "Submit" at bounding box center [310, 753] width 59 height 26
type Weight "049"
click at [280, 740] on button "Submit" at bounding box center [310, 753] width 59 height 26
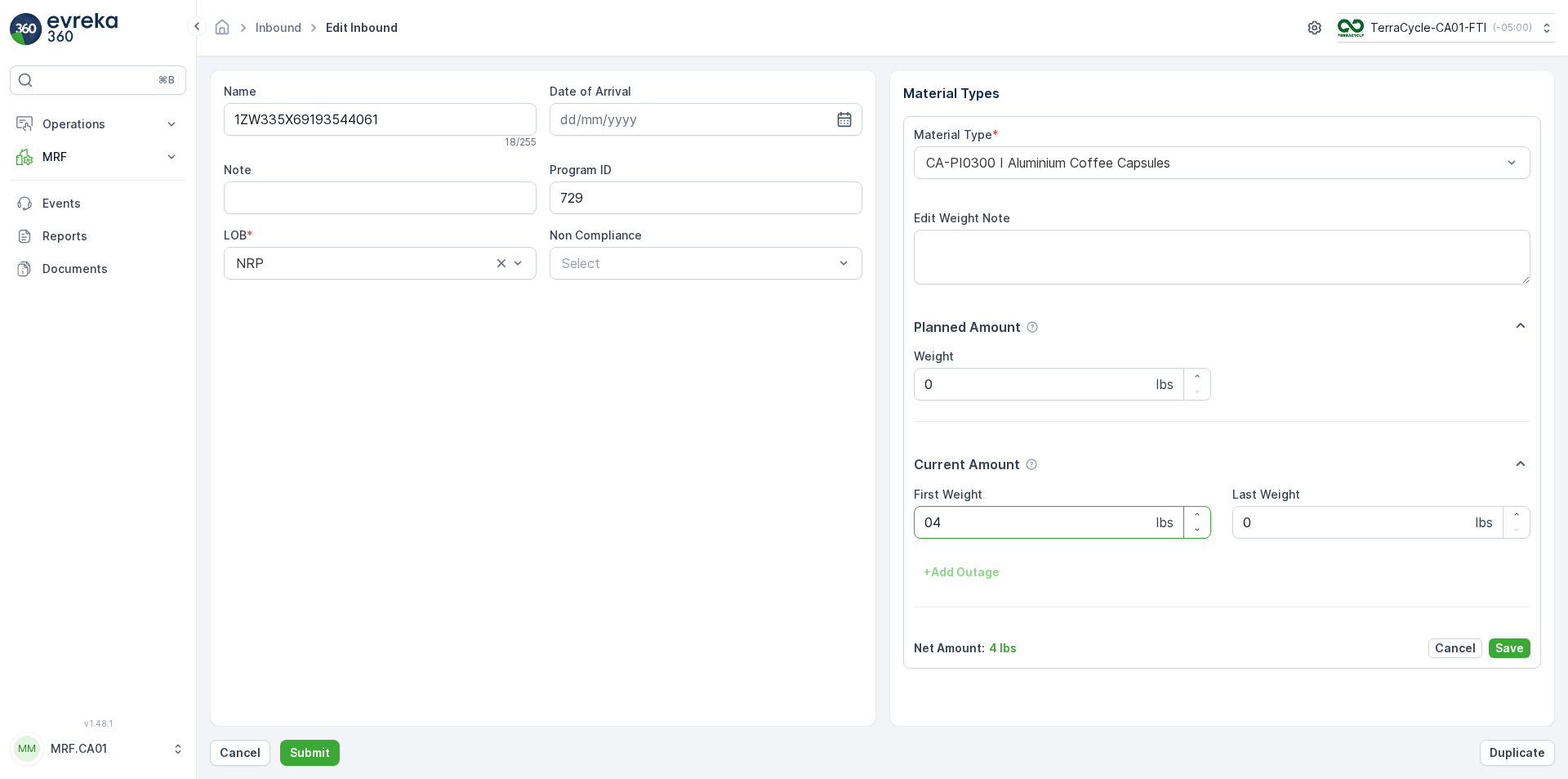
type Weight "040"
click at [280, 740] on button "Submit" at bounding box center [310, 753] width 59 height 26
type Weight "033"
click at [280, 740] on button "Submit" at bounding box center [310, 753] width 59 height 26
type Weight "048"
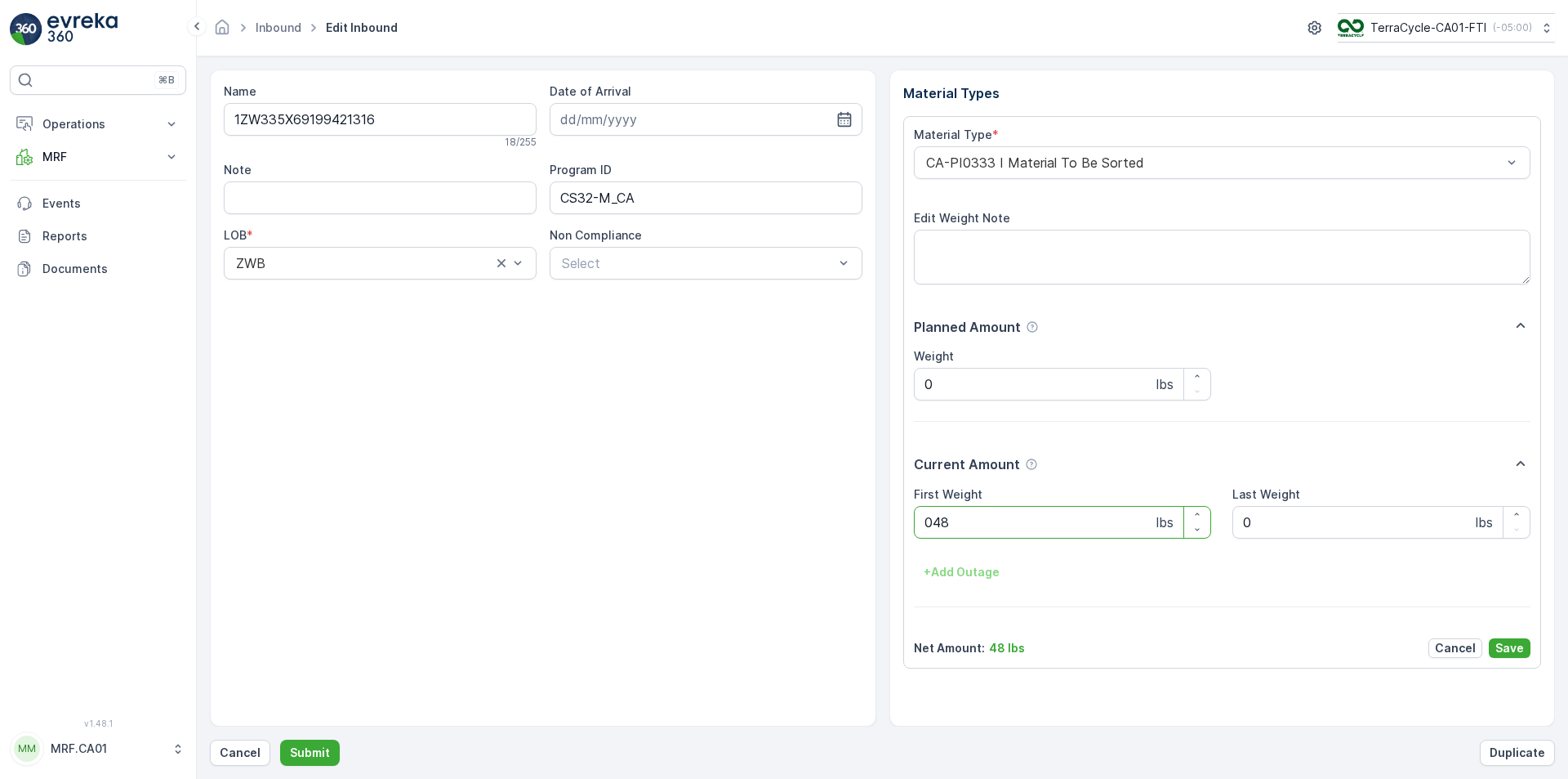
click at [280, 740] on button "Submit" at bounding box center [310, 753] width 59 height 26
type Weight "043"
click at [280, 740] on button "Submit" at bounding box center [310, 753] width 59 height 26
type Weight "024"
click at [280, 740] on button "Submit" at bounding box center [310, 753] width 59 height 26
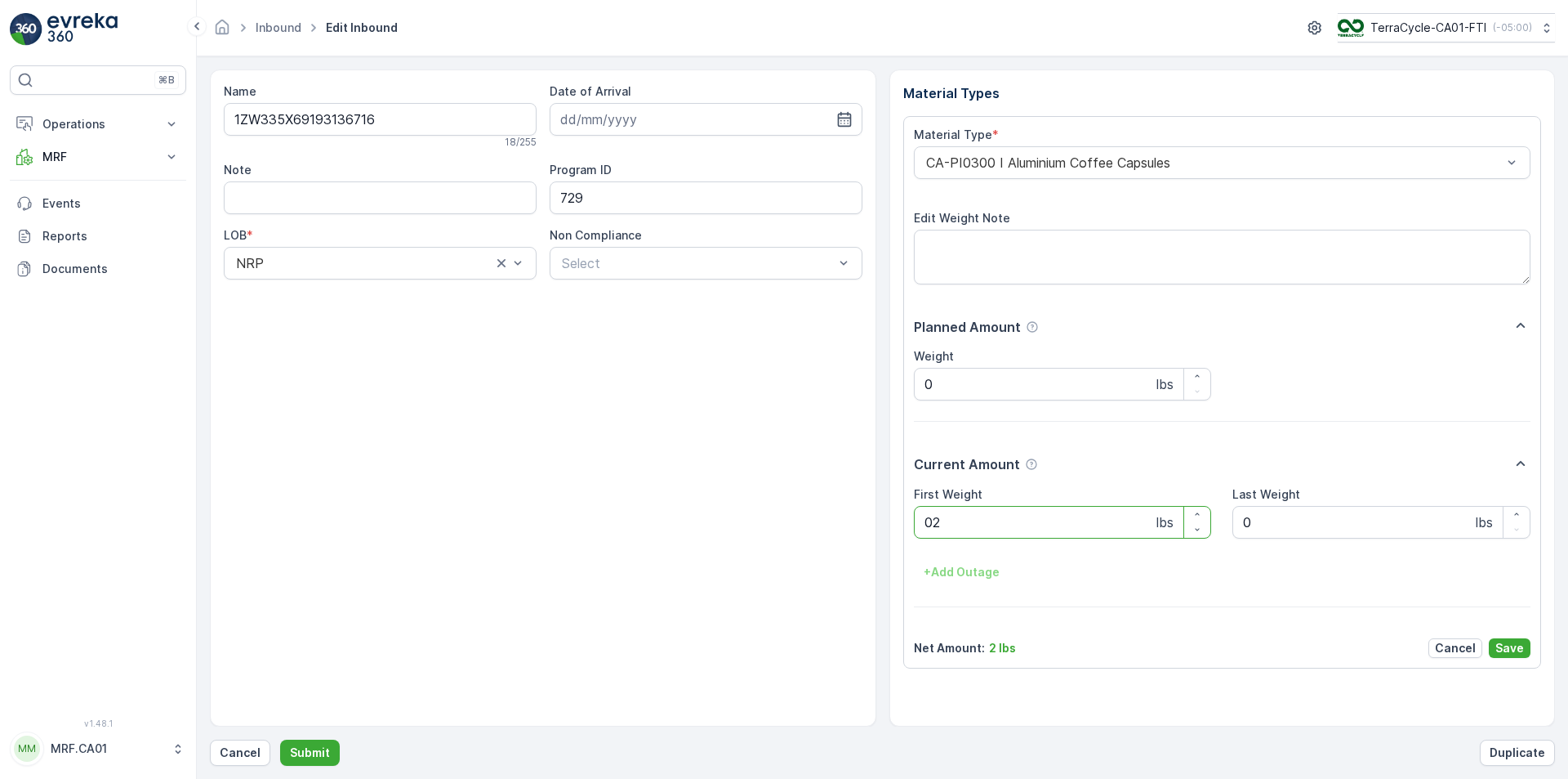
type Weight "029"
click at [280, 740] on button "Submit" at bounding box center [310, 753] width 59 height 26
type Weight "025"
click at [280, 740] on button "Submit" at bounding box center [310, 753] width 59 height 26
